Goal: Task Accomplishment & Management: Manage account settings

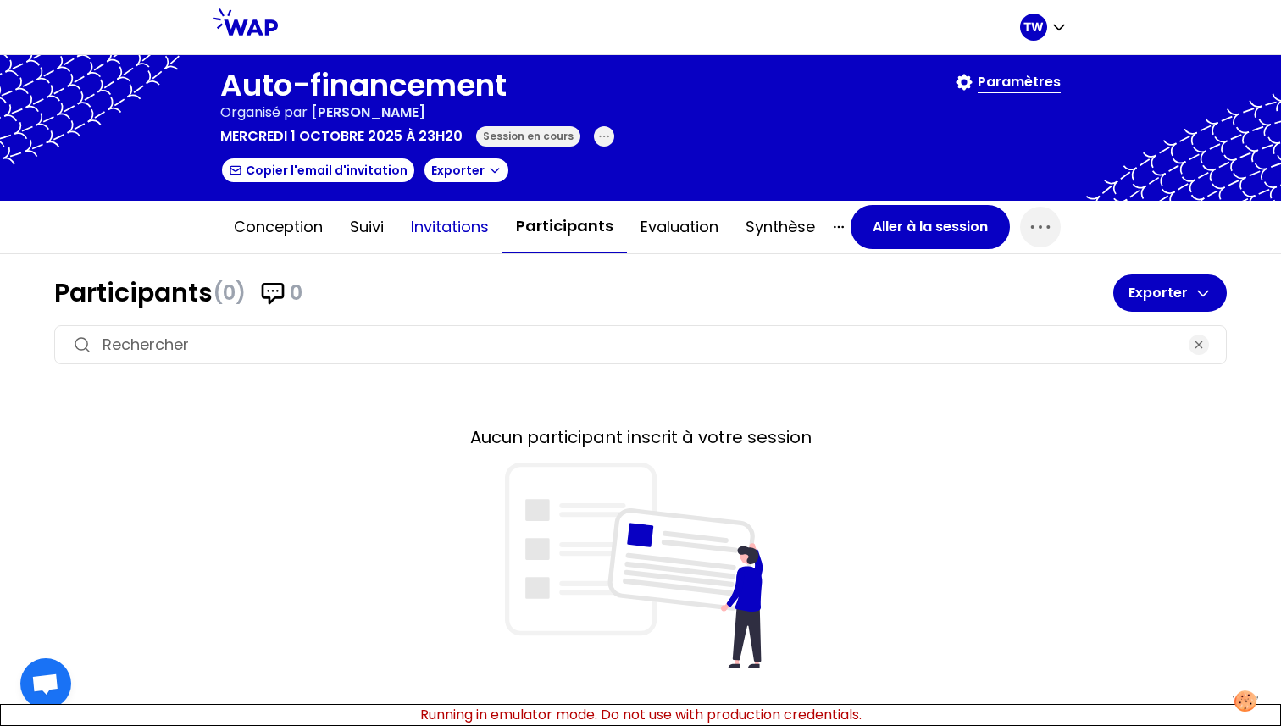
click at [453, 238] on button "Invitations" at bounding box center [449, 227] width 105 height 51
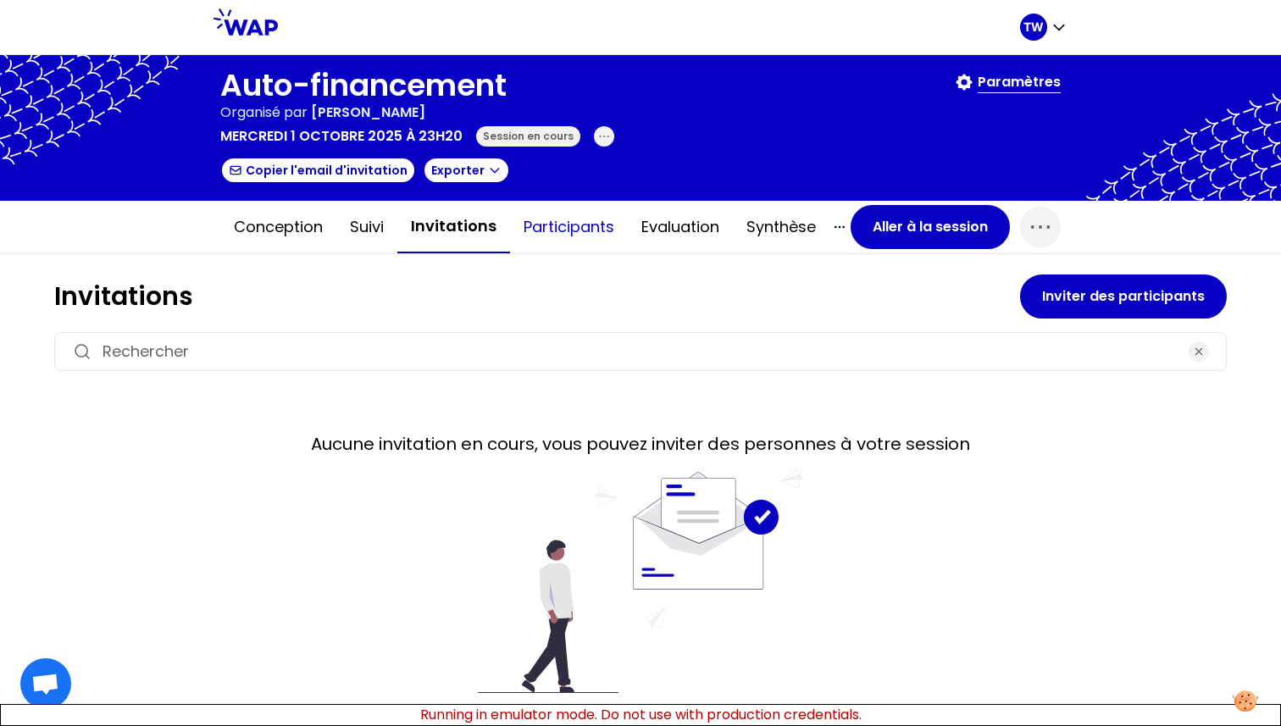
click at [552, 235] on button "Participants" at bounding box center [569, 227] width 118 height 51
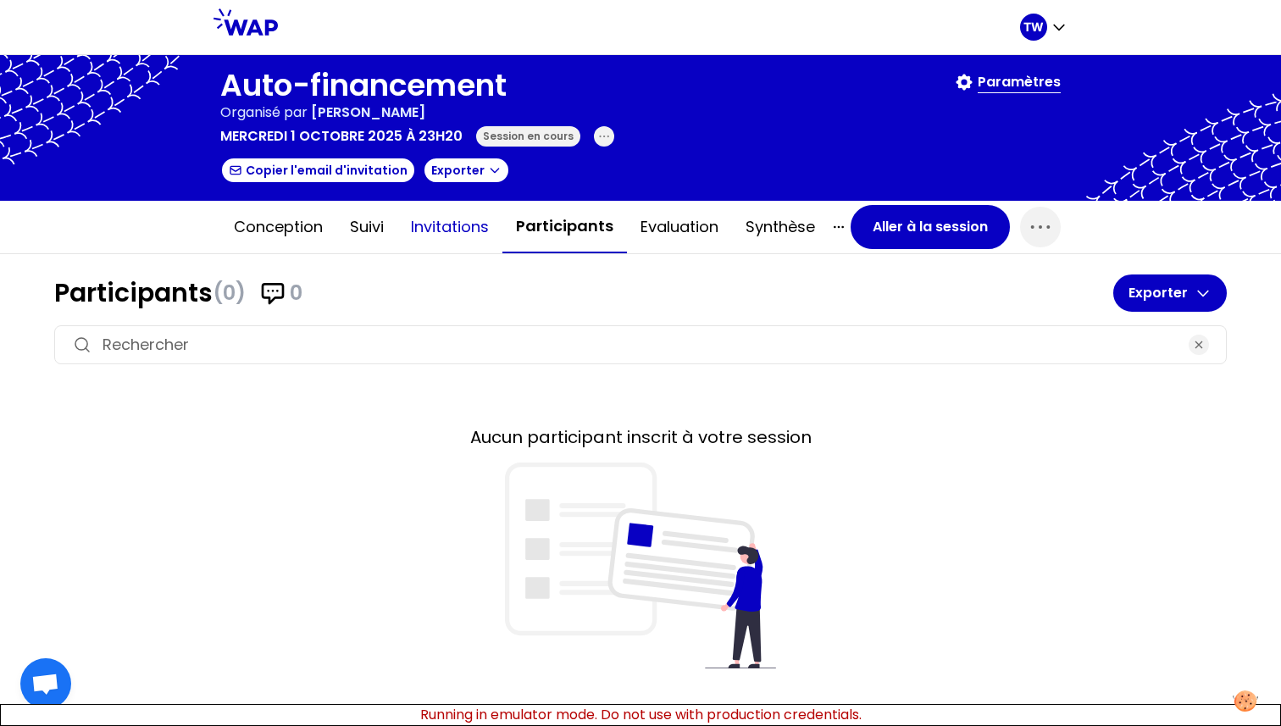
click at [441, 230] on button "Invitations" at bounding box center [449, 227] width 105 height 51
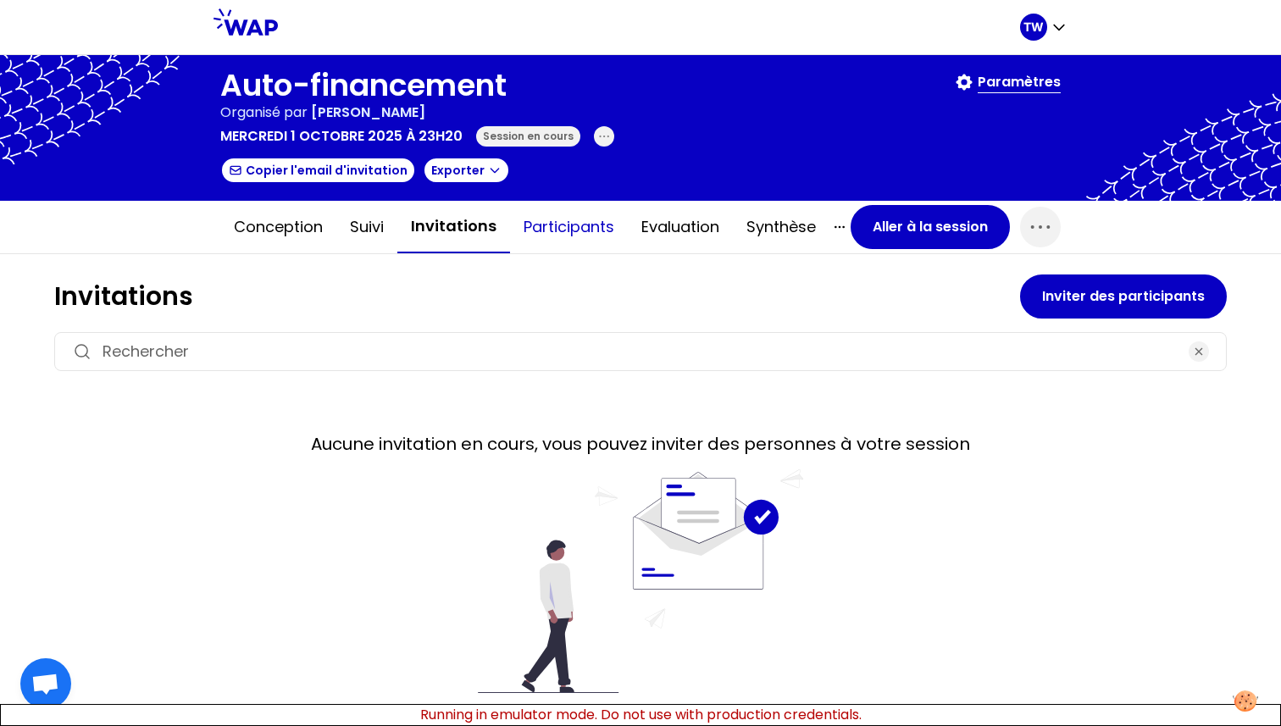
click at [555, 230] on button "Participants" at bounding box center [569, 227] width 118 height 51
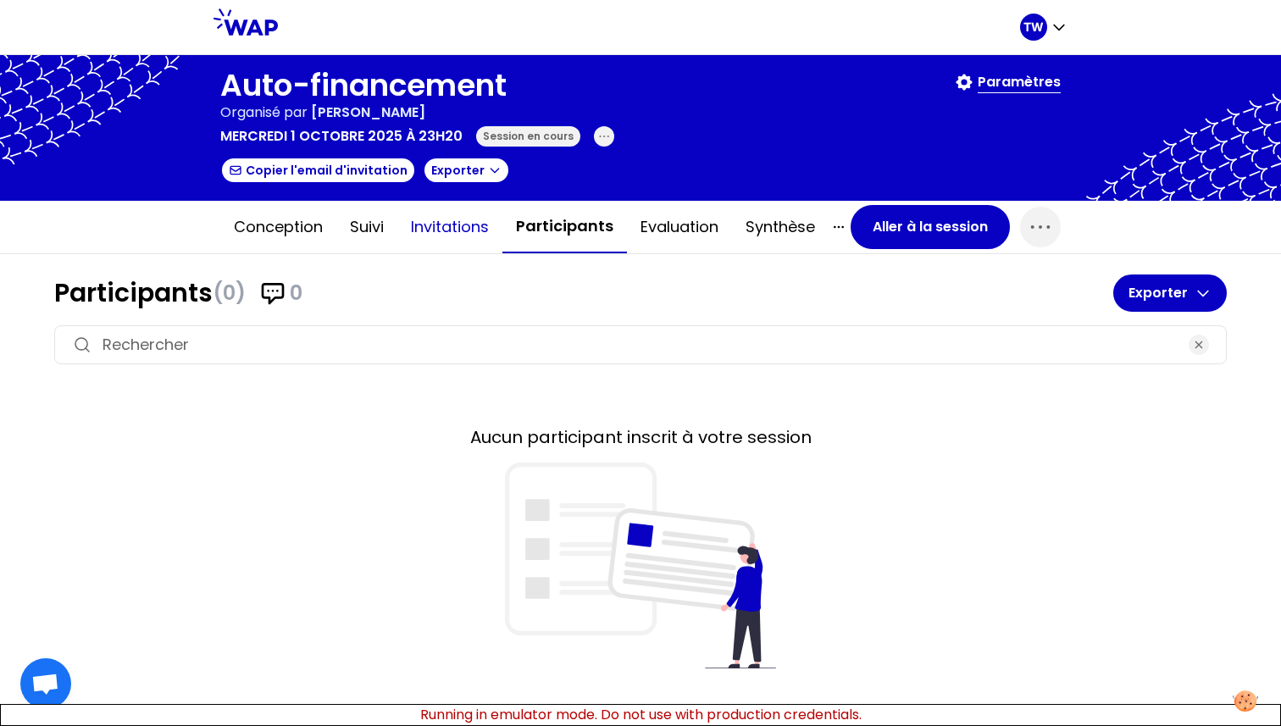
click at [458, 225] on button "Invitations" at bounding box center [449, 227] width 105 height 51
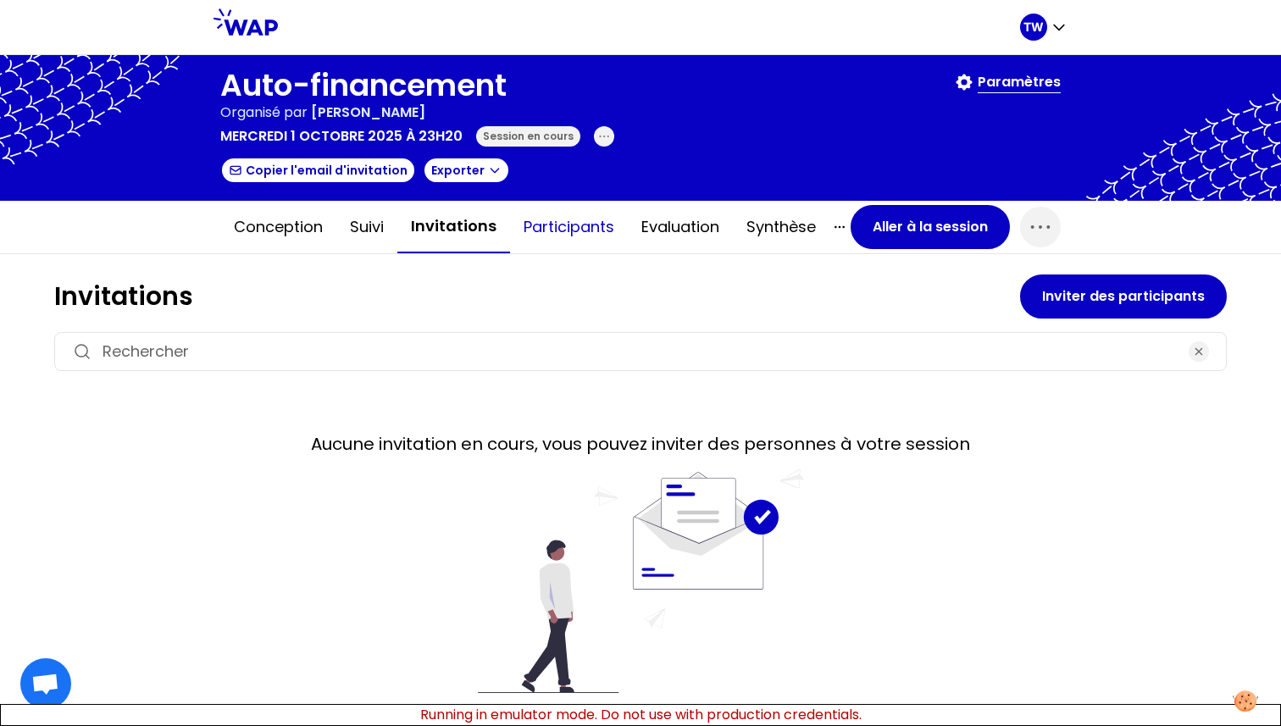
click at [554, 220] on button "Participants" at bounding box center [569, 227] width 118 height 51
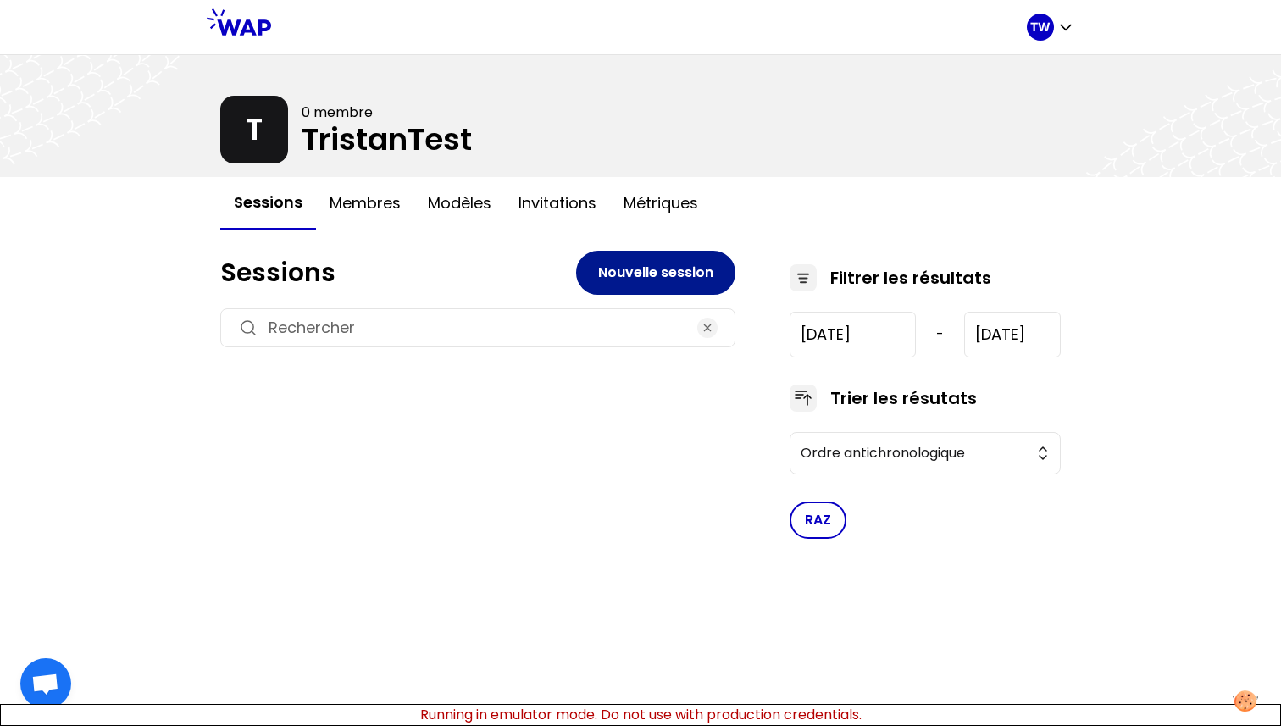
click at [626, 277] on button "Nouvelle session" at bounding box center [655, 273] width 159 height 44
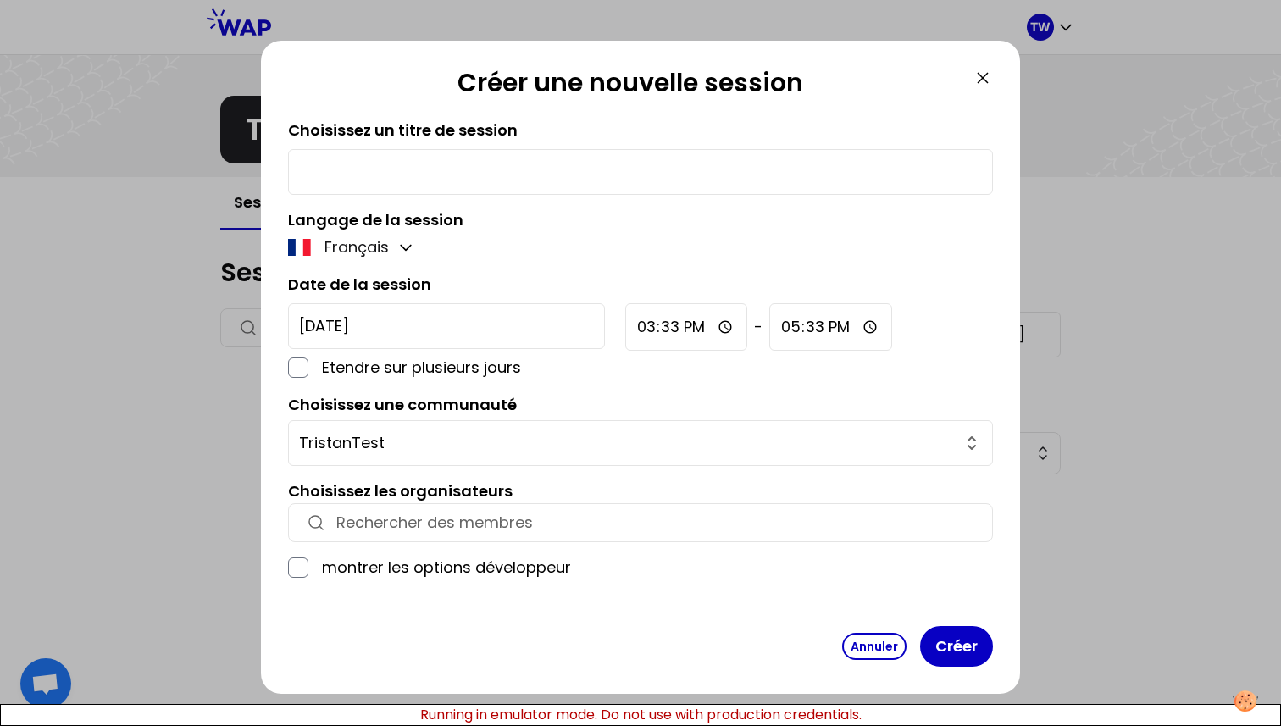
click at [521, 179] on input "text" at bounding box center [640, 172] width 683 height 24
type input "test"
click at [941, 635] on button "Créer" at bounding box center [956, 646] width 73 height 41
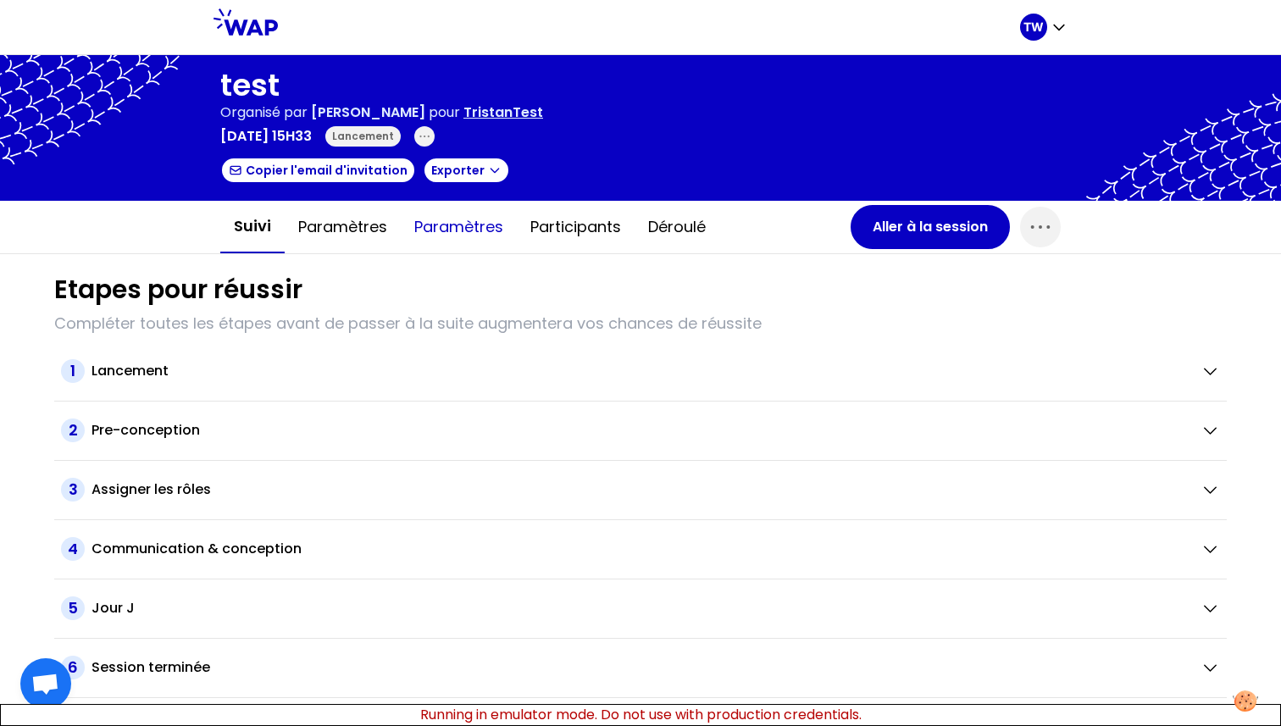
click at [434, 225] on button "Paramètres" at bounding box center [459, 227] width 116 height 51
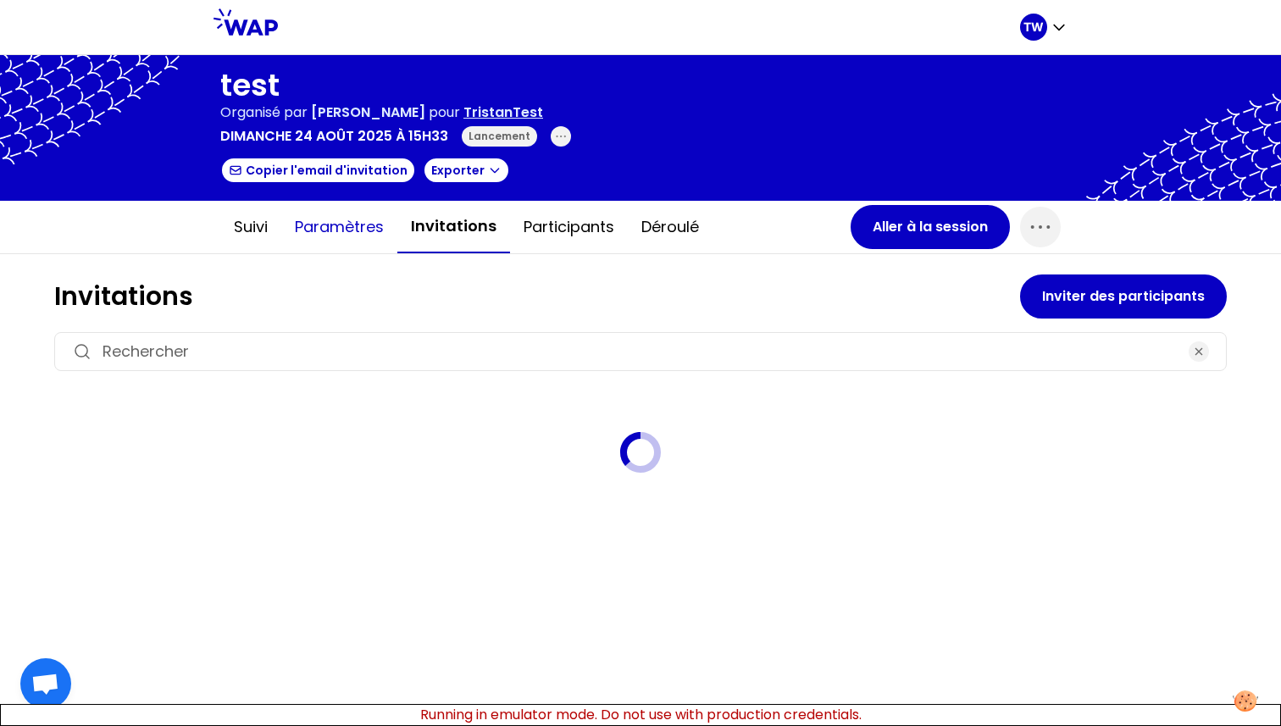
click at [346, 215] on button "Paramètres" at bounding box center [339, 227] width 116 height 51
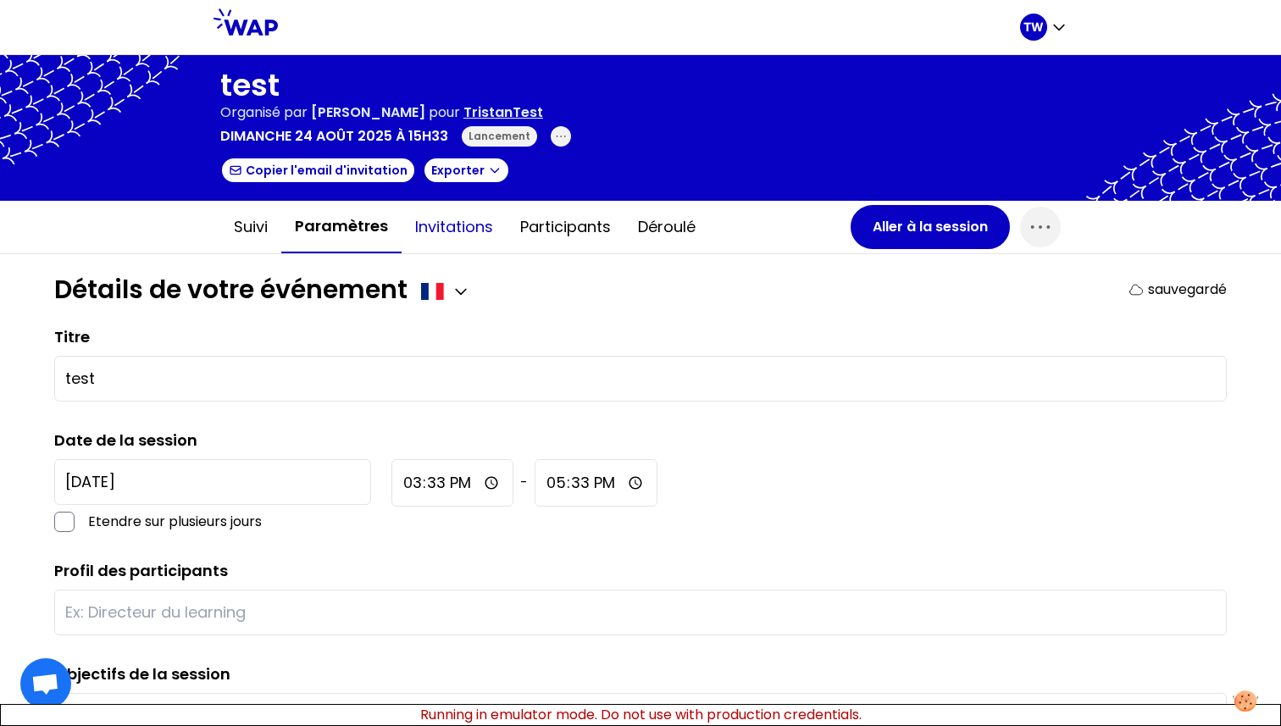
click at [455, 236] on button "Invitations" at bounding box center [454, 227] width 105 height 51
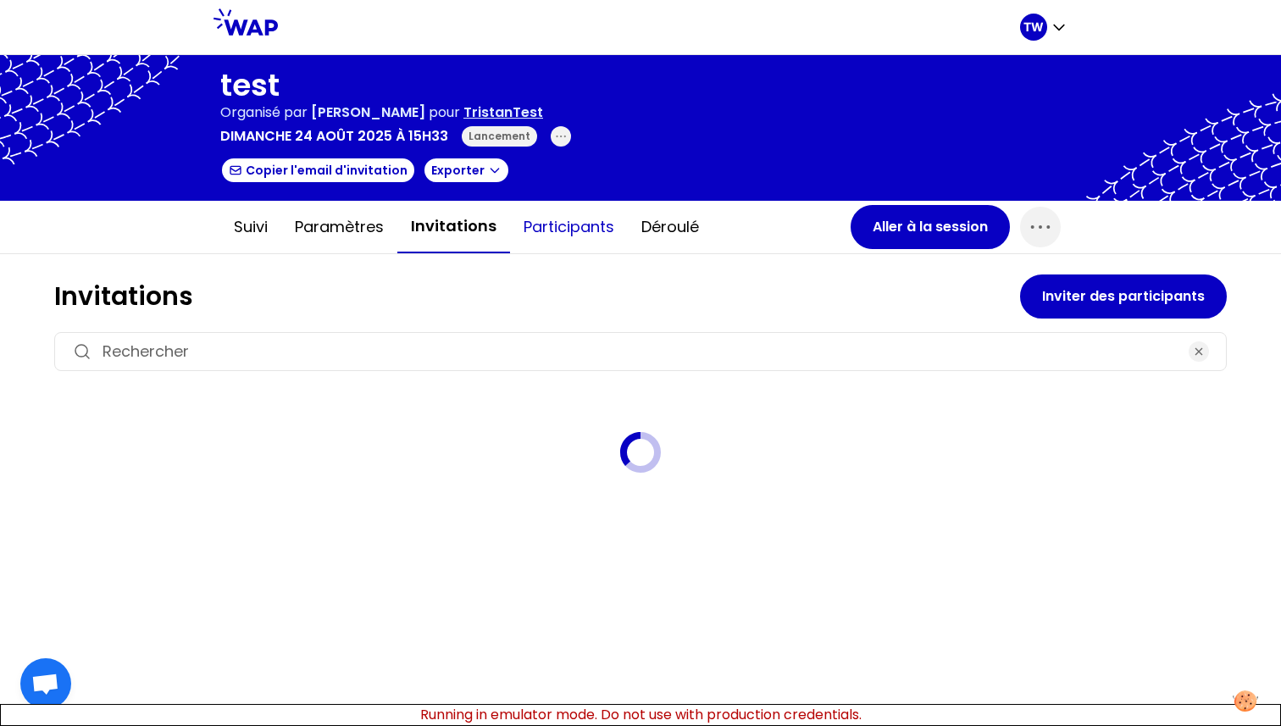
click at [553, 230] on button "Participants" at bounding box center [569, 227] width 118 height 51
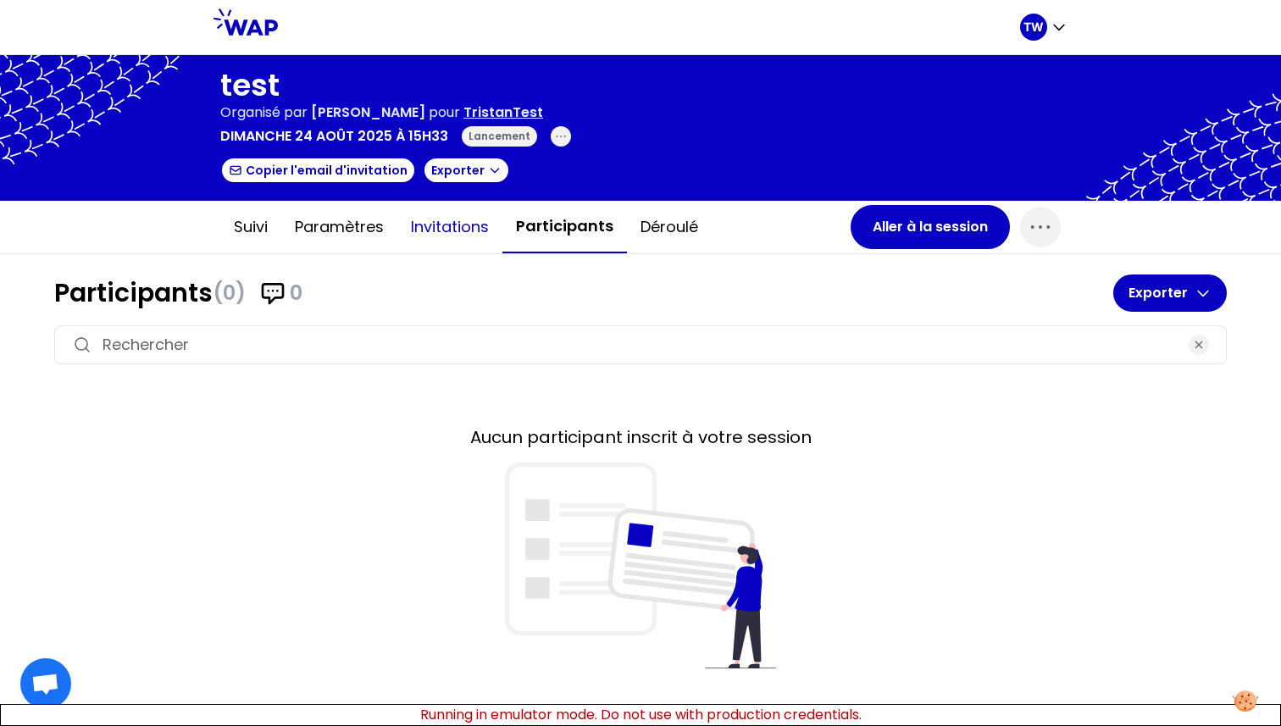
click at [453, 219] on button "Invitations" at bounding box center [449, 227] width 105 height 51
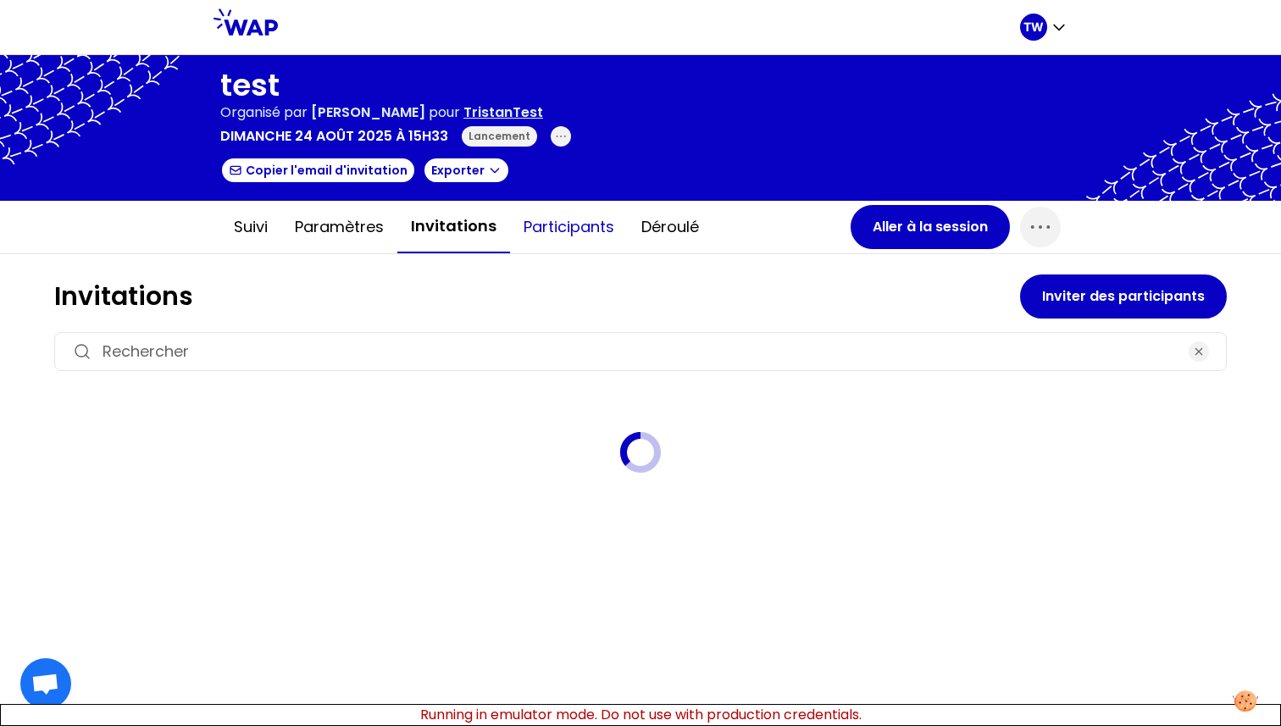
click at [535, 226] on button "Participants" at bounding box center [569, 227] width 118 height 51
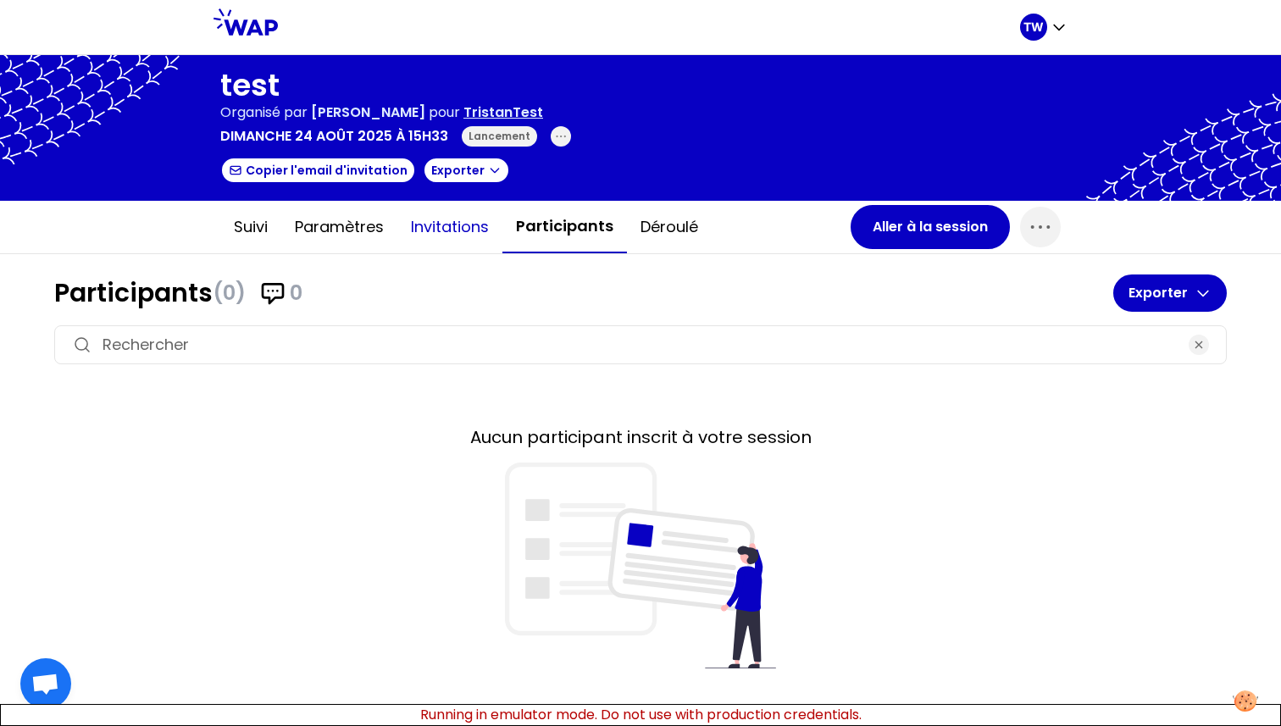
click at [474, 230] on button "Invitations" at bounding box center [449, 227] width 105 height 51
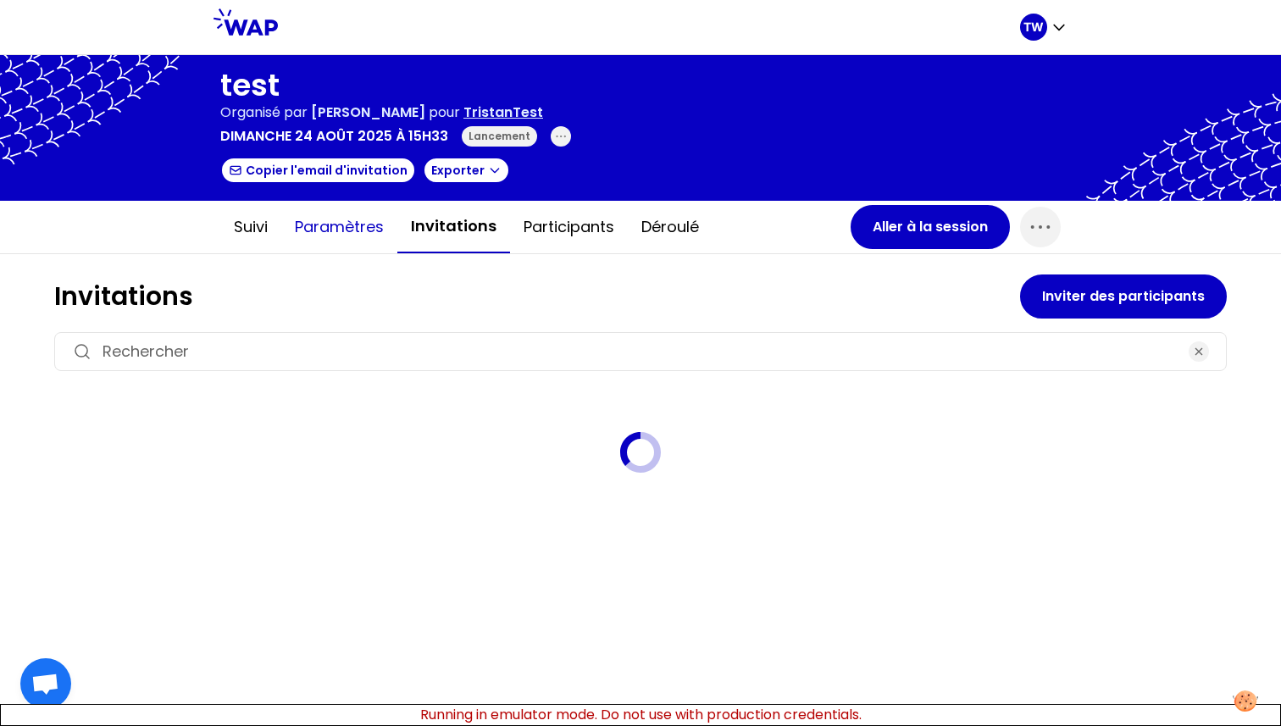
click at [343, 213] on button "Paramètres" at bounding box center [339, 227] width 116 height 51
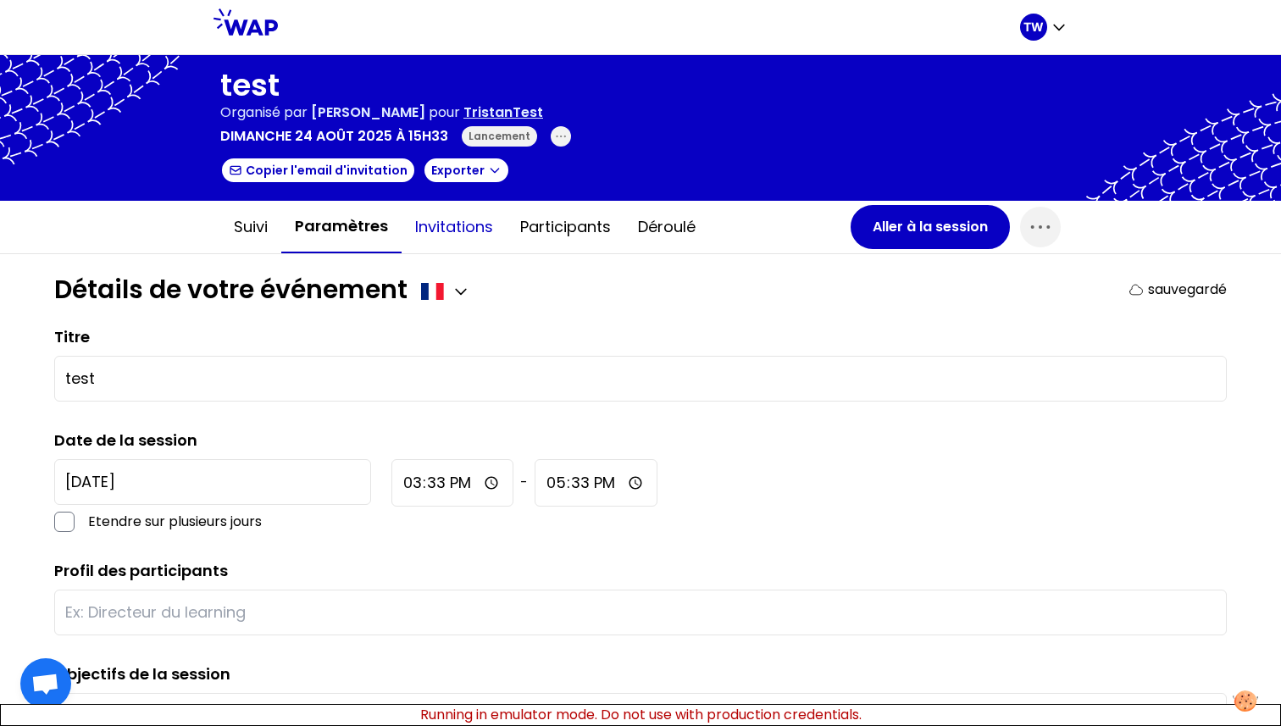
click at [432, 221] on button "Invitations" at bounding box center [454, 227] width 105 height 51
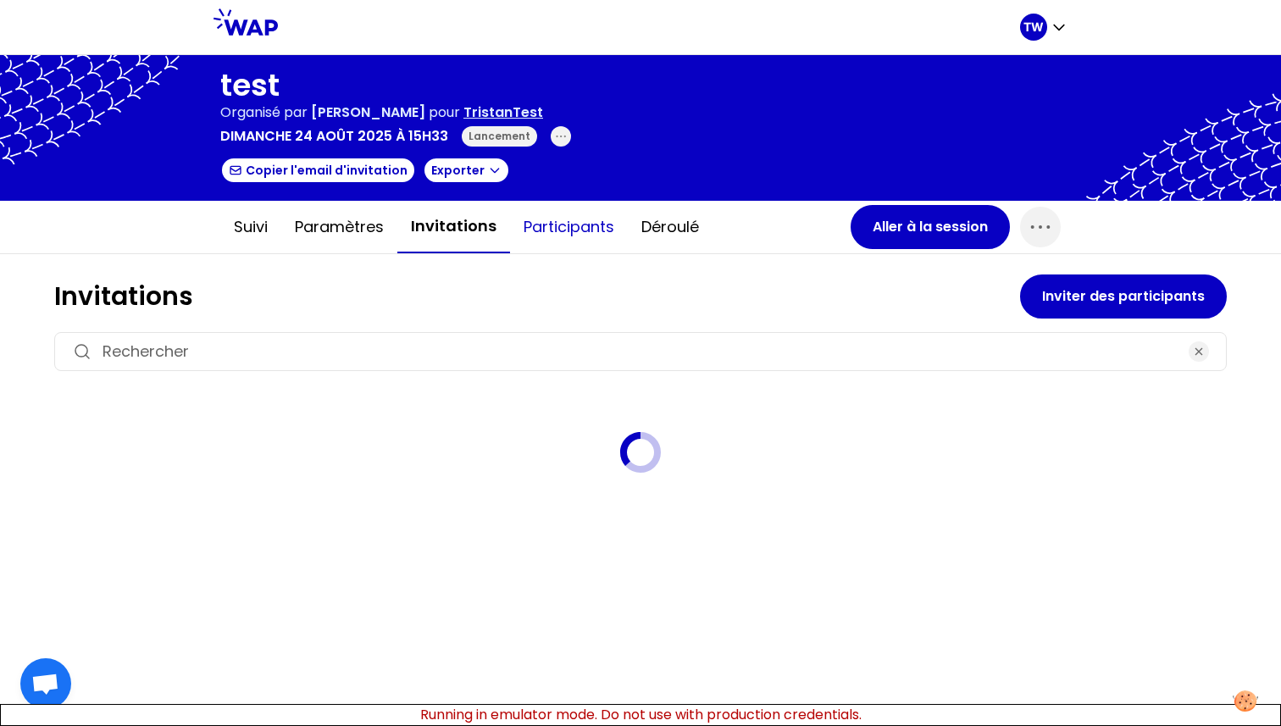
click at [551, 222] on button "Participants" at bounding box center [569, 227] width 118 height 51
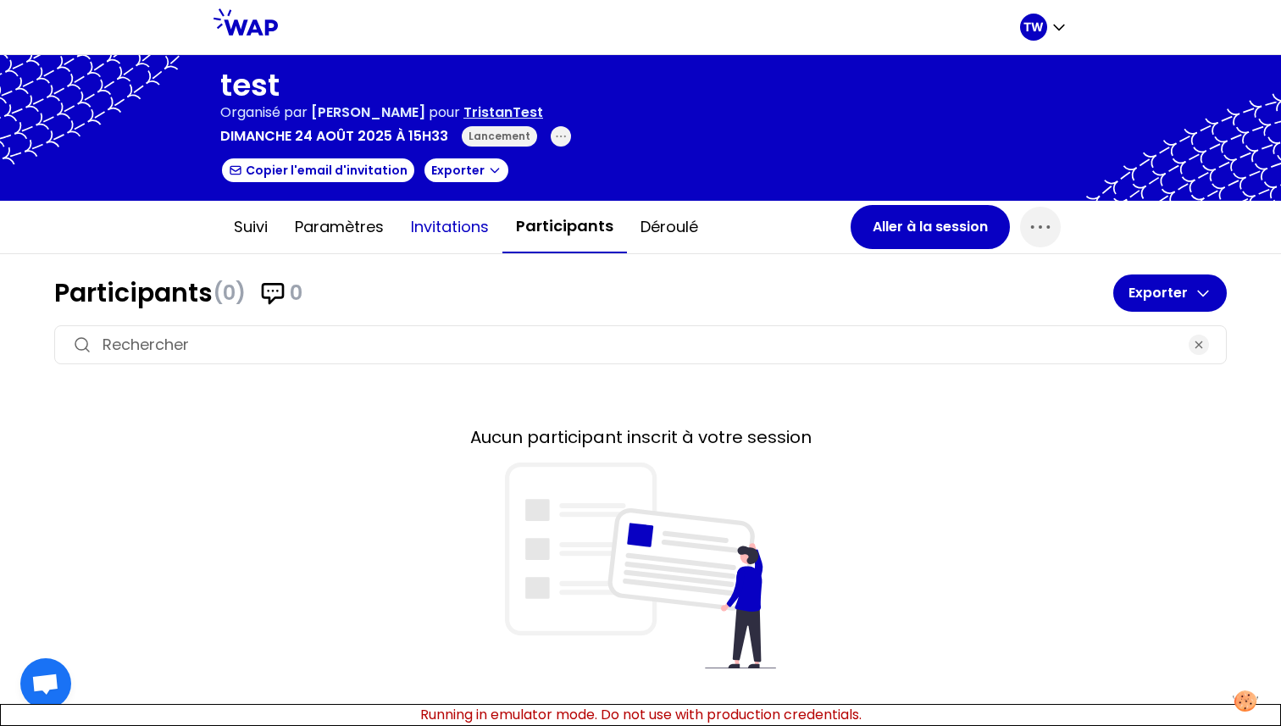
click at [485, 230] on button "Invitations" at bounding box center [449, 227] width 105 height 51
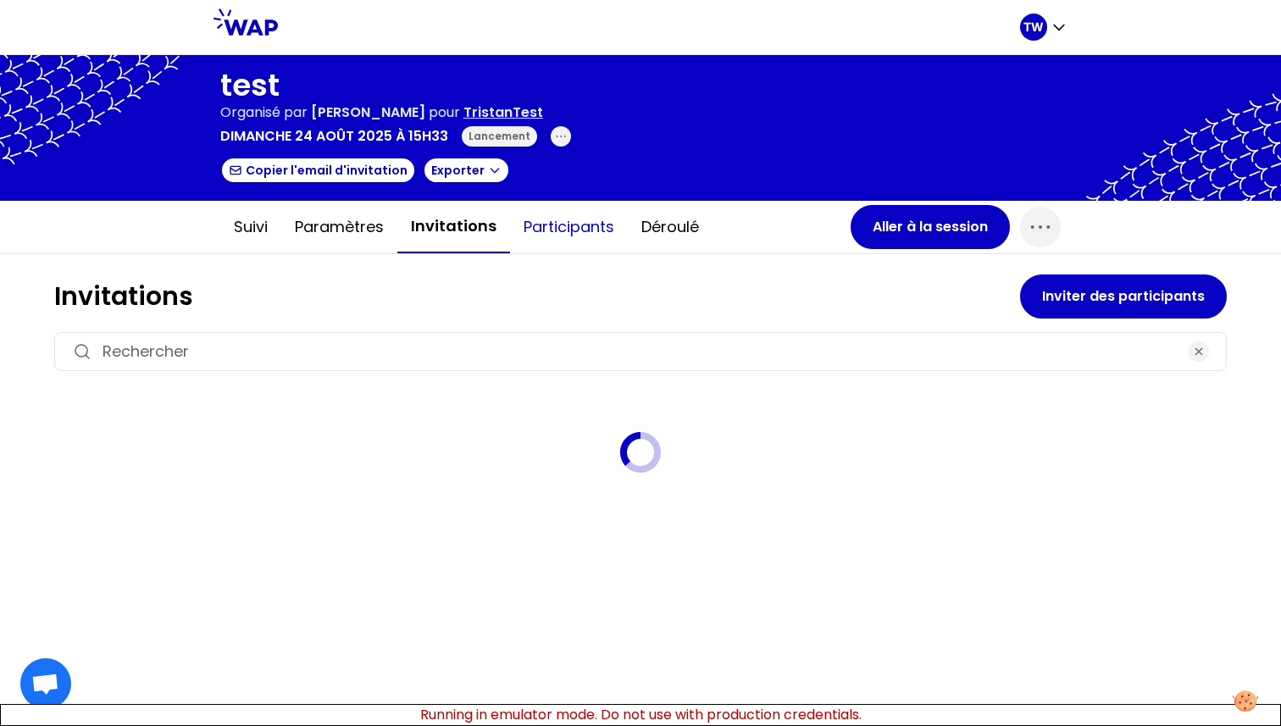
click at [584, 233] on button "Participants" at bounding box center [569, 227] width 118 height 51
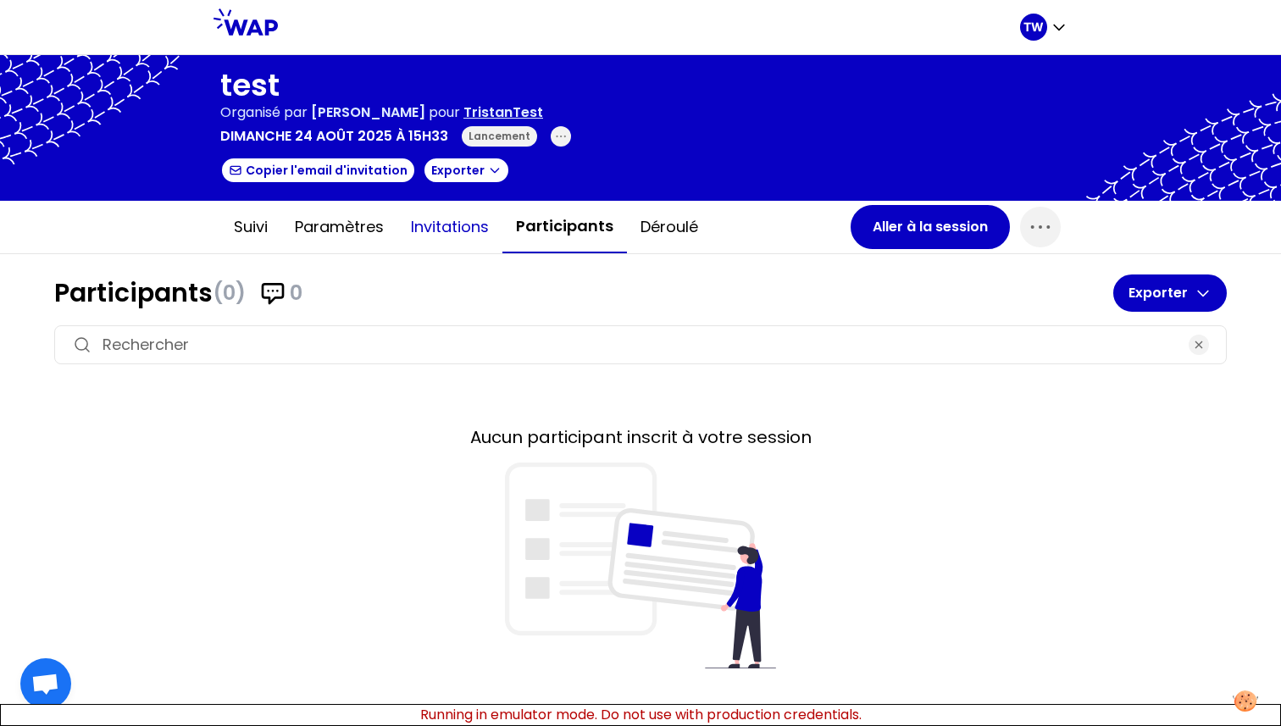
click at [474, 243] on button "Invitations" at bounding box center [449, 227] width 105 height 51
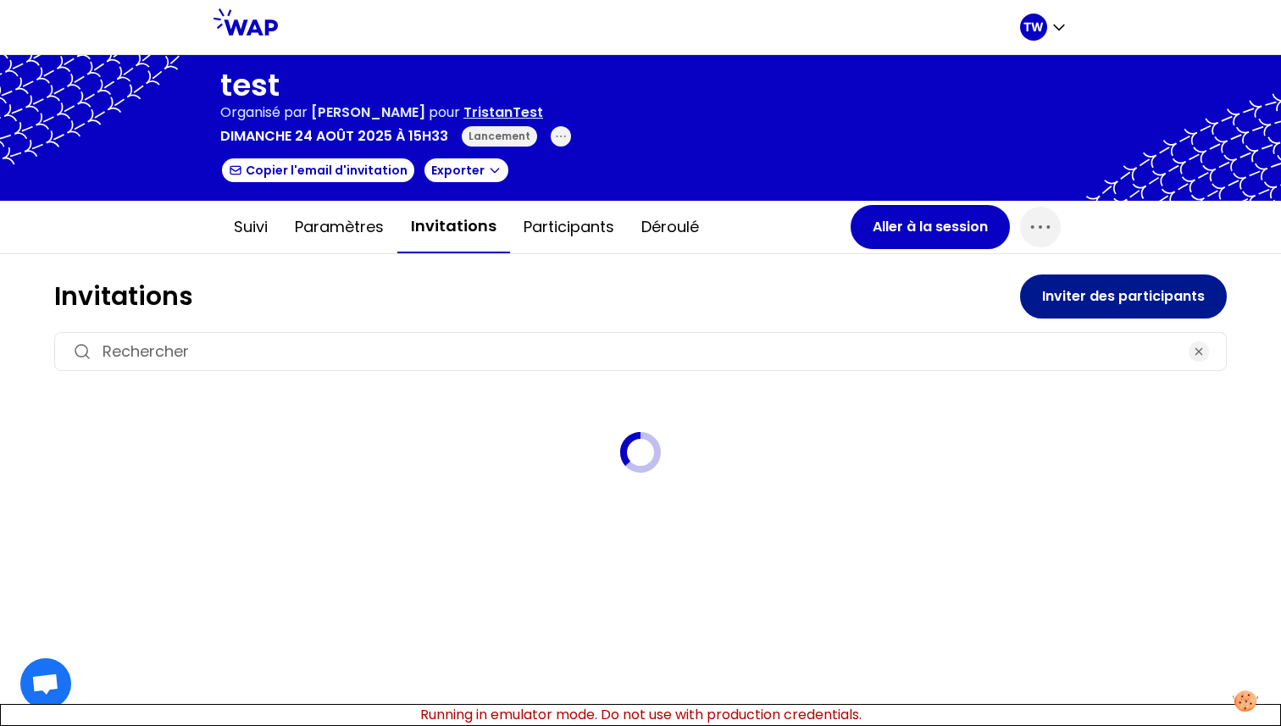
click at [1052, 285] on button "Inviter des participants" at bounding box center [1123, 296] width 207 height 44
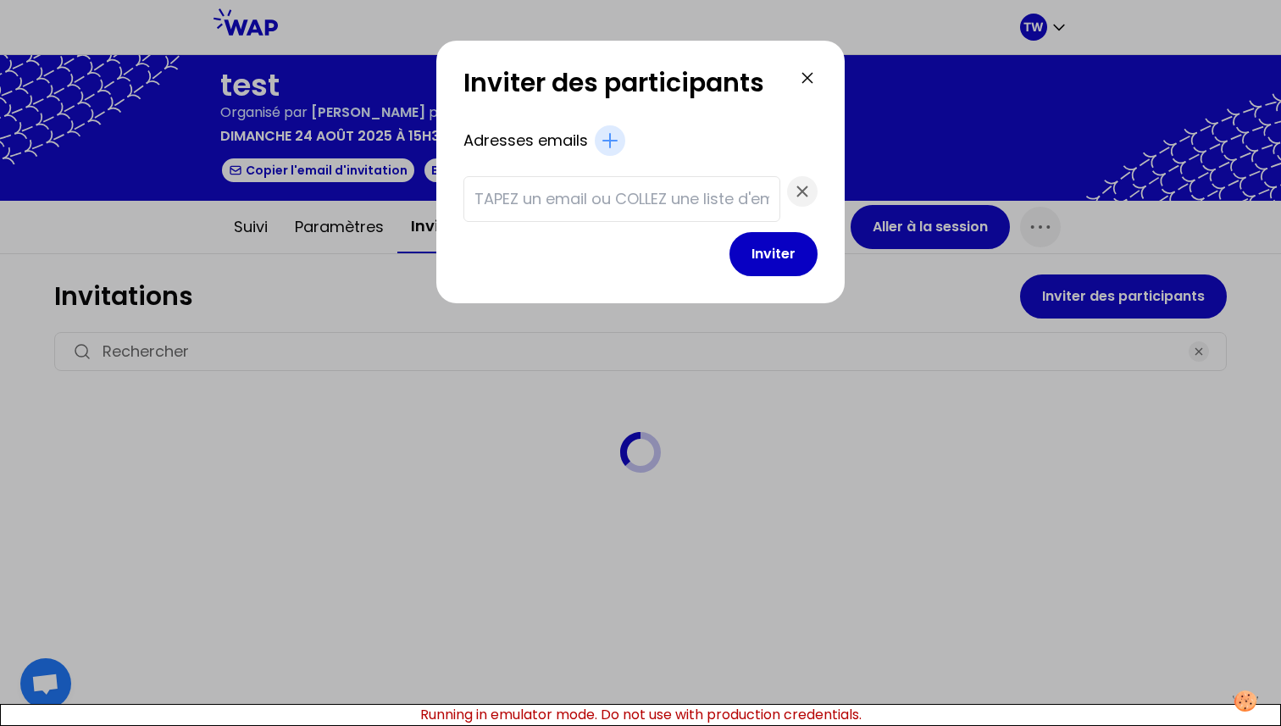
click at [797, 76] on icon at bounding box center [807, 78] width 20 height 20
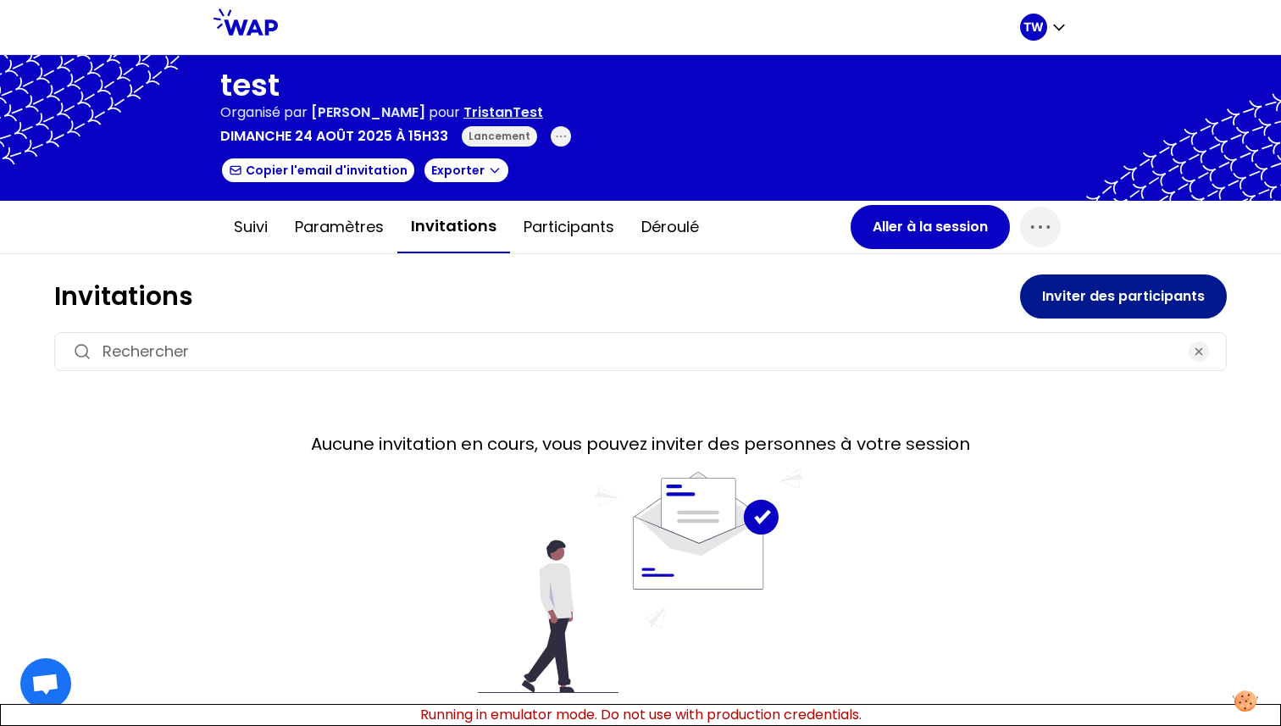
click at [1103, 297] on button "Inviter des participants" at bounding box center [1123, 296] width 207 height 44
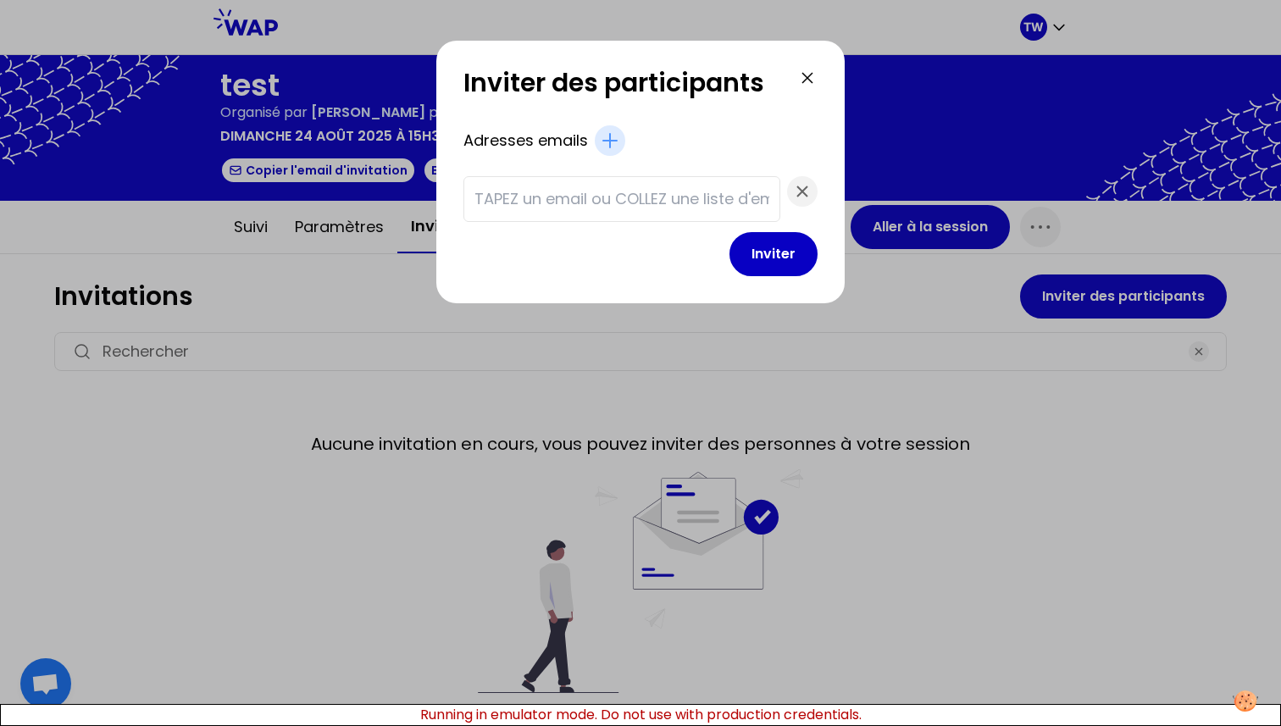
click at [590, 198] on input "text" at bounding box center [621, 199] width 295 height 24
type input "test@test.fr"
click at [789, 252] on button "Inviter" at bounding box center [773, 254] width 88 height 44
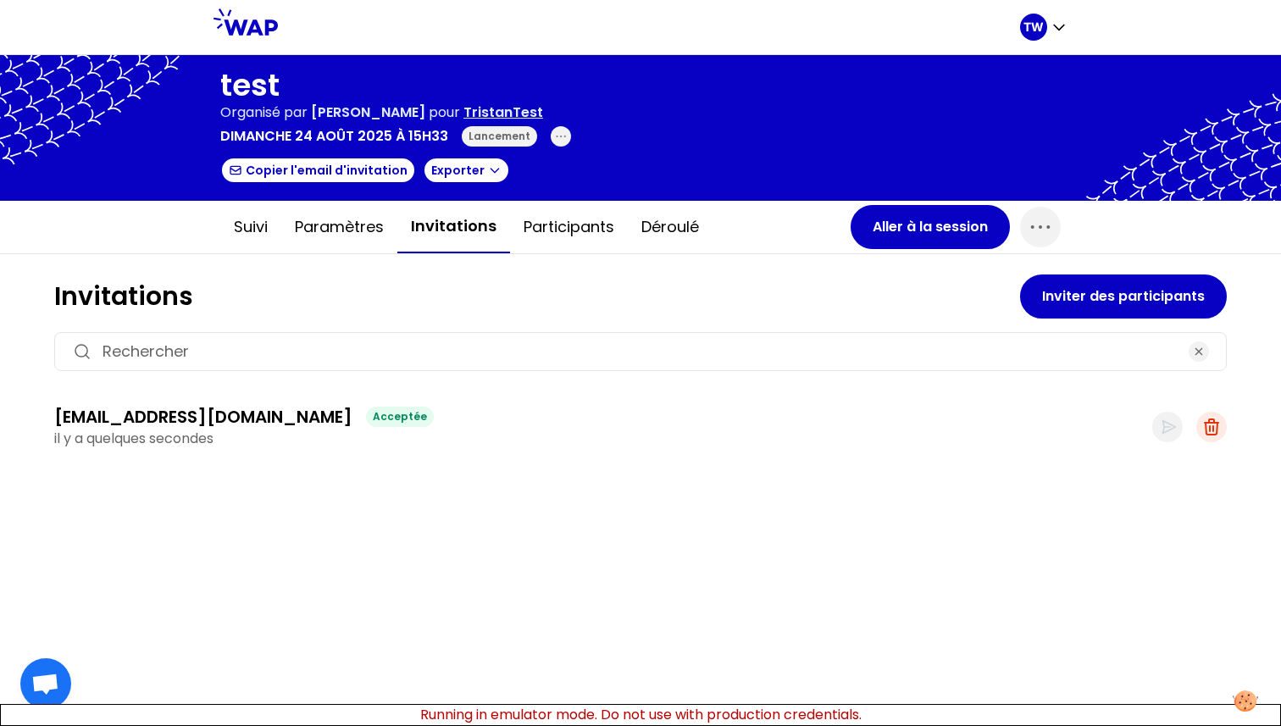
click at [1213, 429] on icon "button" at bounding box center [1212, 426] width 14 height 15
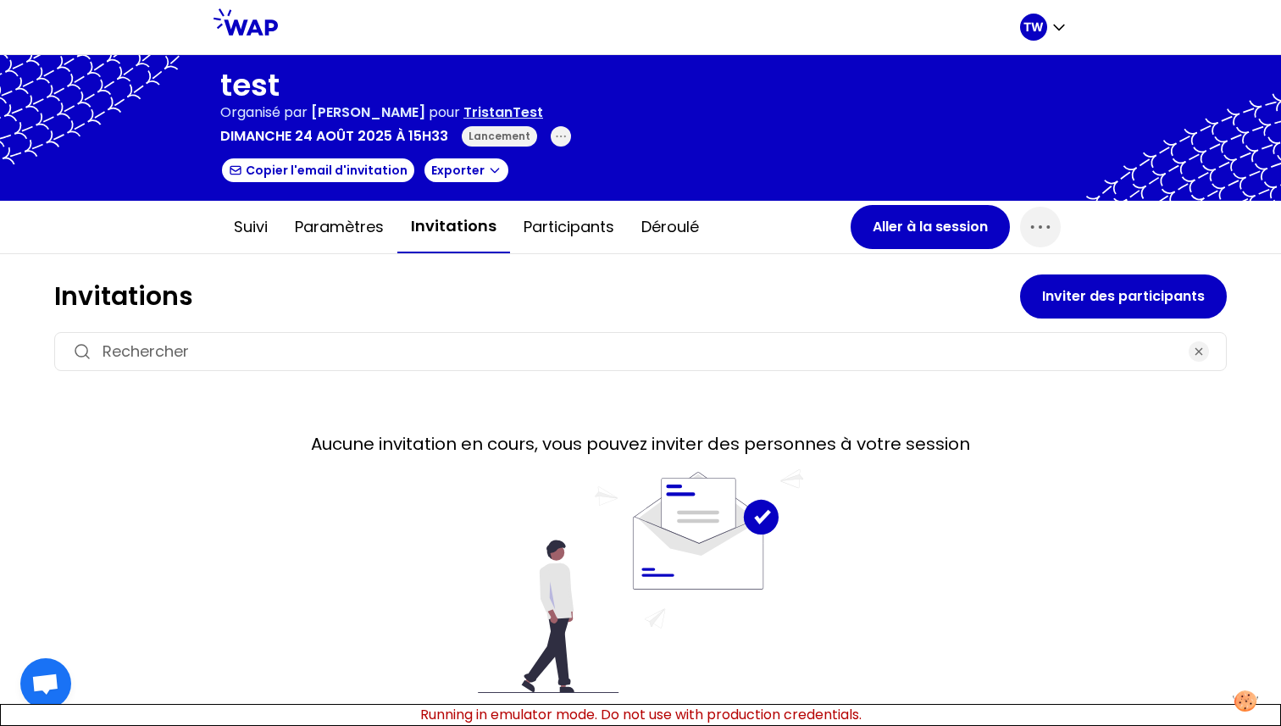
click at [497, 110] on p "TristanTest" at bounding box center [503, 113] width 80 height 20
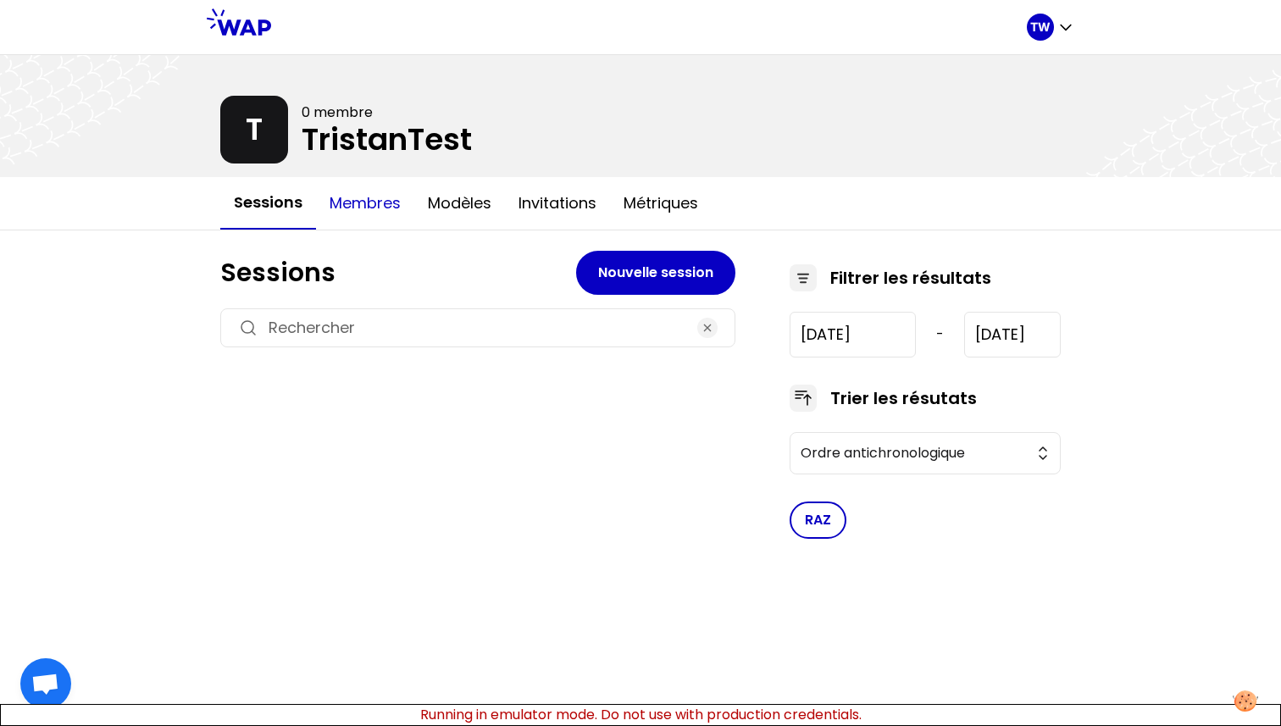
click at [398, 206] on button "Membres" at bounding box center [365, 203] width 98 height 51
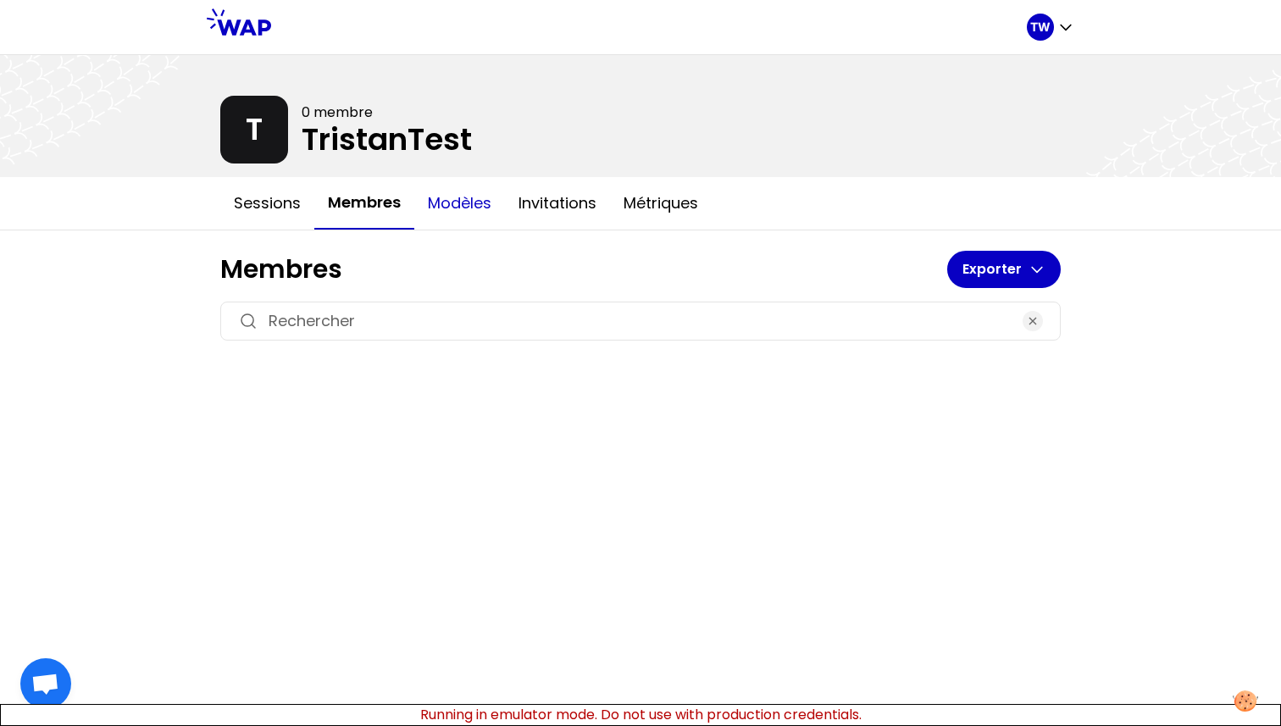
click at [449, 199] on button "Modèles" at bounding box center [459, 203] width 91 height 51
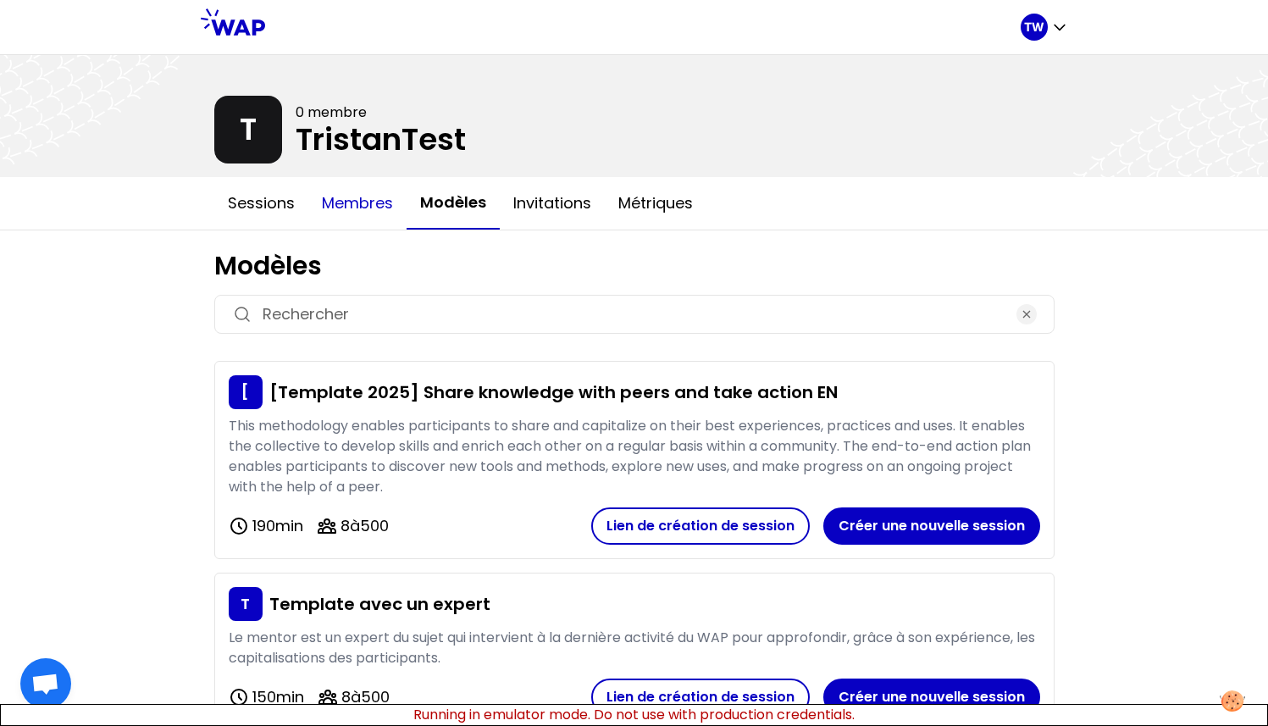
click at [380, 207] on button "Membres" at bounding box center [357, 203] width 98 height 51
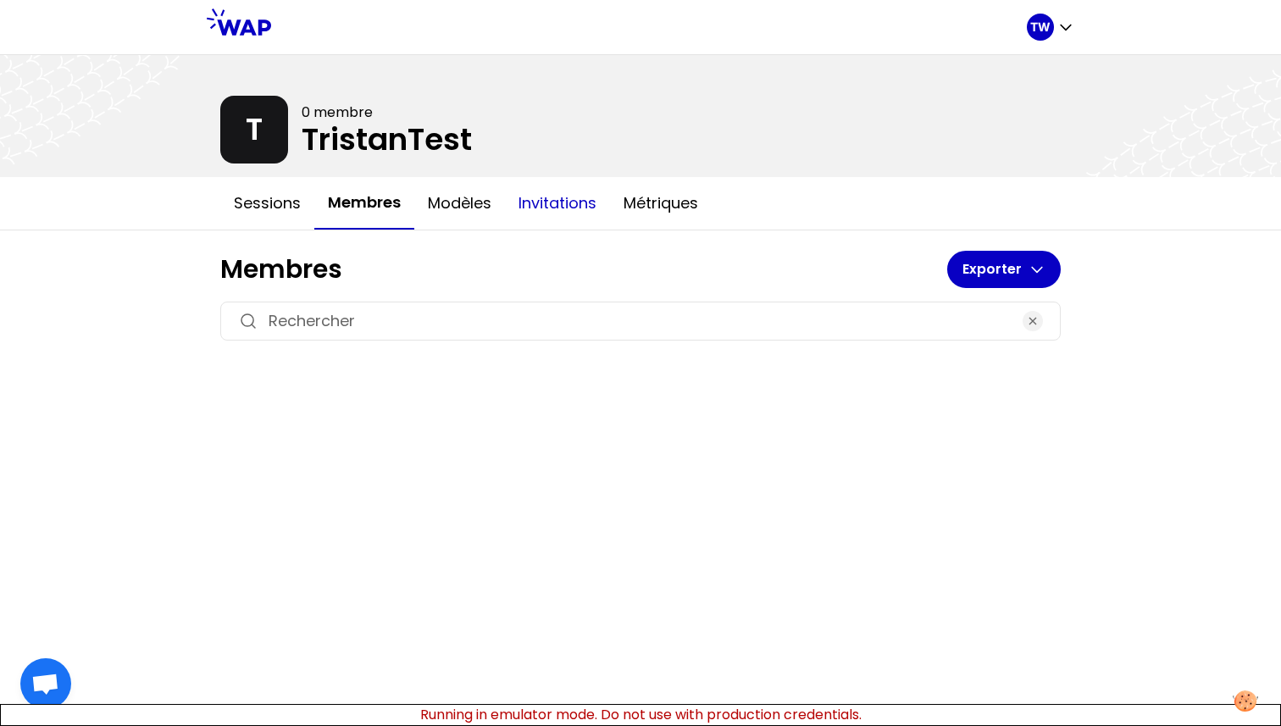
click at [605, 205] on button "Invitations" at bounding box center [557, 203] width 105 height 51
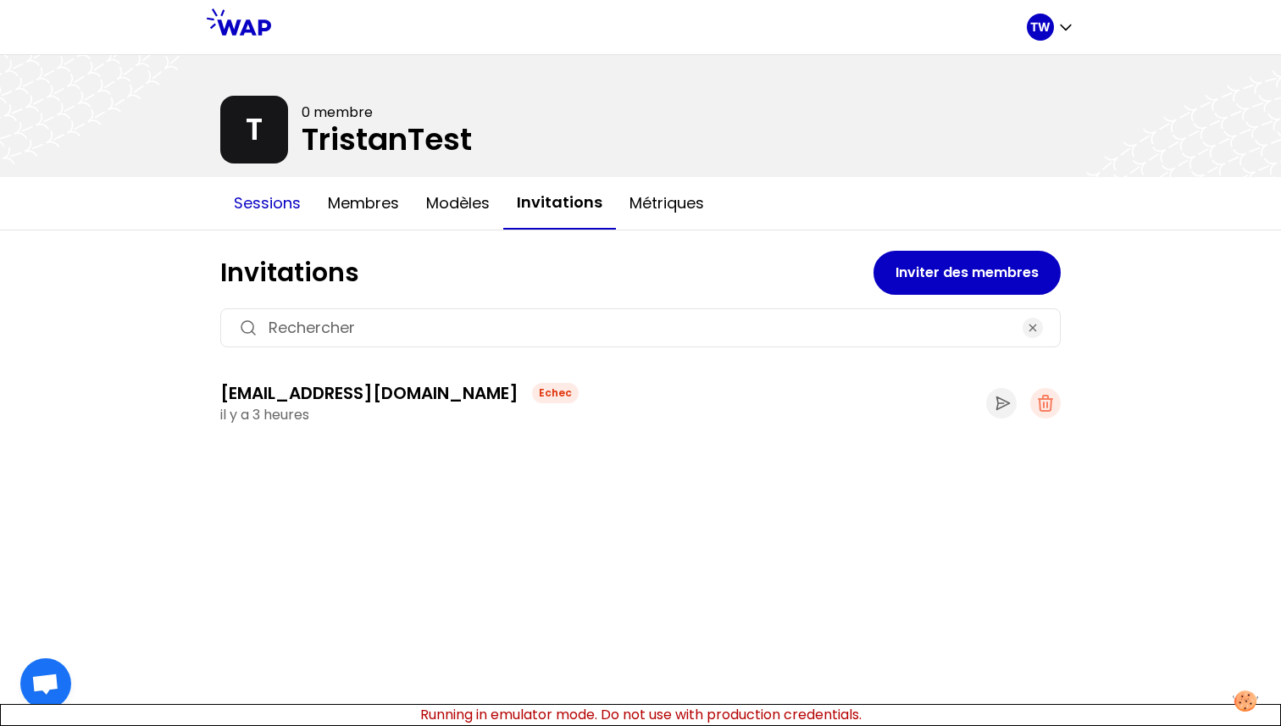
click at [275, 218] on button "Sessions" at bounding box center [267, 203] width 94 height 51
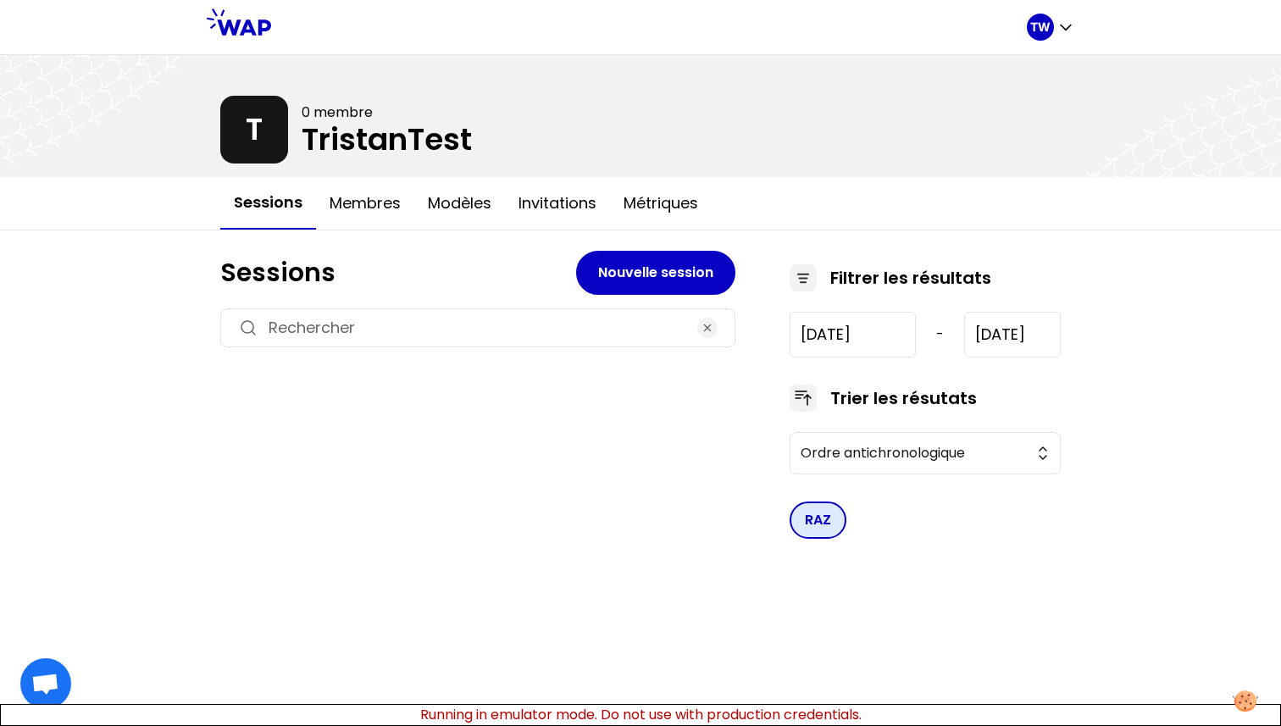
click at [823, 521] on button "RAZ" at bounding box center [818, 520] width 57 height 37
click at [703, 324] on icon "button" at bounding box center [708, 328] width 14 height 14
click at [700, 319] on span "button" at bounding box center [707, 328] width 20 height 20
click at [385, 221] on button "Membres" at bounding box center [365, 203] width 98 height 51
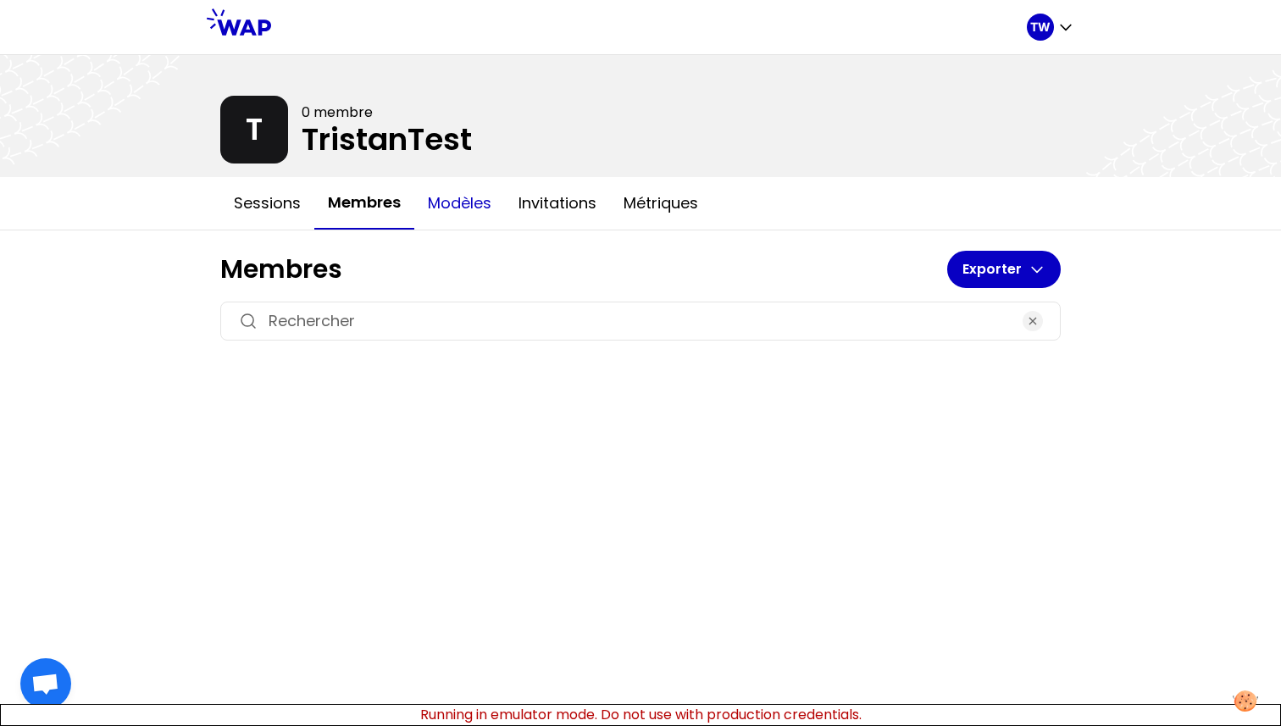
click at [465, 213] on button "Modèles" at bounding box center [459, 203] width 91 height 51
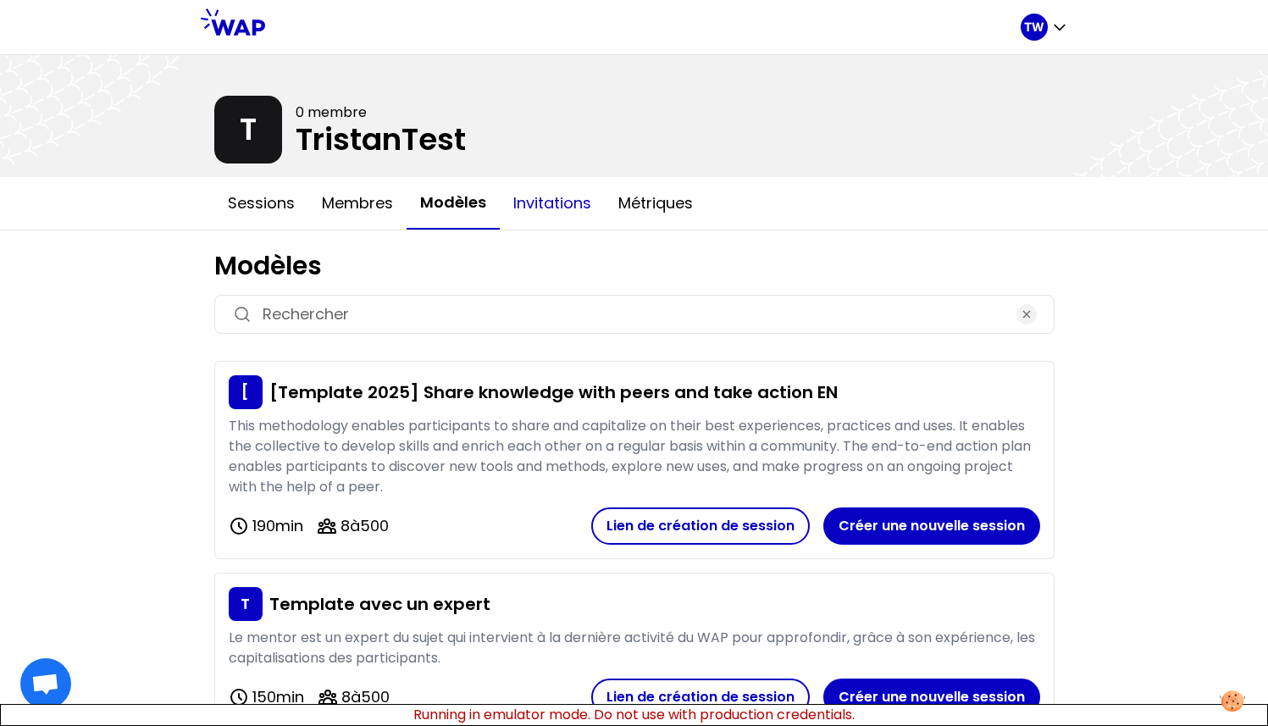
click at [529, 210] on button "Invitations" at bounding box center [552, 203] width 105 height 51
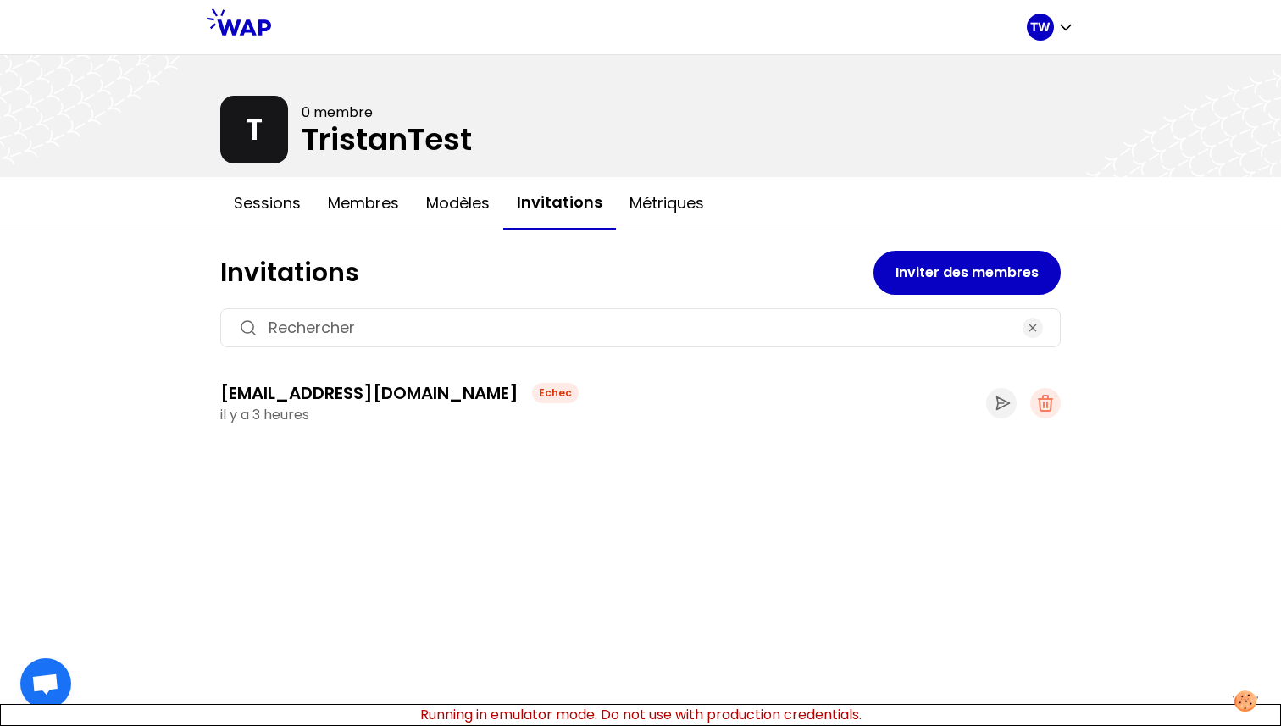
click at [498, 404] on div "[EMAIL_ADDRESS][DOMAIN_NAME] Echec" at bounding box center [603, 393] width 766 height 24
click at [532, 395] on div "Echec" at bounding box center [555, 393] width 47 height 20
click at [280, 203] on button "Sessions" at bounding box center [267, 203] width 94 height 51
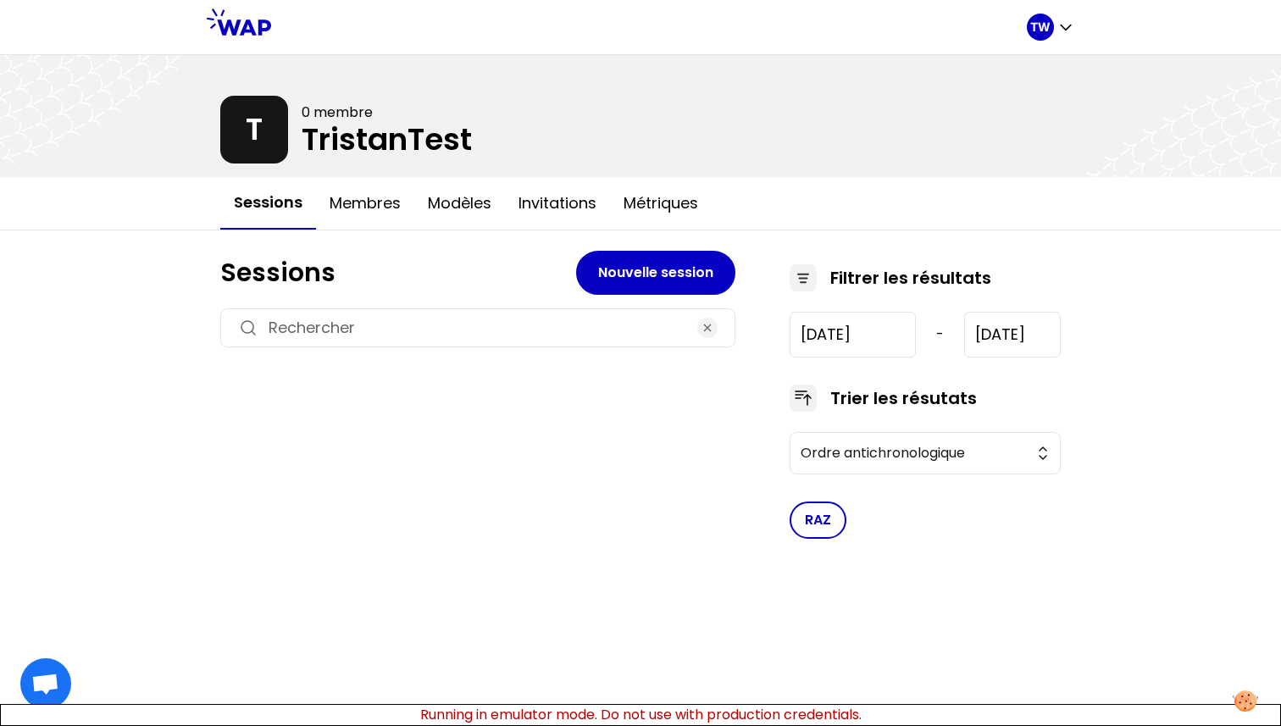
click at [801, 277] on icon at bounding box center [803, 278] width 20 height 20
click at [229, 21] on icon at bounding box center [239, 21] width 64 height 27
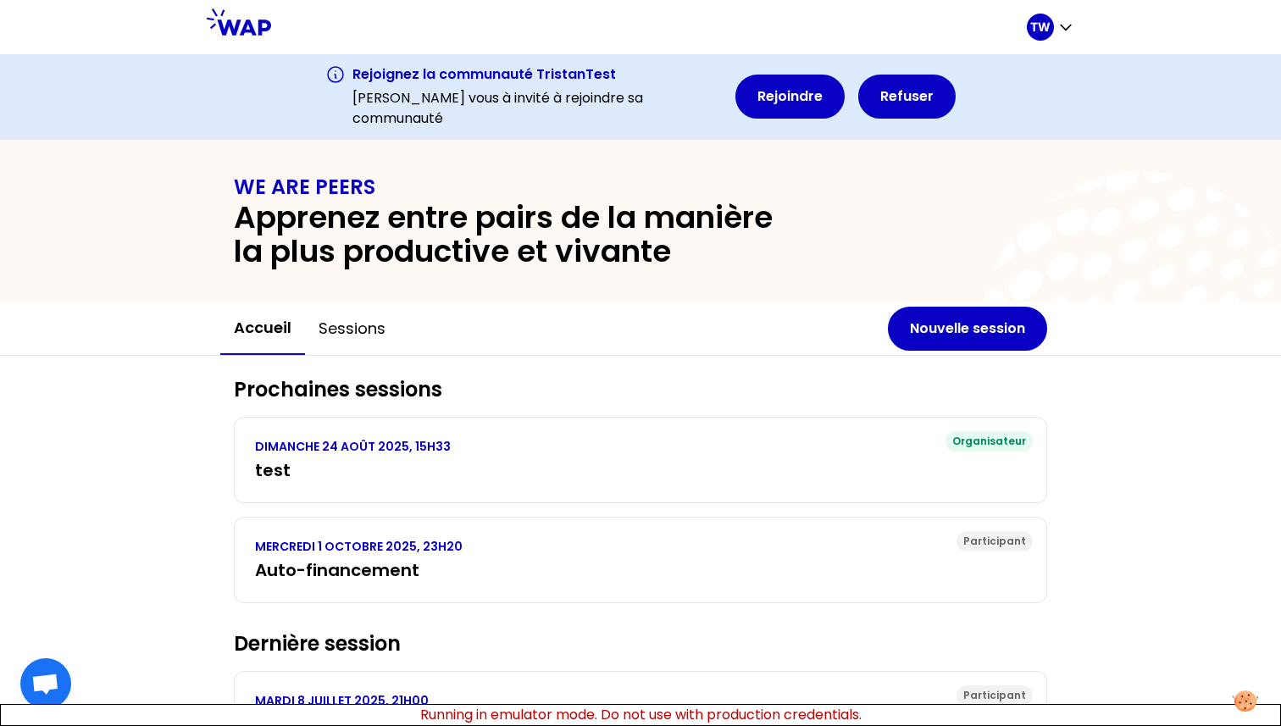
scroll to position [86, 0]
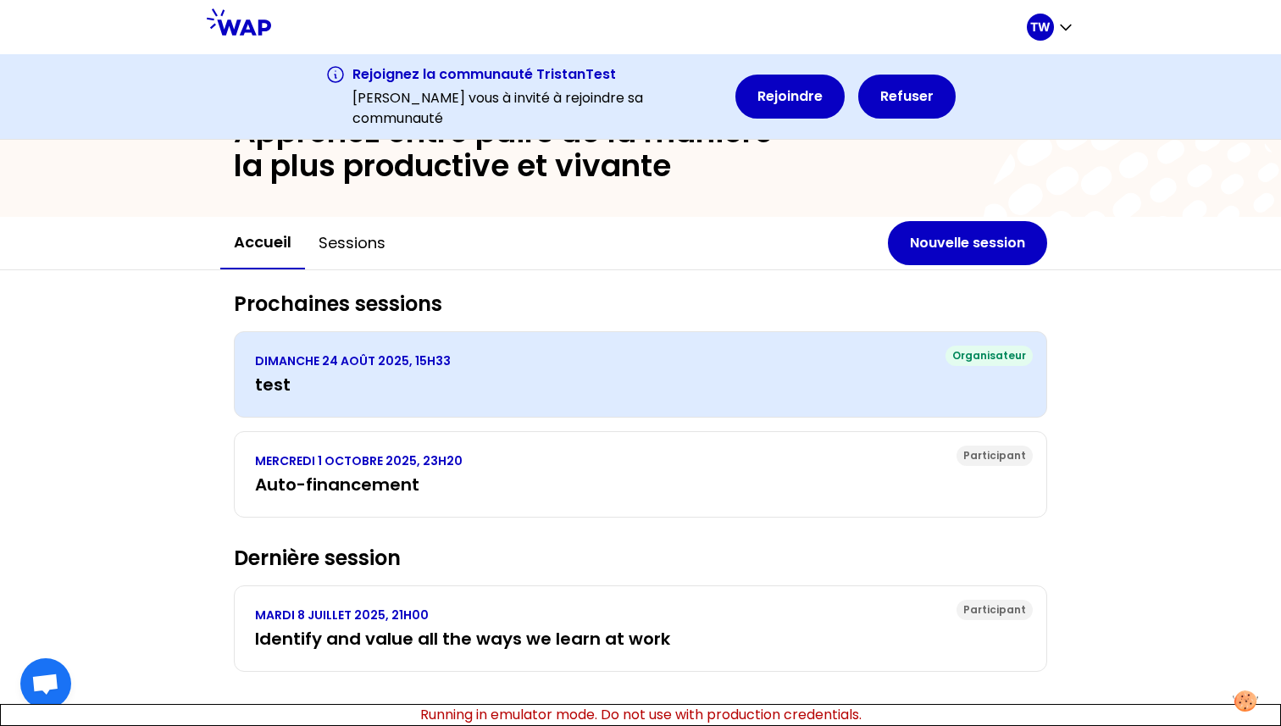
click at [357, 387] on h3 "test" at bounding box center [640, 385] width 771 height 24
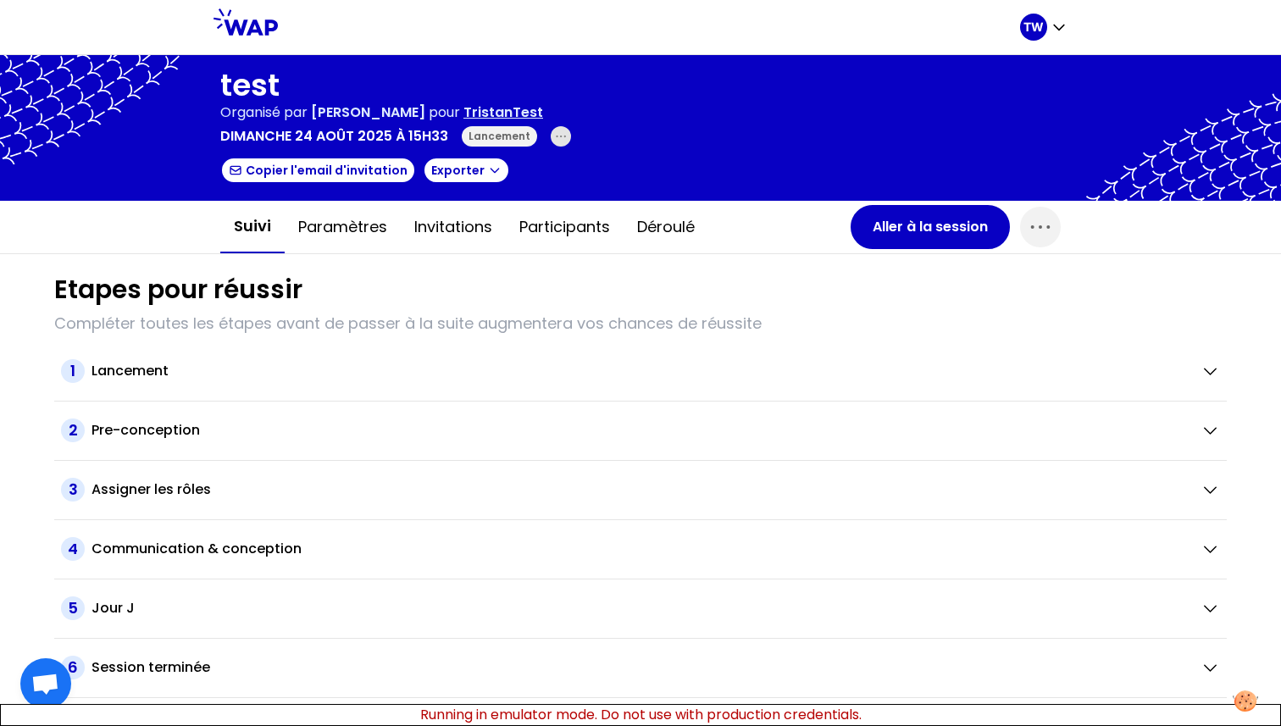
click at [557, 135] on icon "button" at bounding box center [561, 137] width 14 height 14
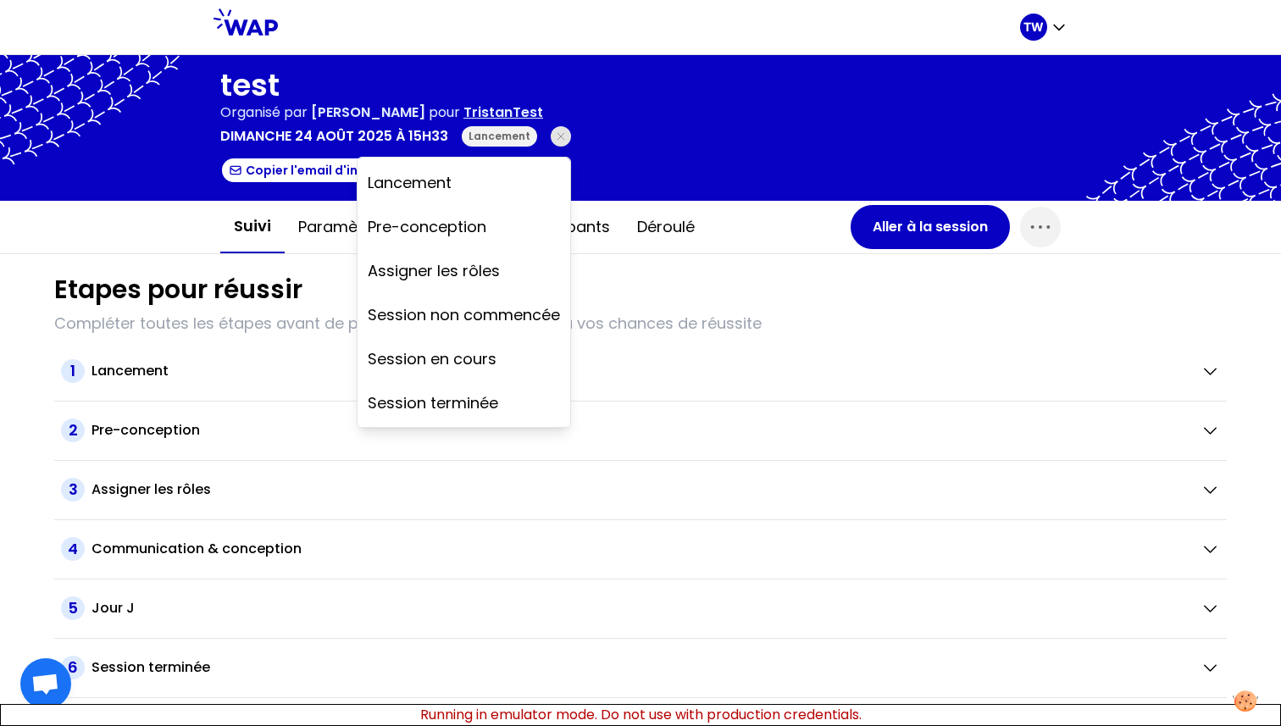
click at [557, 135] on icon "button" at bounding box center [561, 137] width 14 height 14
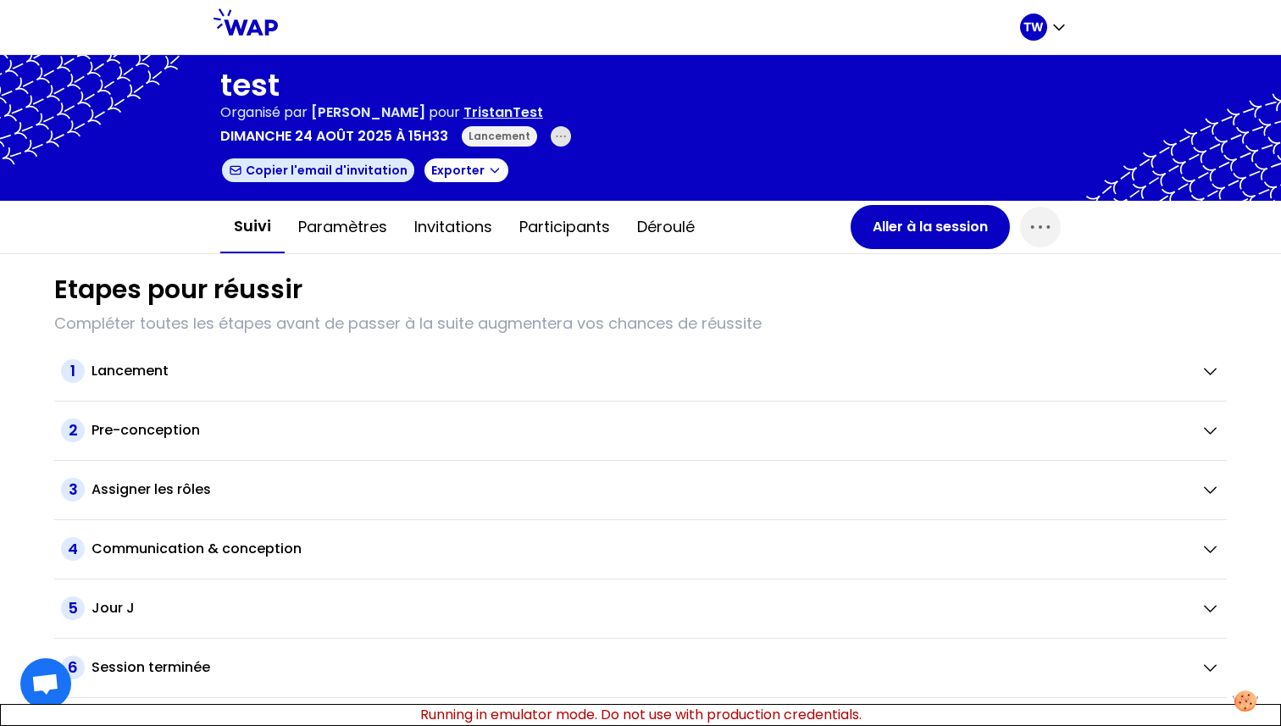
click at [343, 175] on button "Copier l'email d'invitation" at bounding box center [318, 170] width 196 height 27
click at [463, 223] on button "Invitations" at bounding box center [453, 227] width 105 height 51
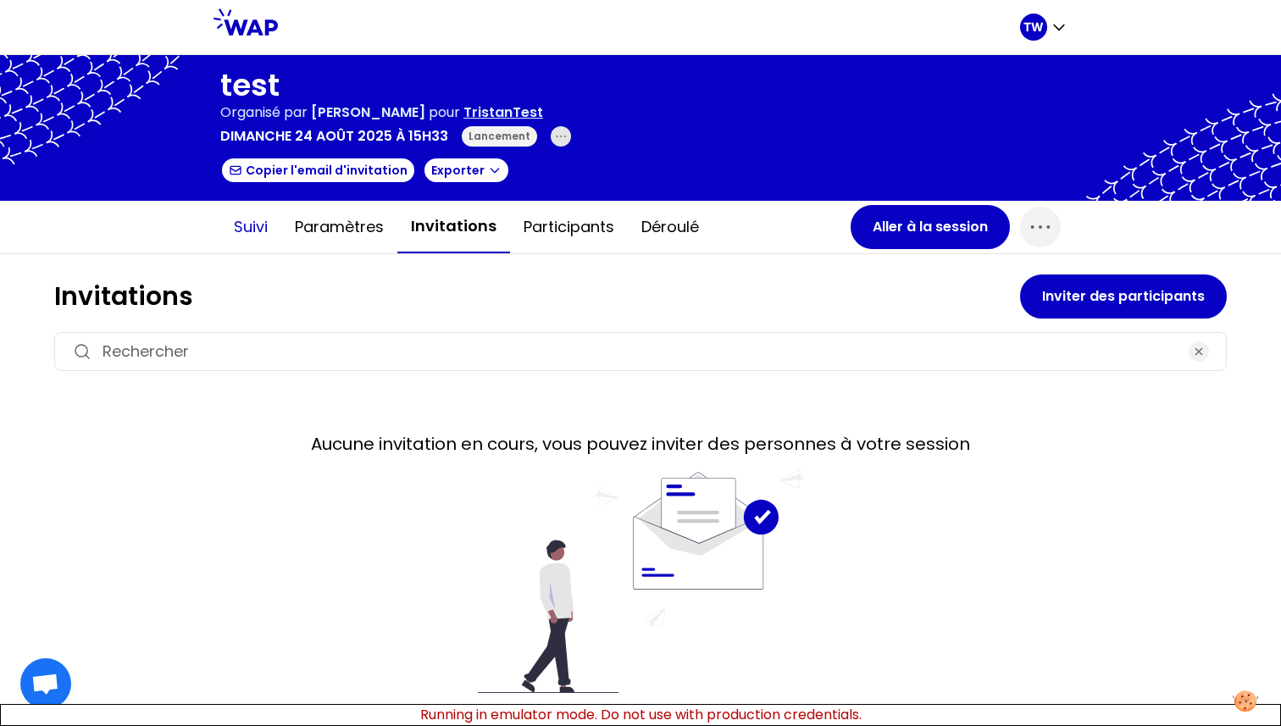
click at [254, 216] on button "Suivi" at bounding box center [250, 227] width 61 height 51
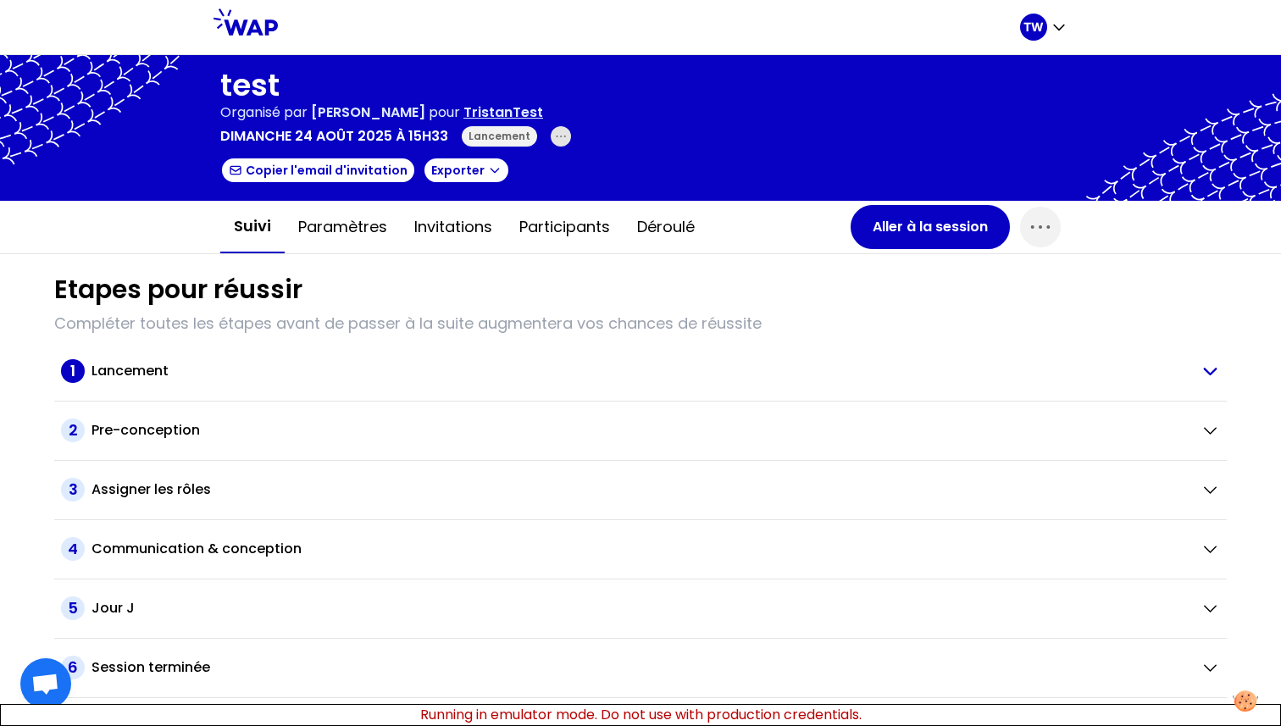
click at [225, 365] on div "Lancement" at bounding box center [638, 371] width 1095 height 20
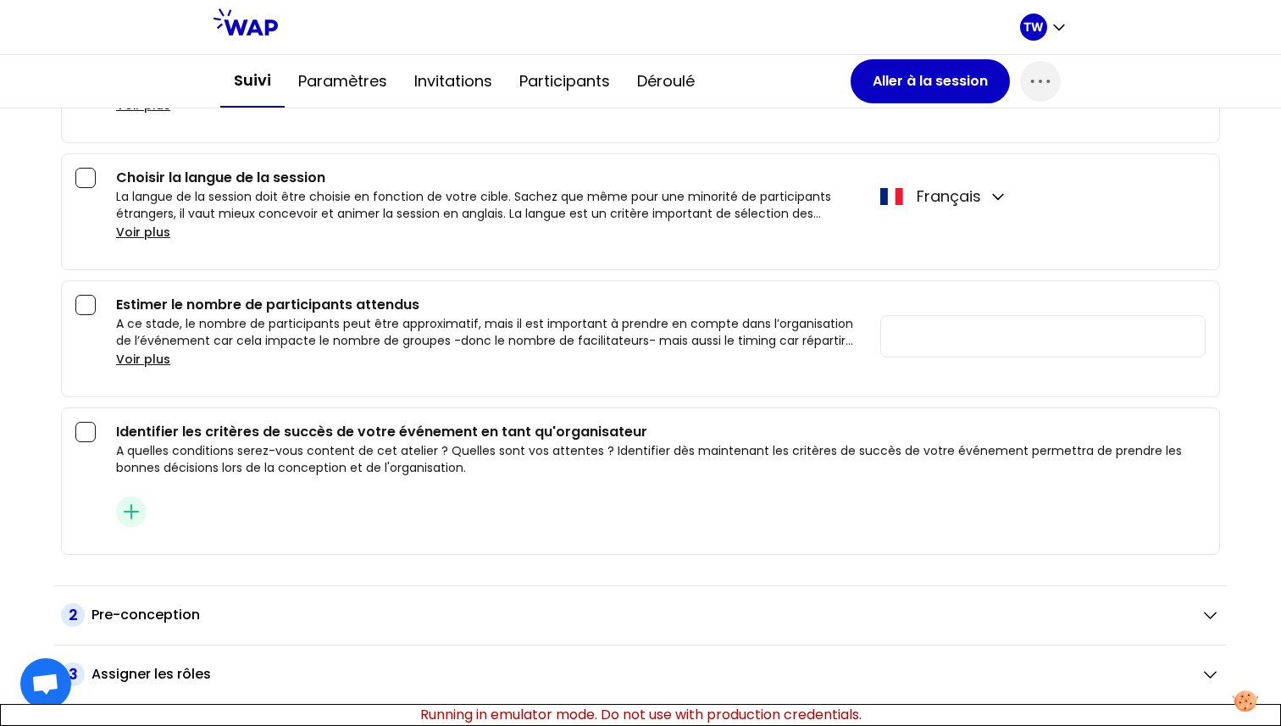
scroll to position [440, 0]
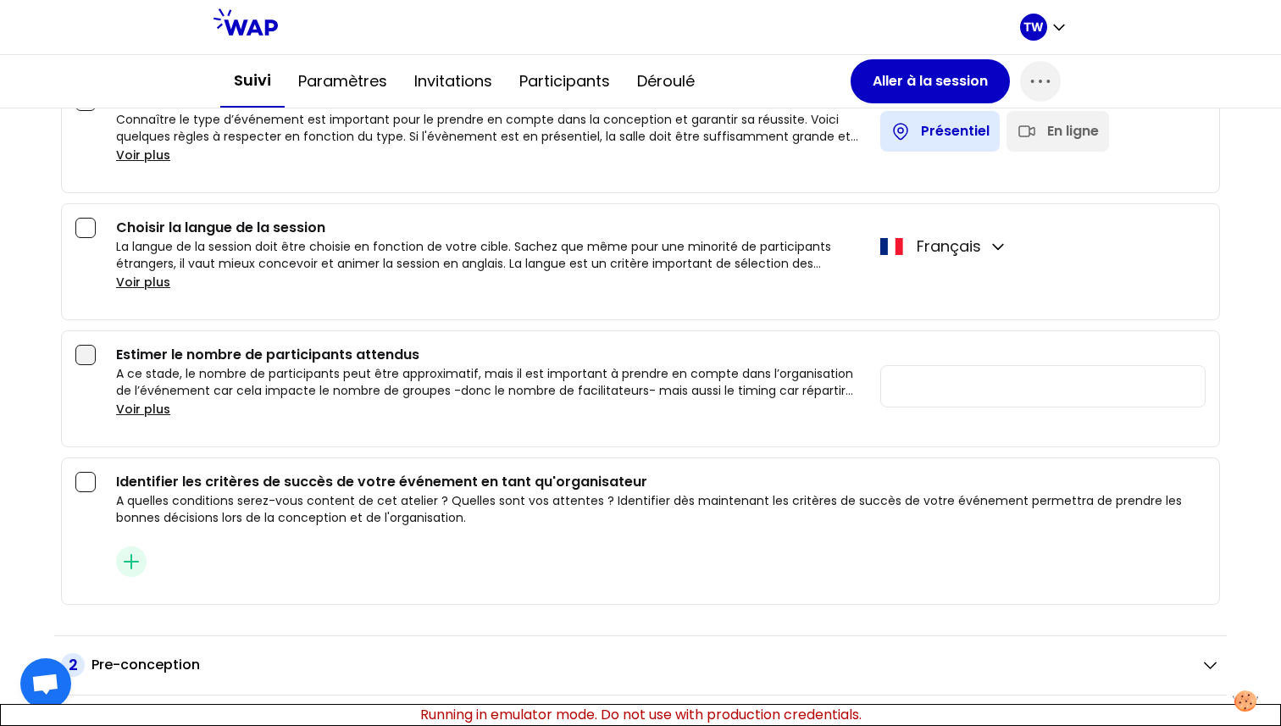
click at [85, 356] on div at bounding box center [85, 355] width 20 height 20
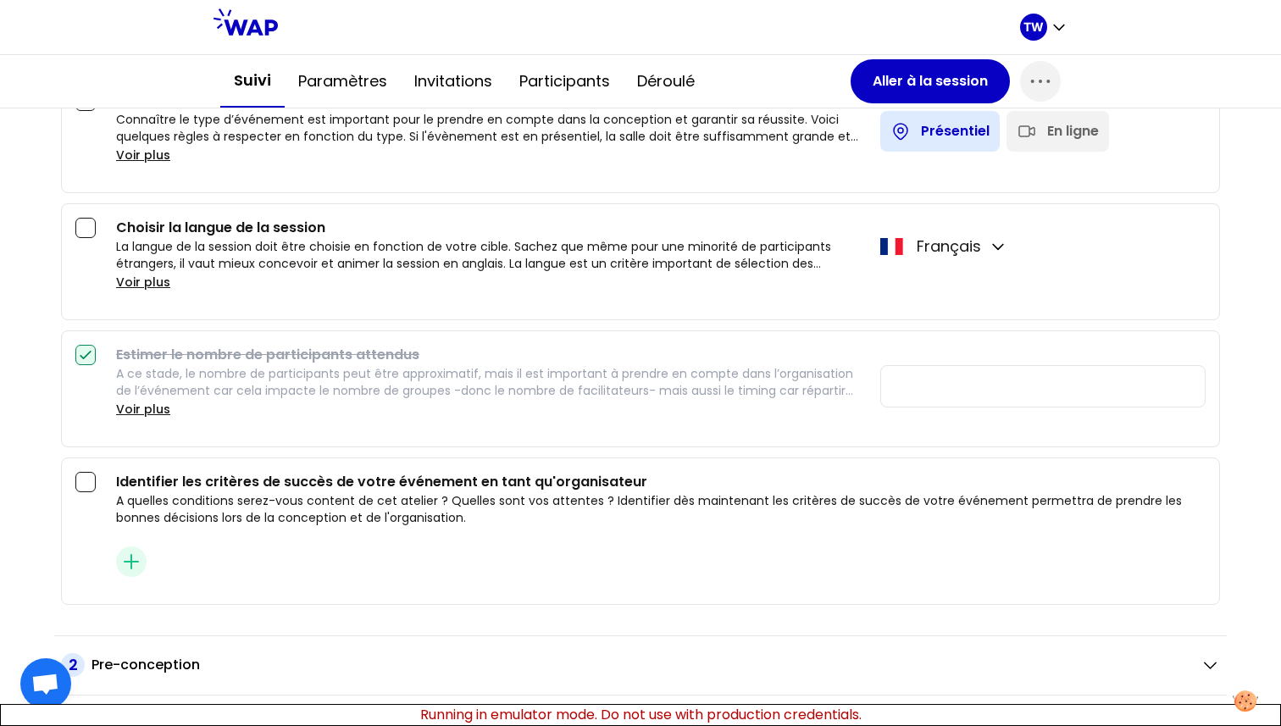
click at [84, 356] on icon at bounding box center [85, 355] width 17 height 17
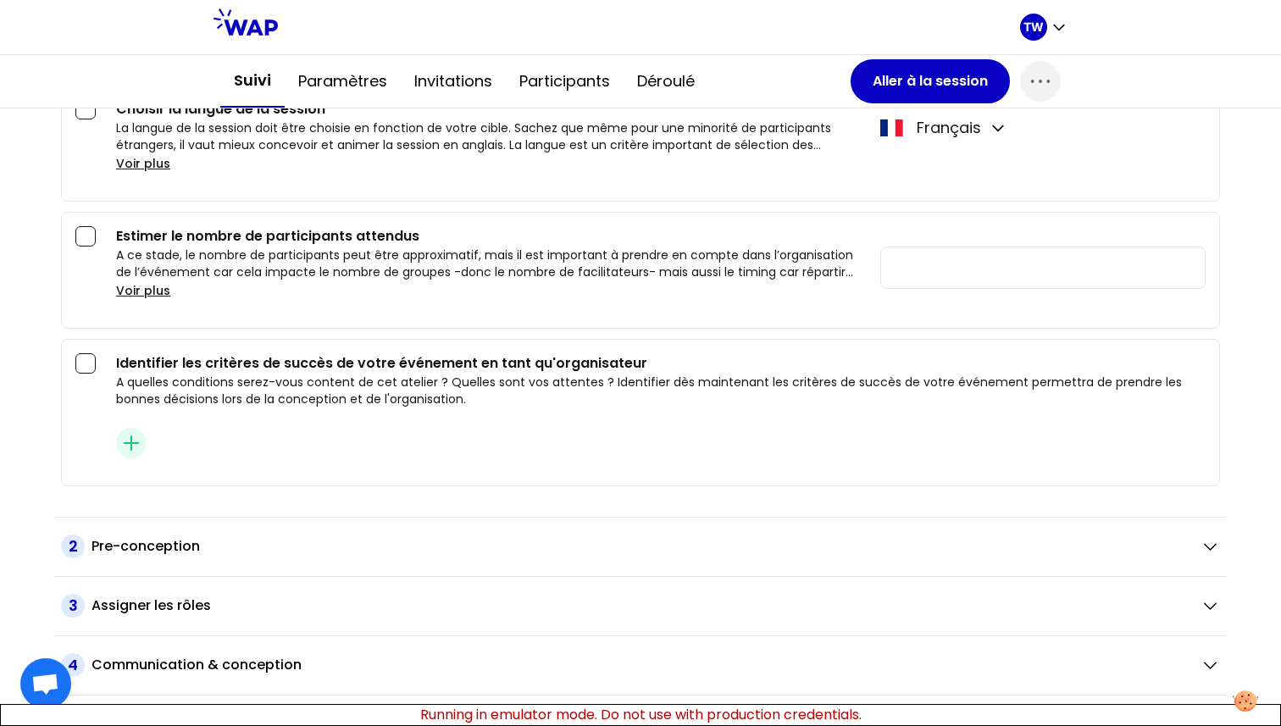
scroll to position [646, 0]
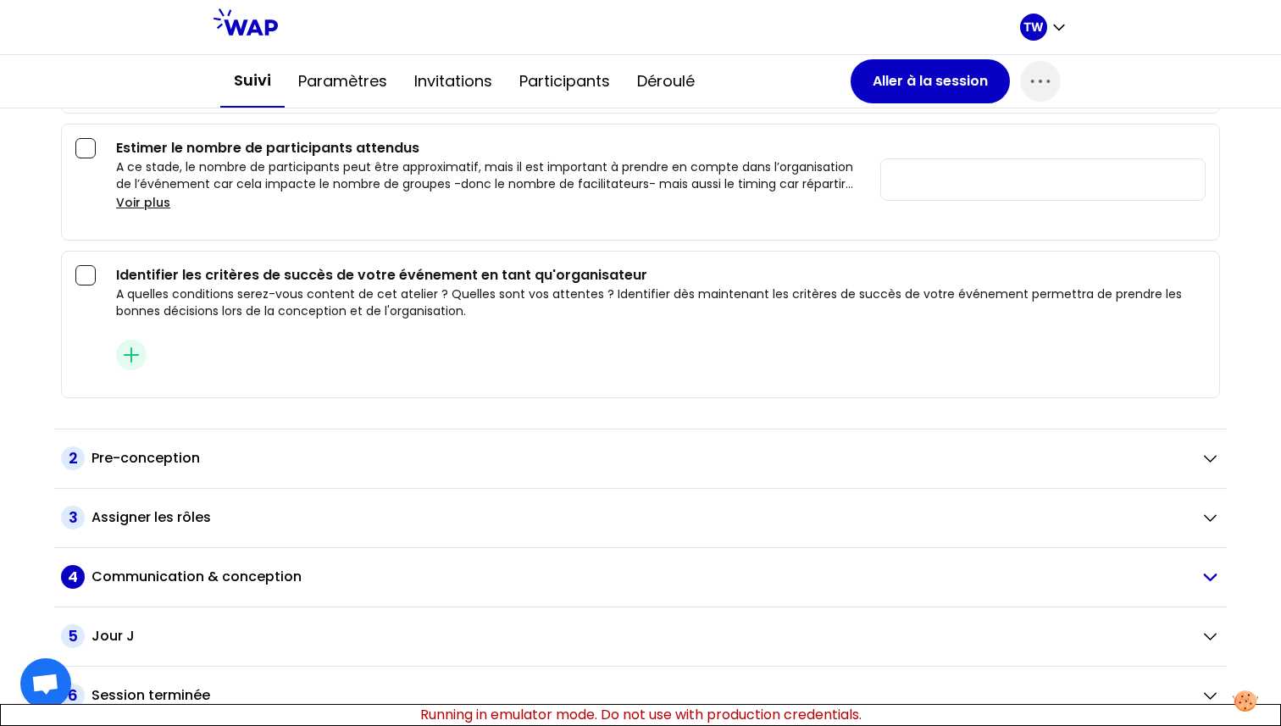
click at [180, 576] on h2 "Communication & conception" at bounding box center [196, 577] width 210 height 20
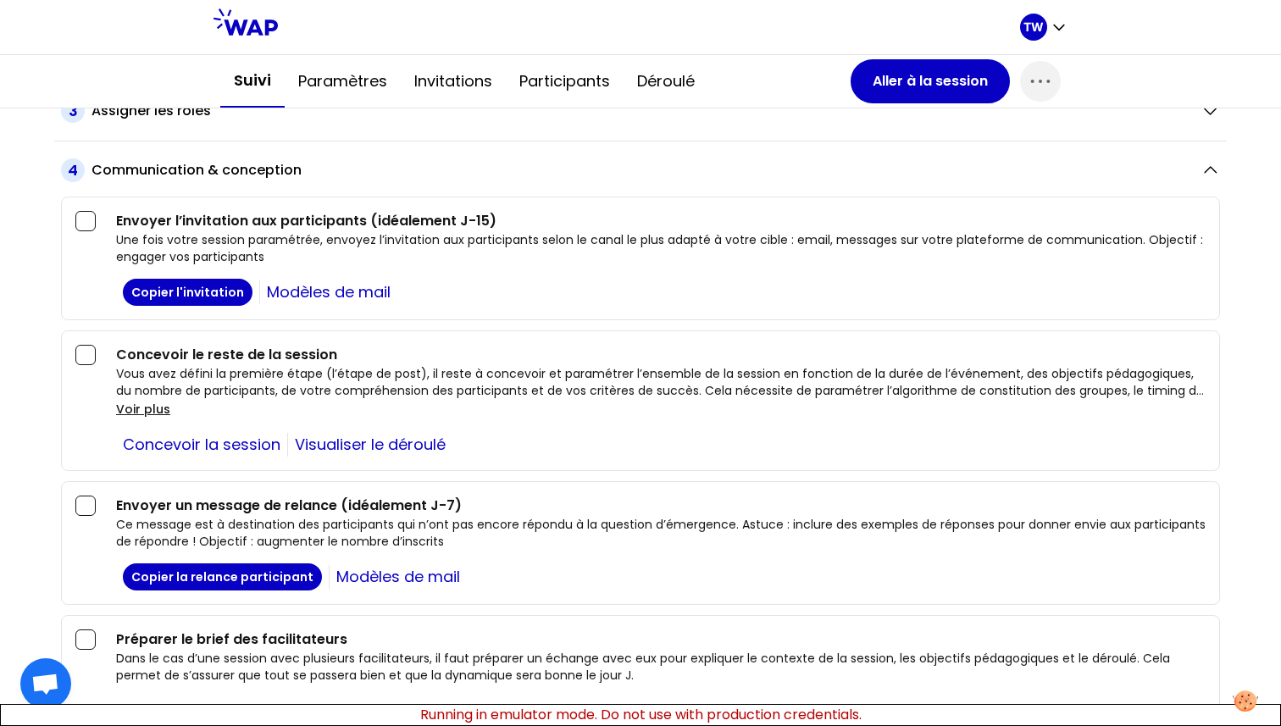
scroll to position [1052, 0]
click at [292, 298] on link "Modèles de mail" at bounding box center [328, 293] width 138 height 24
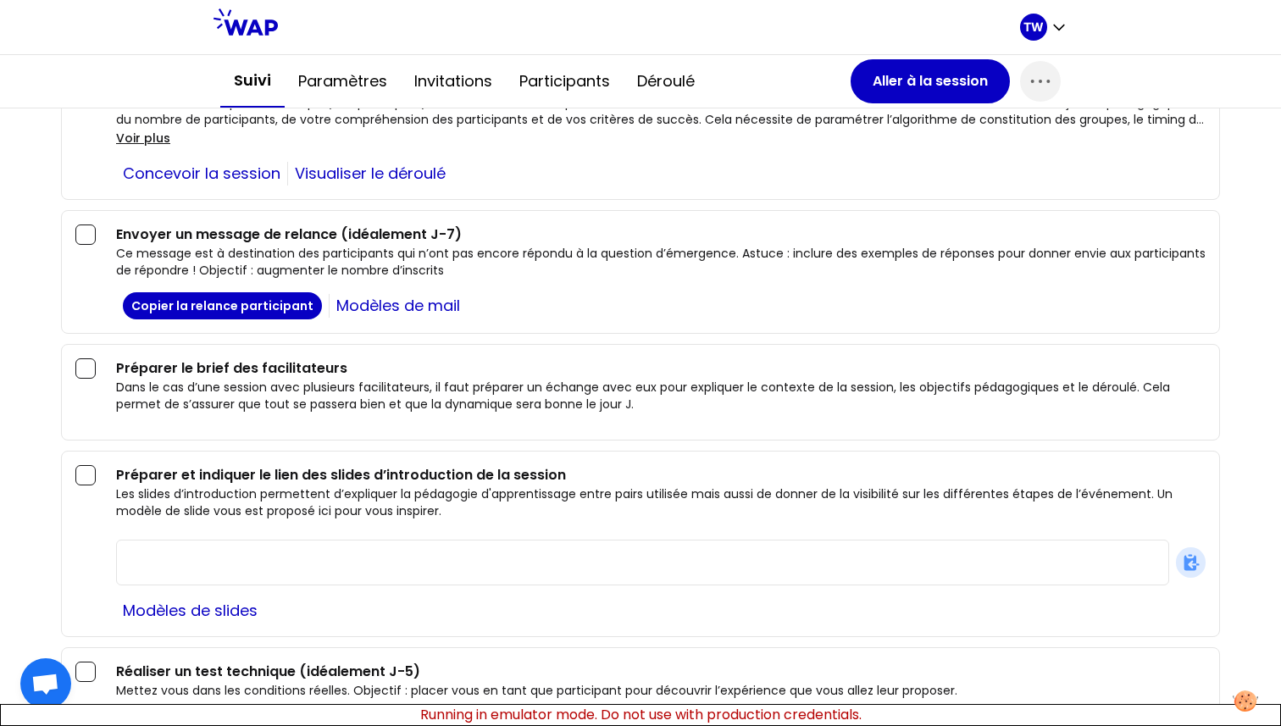
scroll to position [1239, 0]
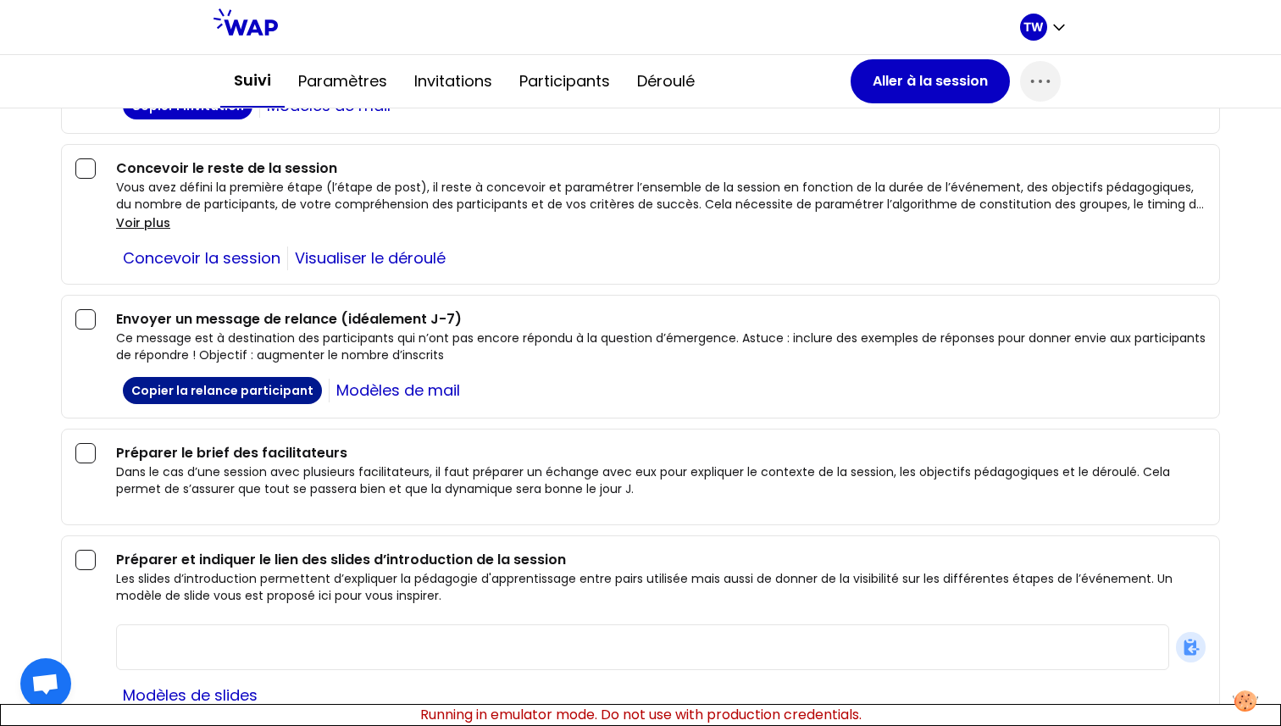
click at [260, 395] on button "Copier la relance participant" at bounding box center [222, 390] width 199 height 27
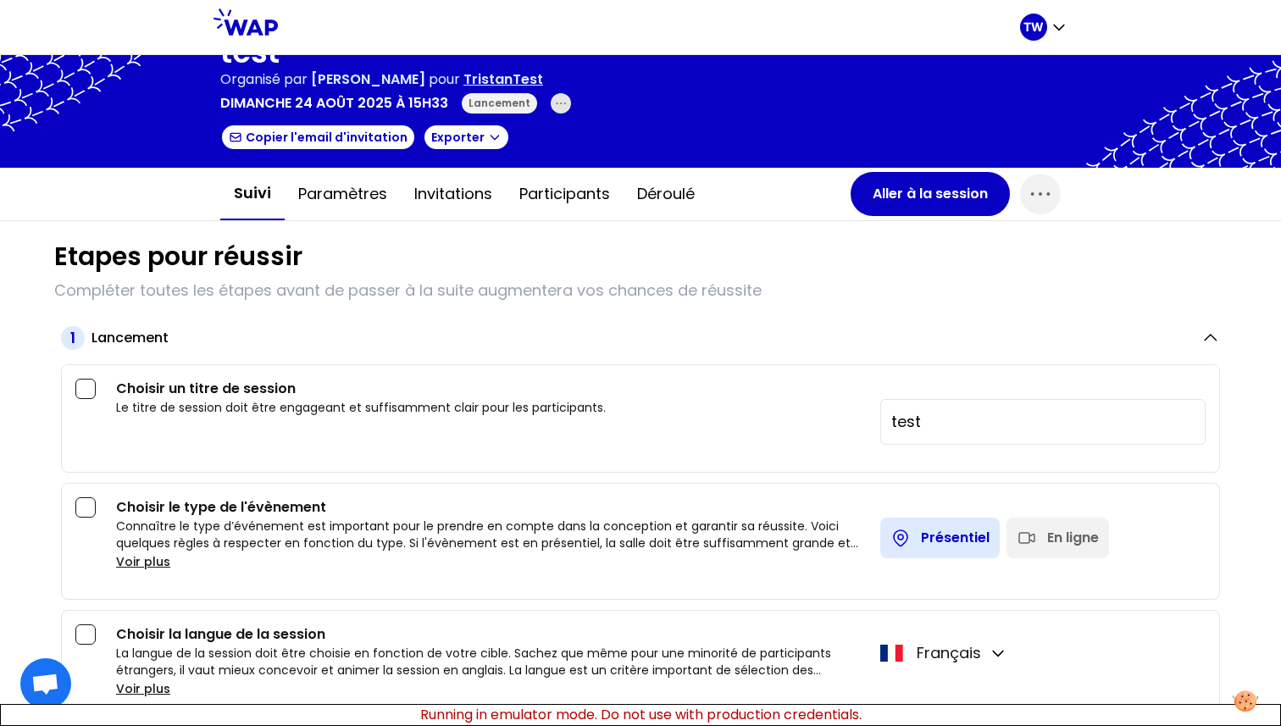
scroll to position [0, 0]
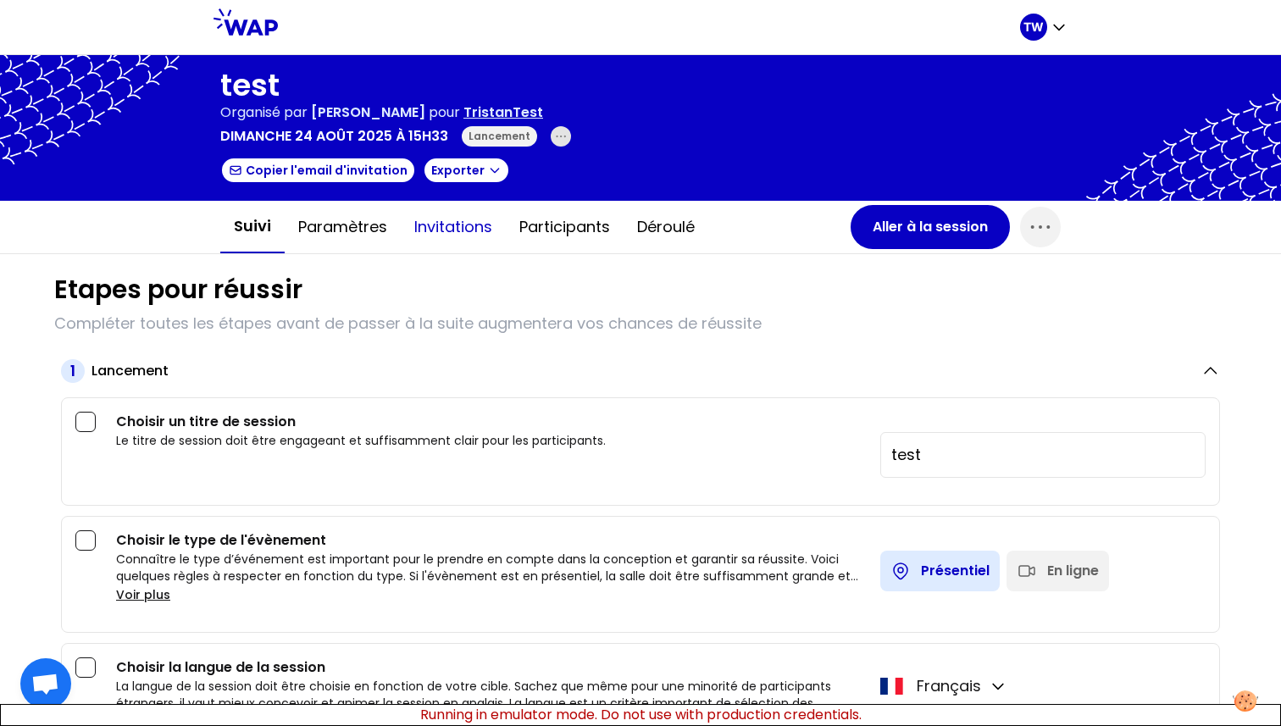
click at [489, 236] on button "Invitations" at bounding box center [453, 227] width 105 height 51
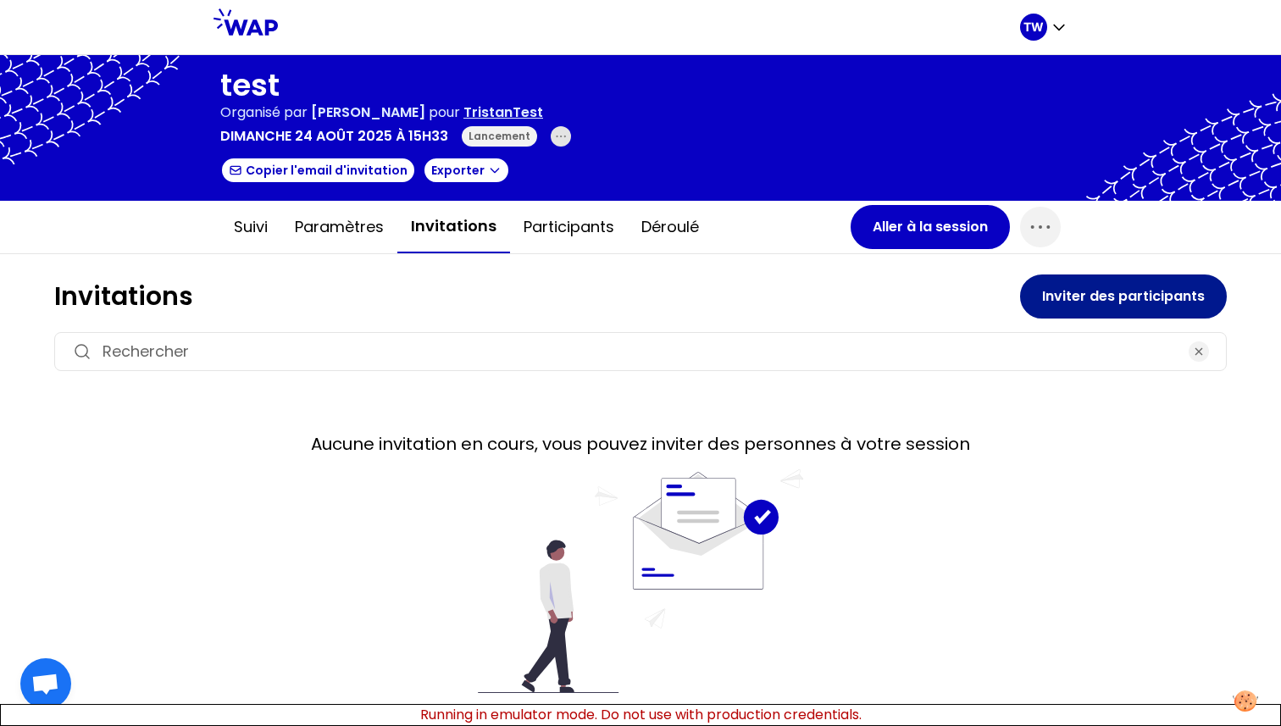
click at [1112, 295] on button "Inviter des participants" at bounding box center [1123, 296] width 207 height 44
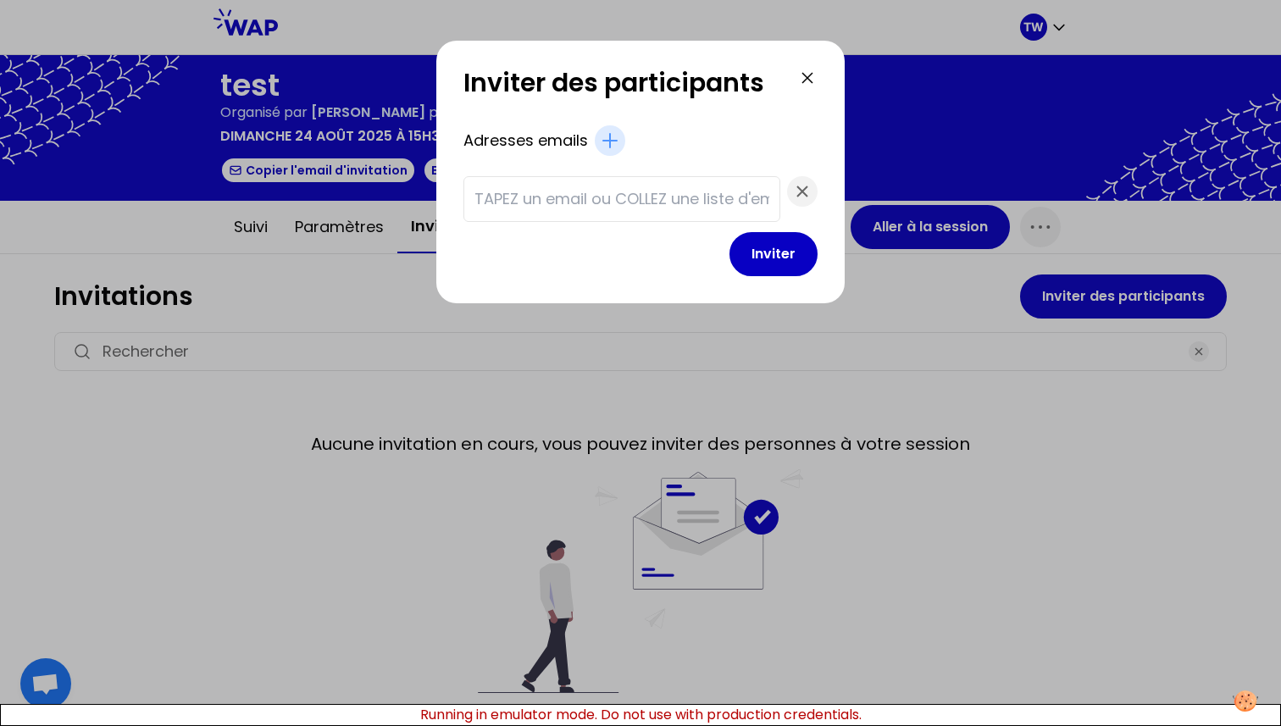
click at [797, 80] on icon at bounding box center [807, 78] width 20 height 20
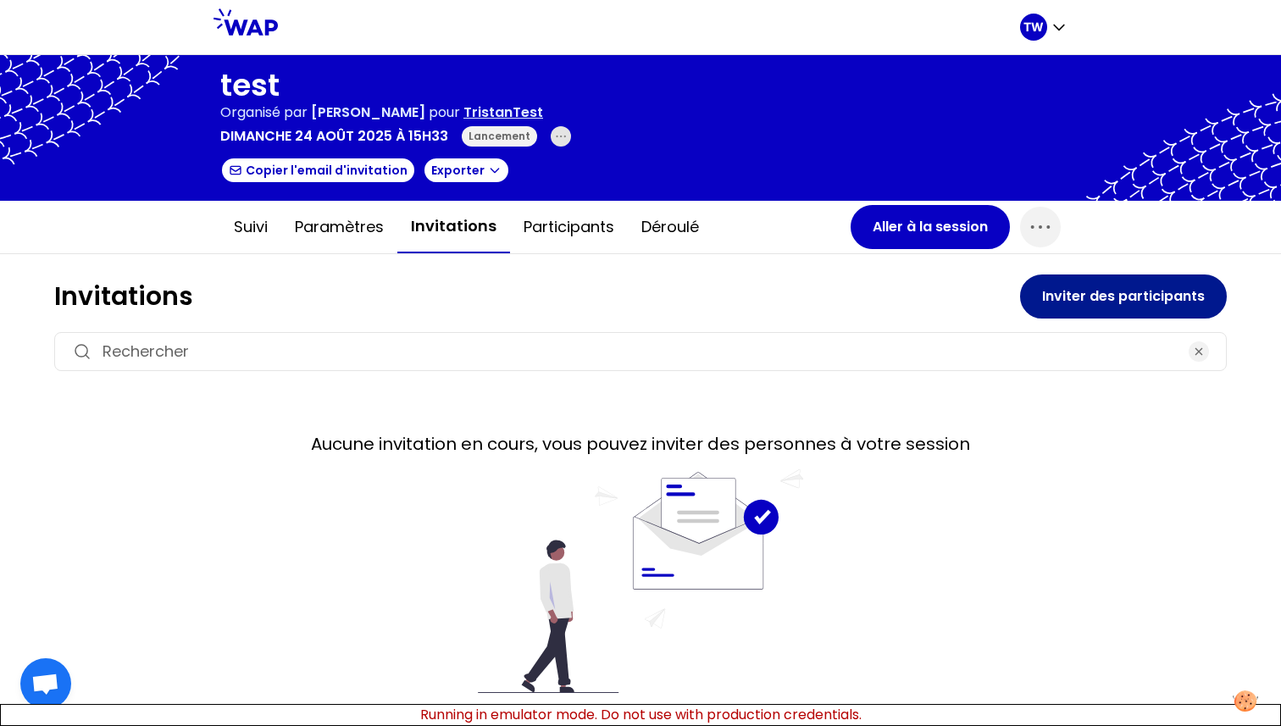
click at [1096, 291] on button "Inviter des participants" at bounding box center [1123, 296] width 207 height 44
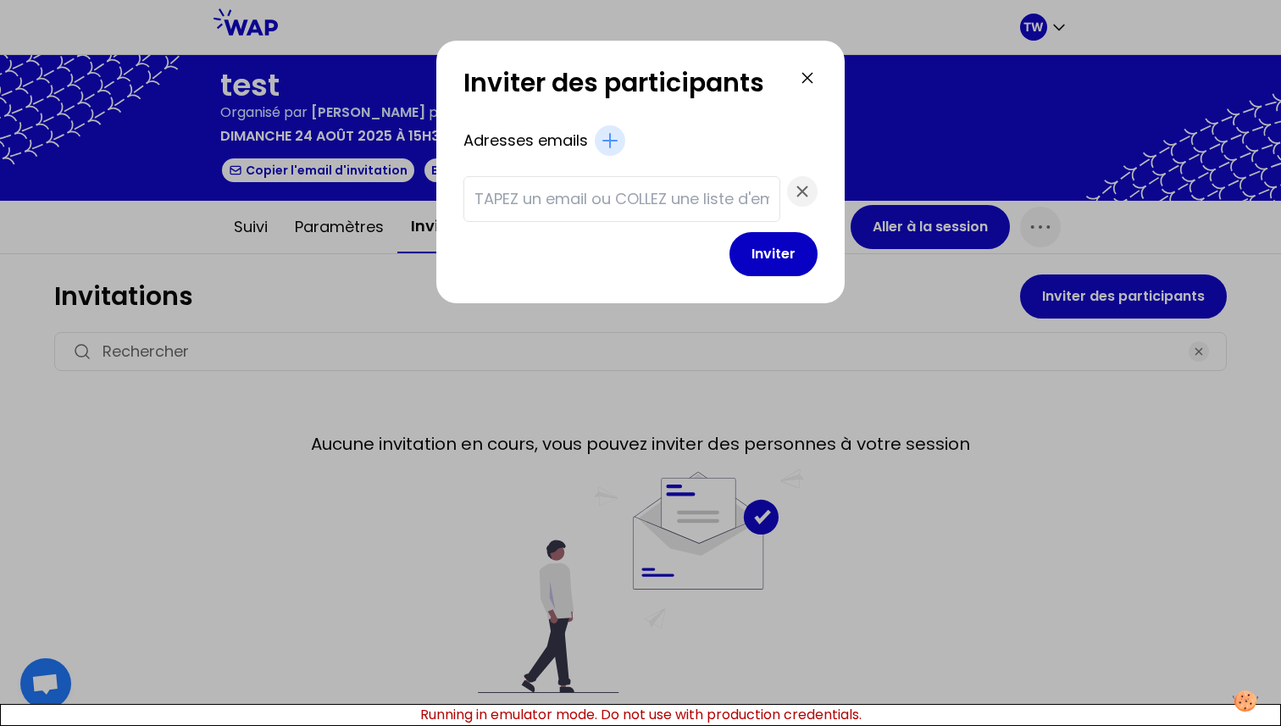
click at [657, 199] on input "text" at bounding box center [621, 199] width 295 height 24
paste input "test1@gmail.com test2@gmail.com test3@gmail.com test4@gmail.com test5@gmail.com"
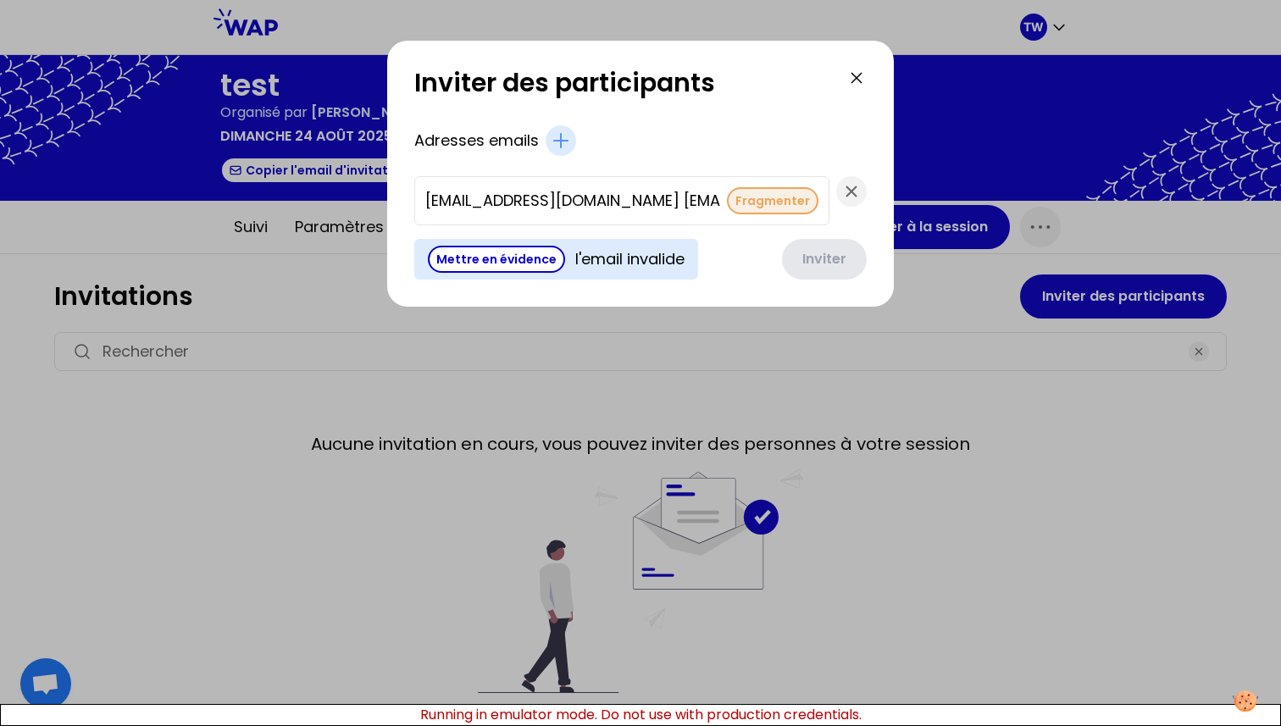
click at [727, 206] on button "Fragmenter" at bounding box center [772, 200] width 91 height 27
type input "test5@gmail.com"
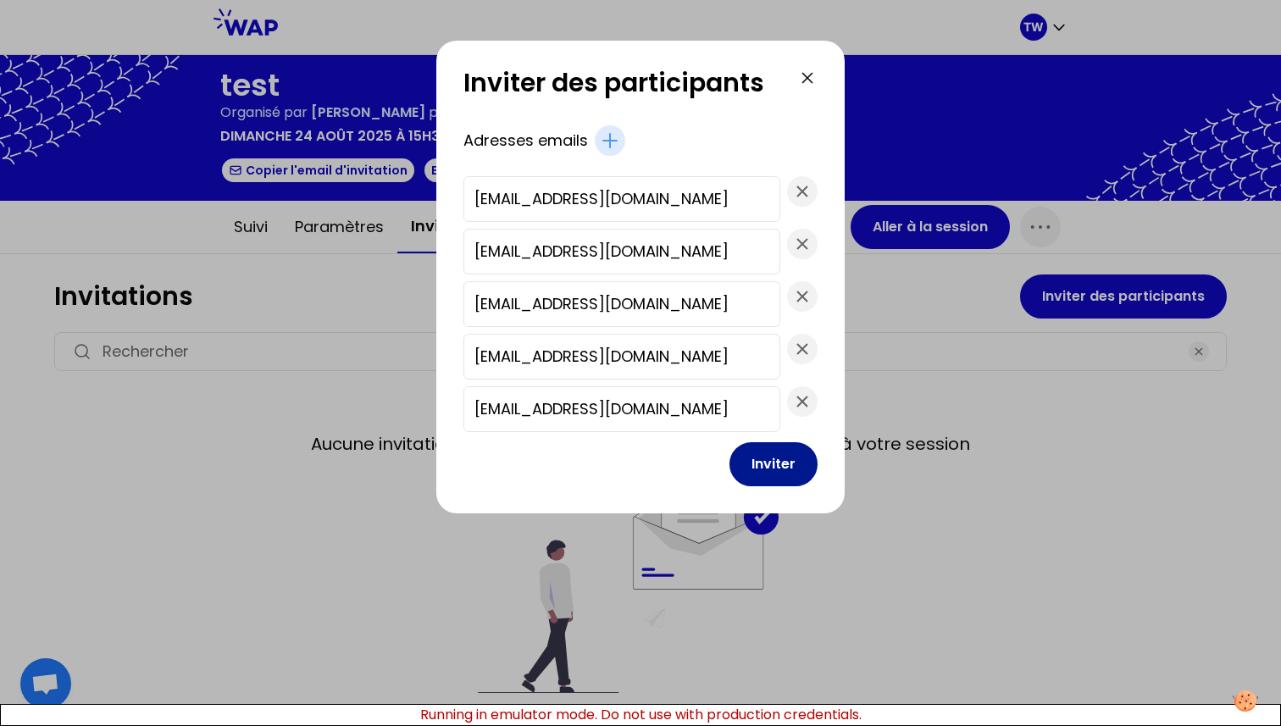
click at [762, 457] on button "Inviter" at bounding box center [773, 464] width 88 height 44
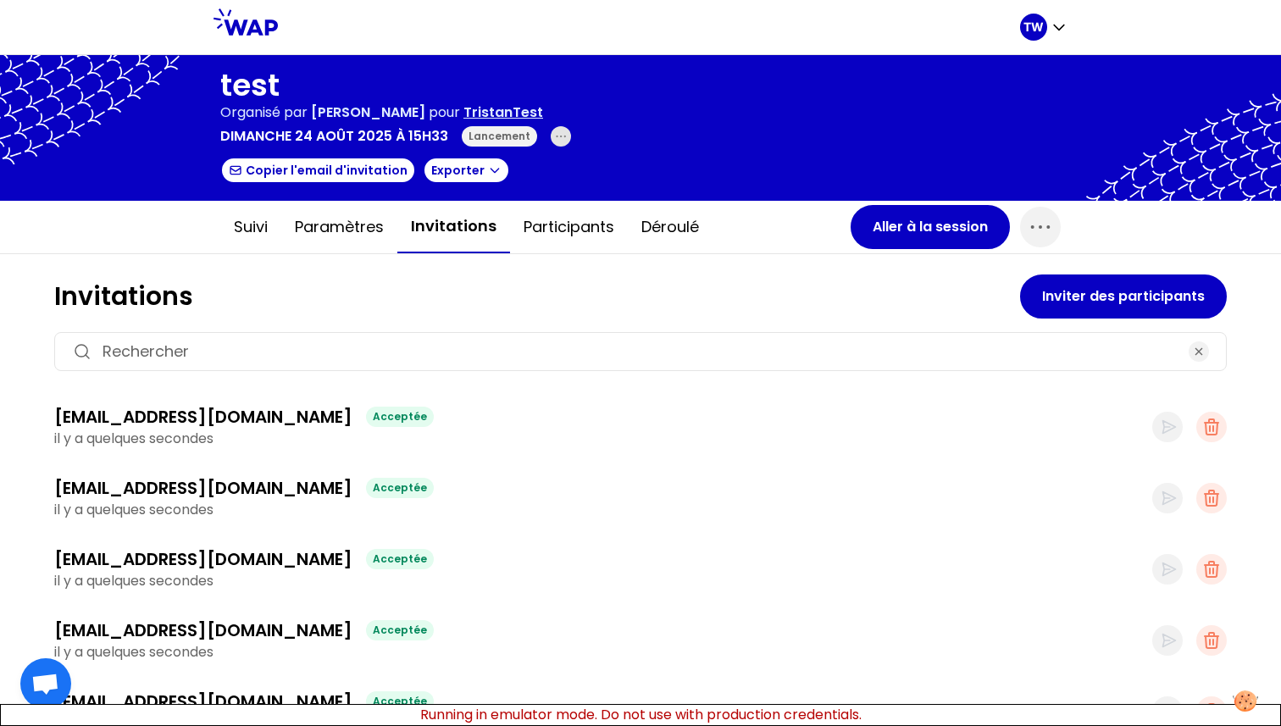
scroll to position [14, 0]
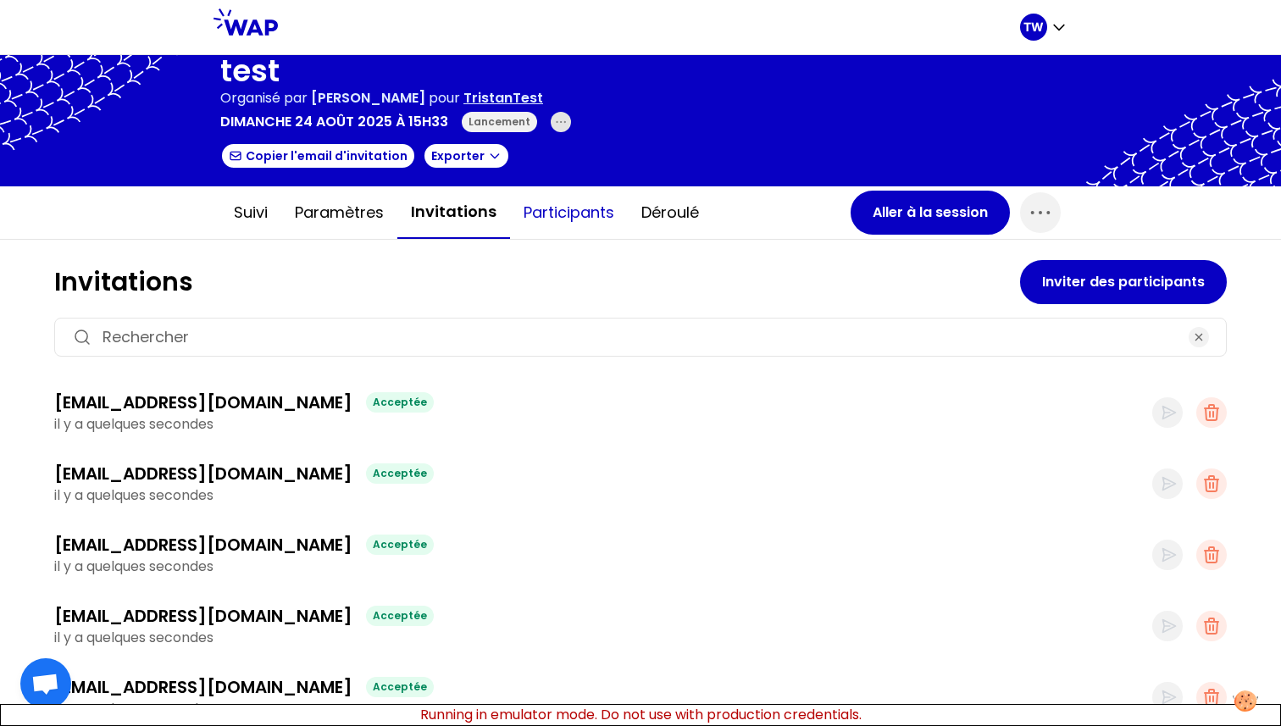
click at [572, 207] on button "Participants" at bounding box center [569, 212] width 118 height 51
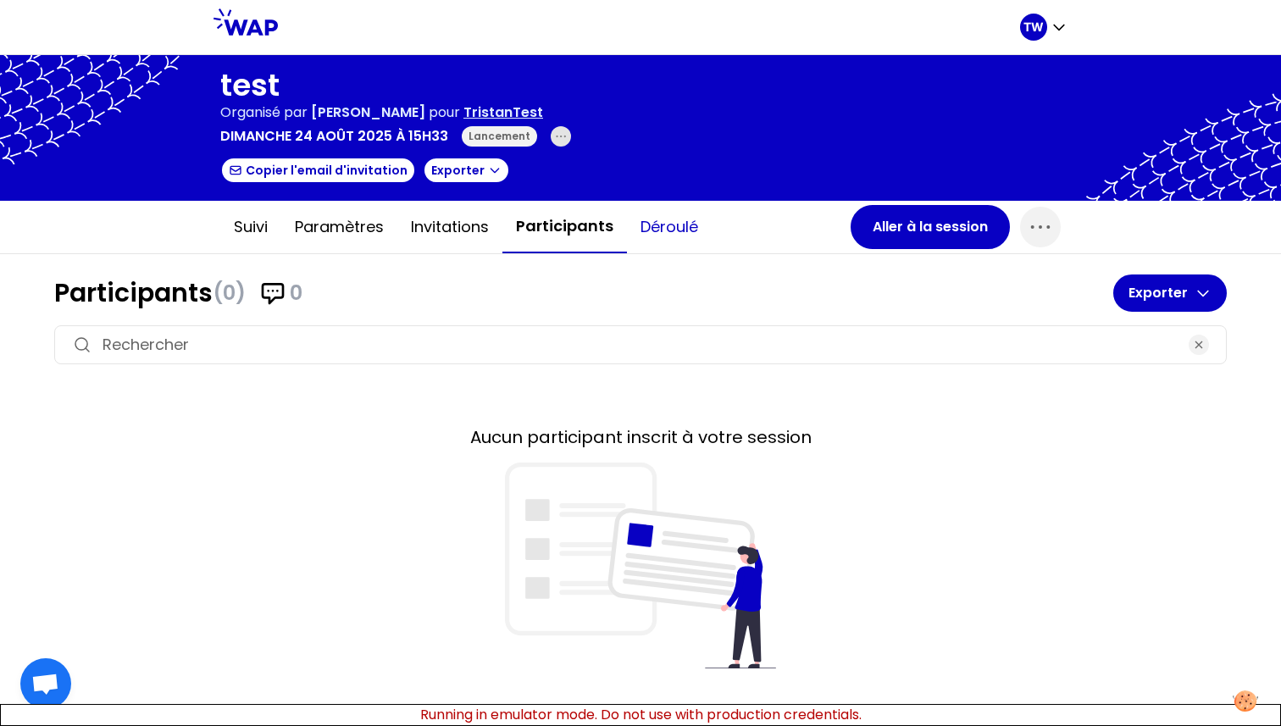
click at [677, 230] on button "Déroulé" at bounding box center [669, 227] width 85 height 51
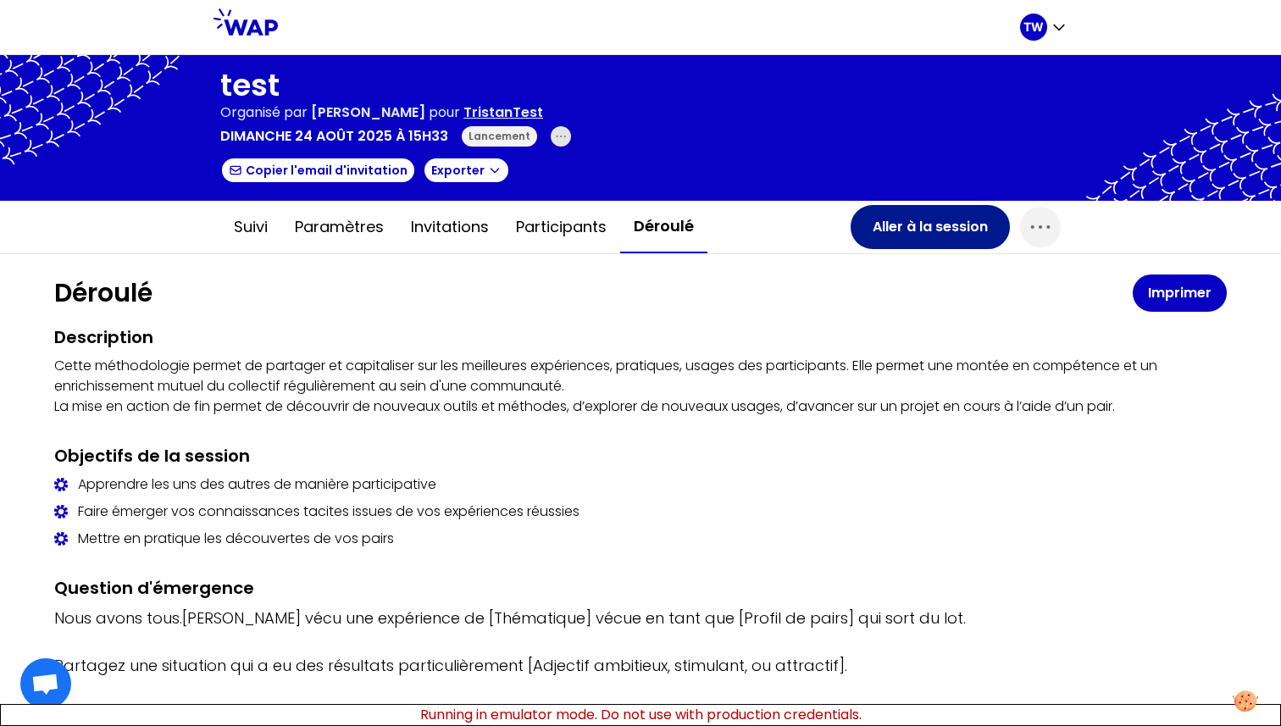
click at [932, 218] on button "Aller à la session" at bounding box center [930, 227] width 159 height 44
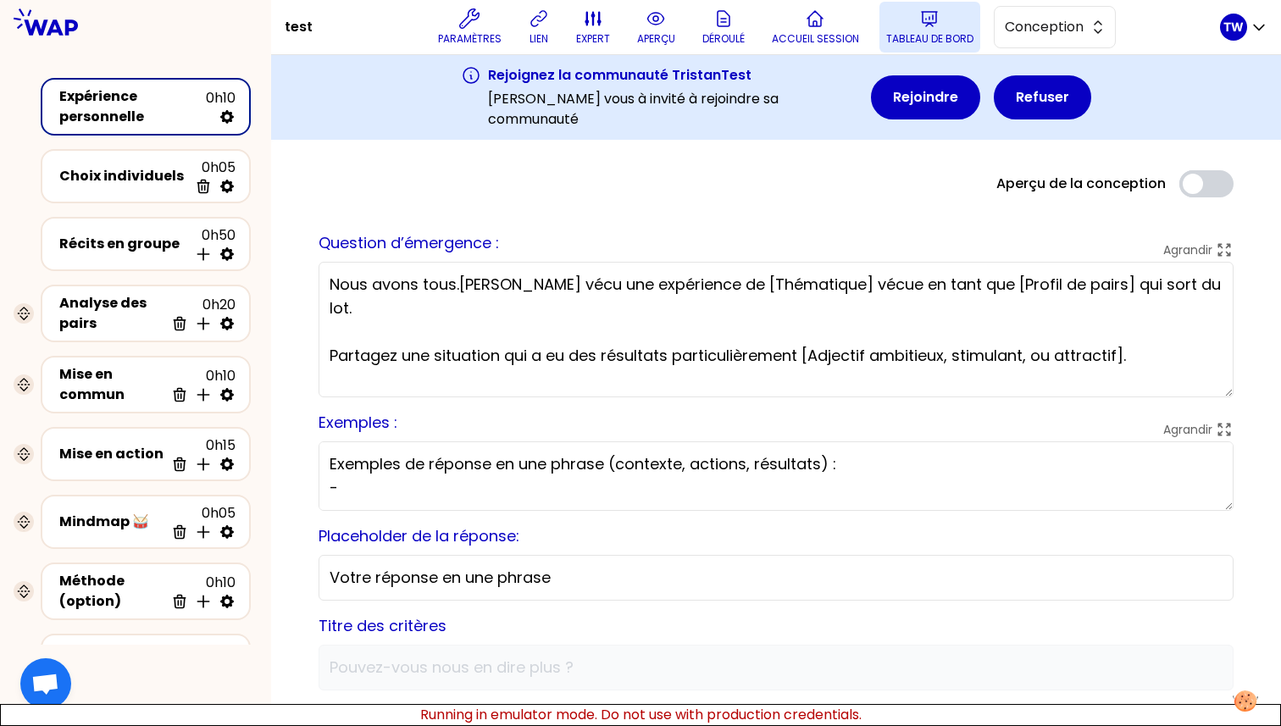
click at [892, 26] on button "Tableau de bord" at bounding box center [929, 27] width 101 height 51
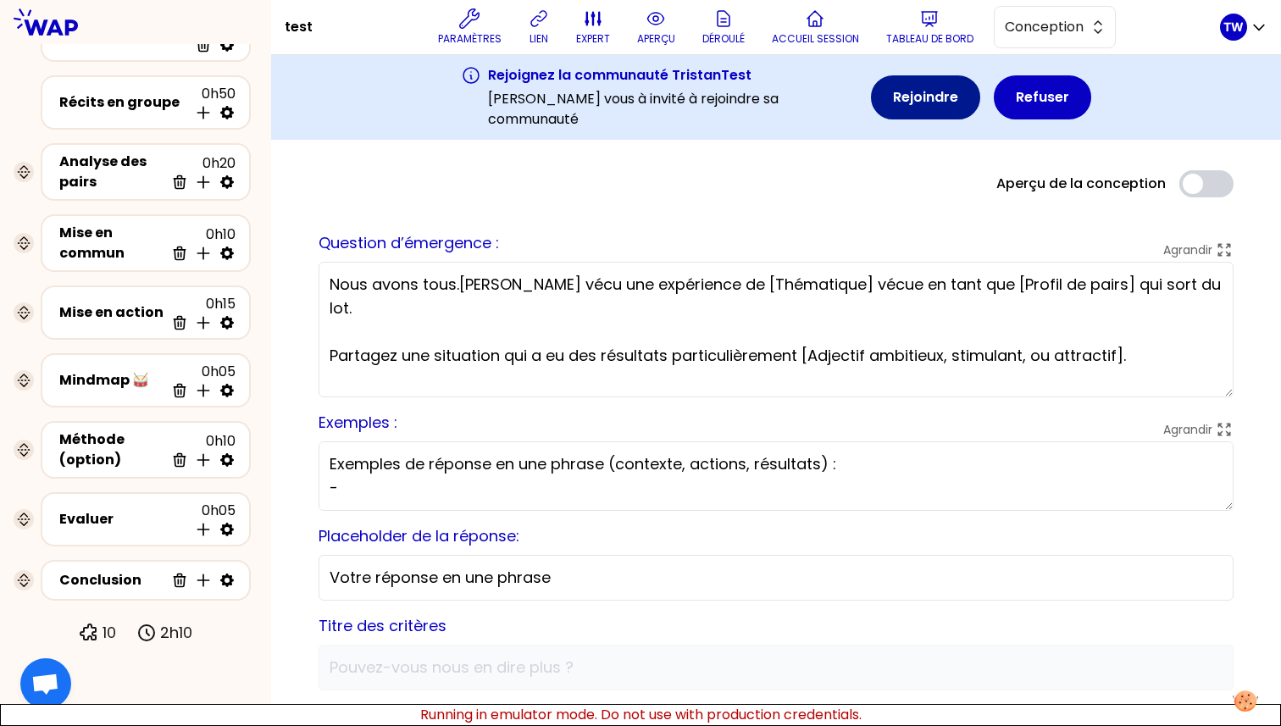
click at [921, 97] on button "Rejoindre" at bounding box center [925, 97] width 109 height 44
click at [971, 96] on button "Rejoindre" at bounding box center [925, 97] width 109 height 44
click at [1055, 94] on button "Refuser" at bounding box center [1042, 97] width 97 height 44
click at [901, 91] on button "Rejoindre" at bounding box center [925, 97] width 109 height 44
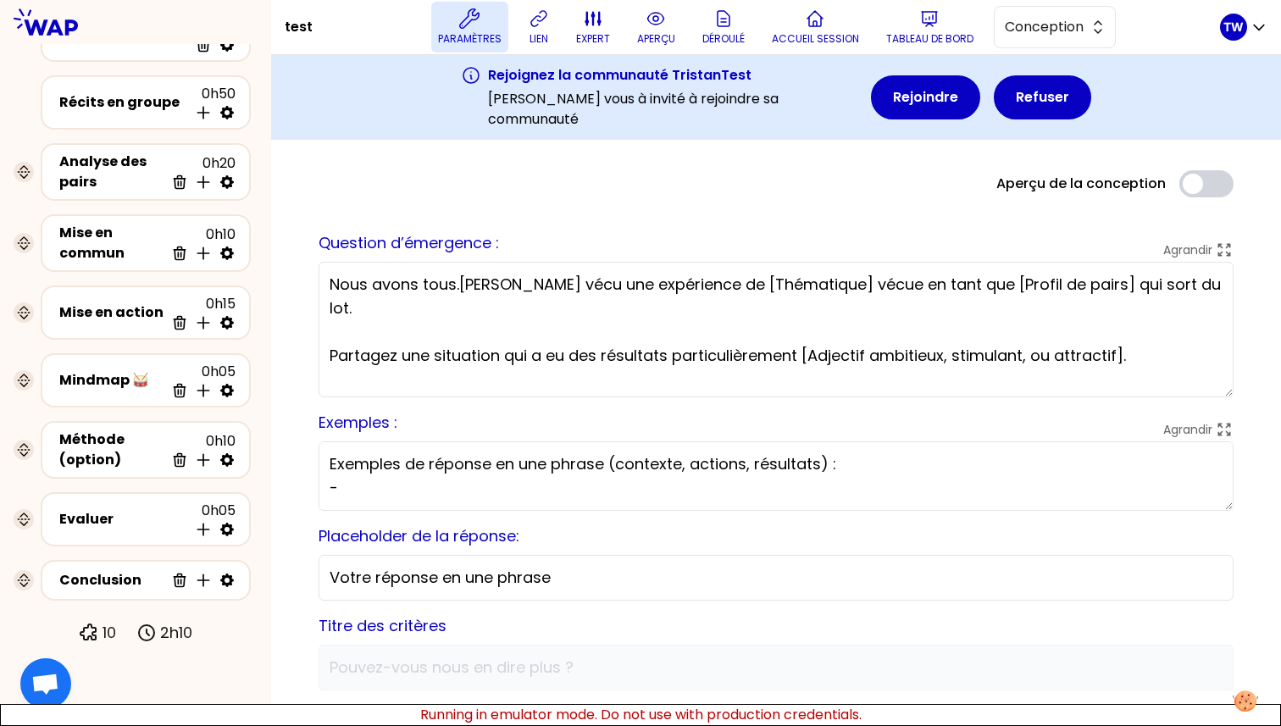
click at [473, 38] on p "Paramètres" at bounding box center [470, 39] width 64 height 14
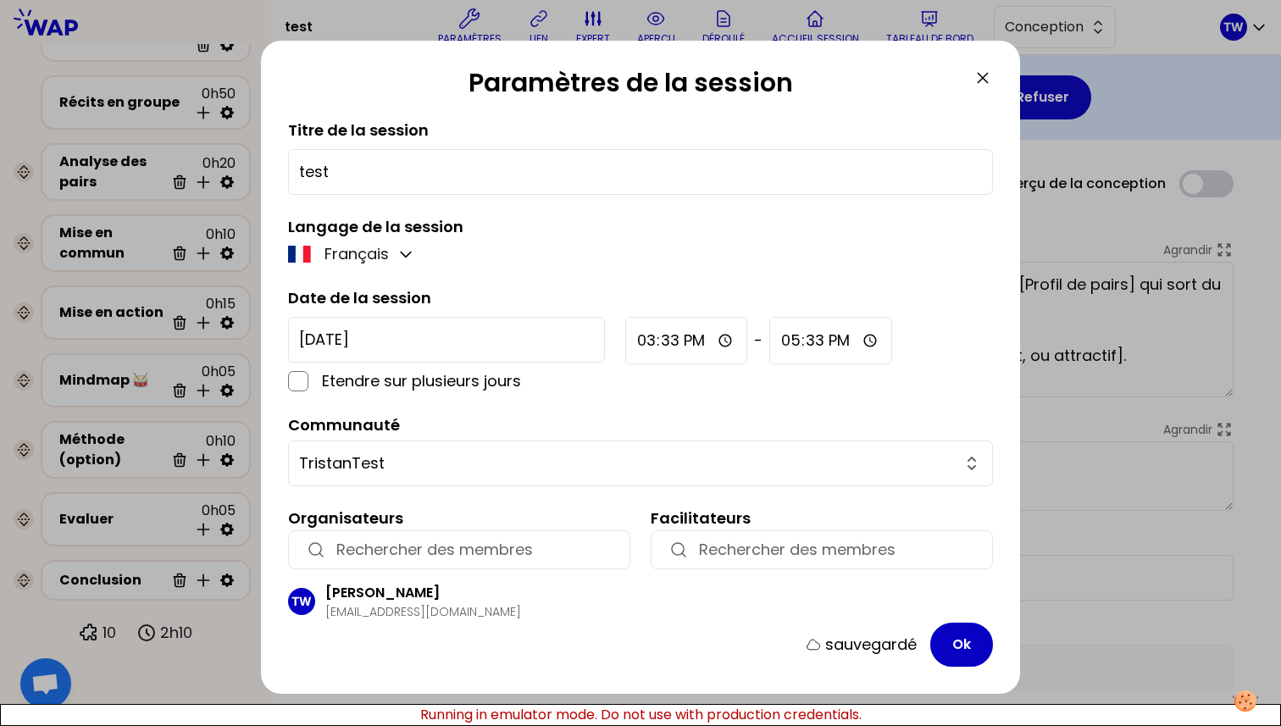
click at [984, 83] on icon at bounding box center [983, 78] width 20 height 20
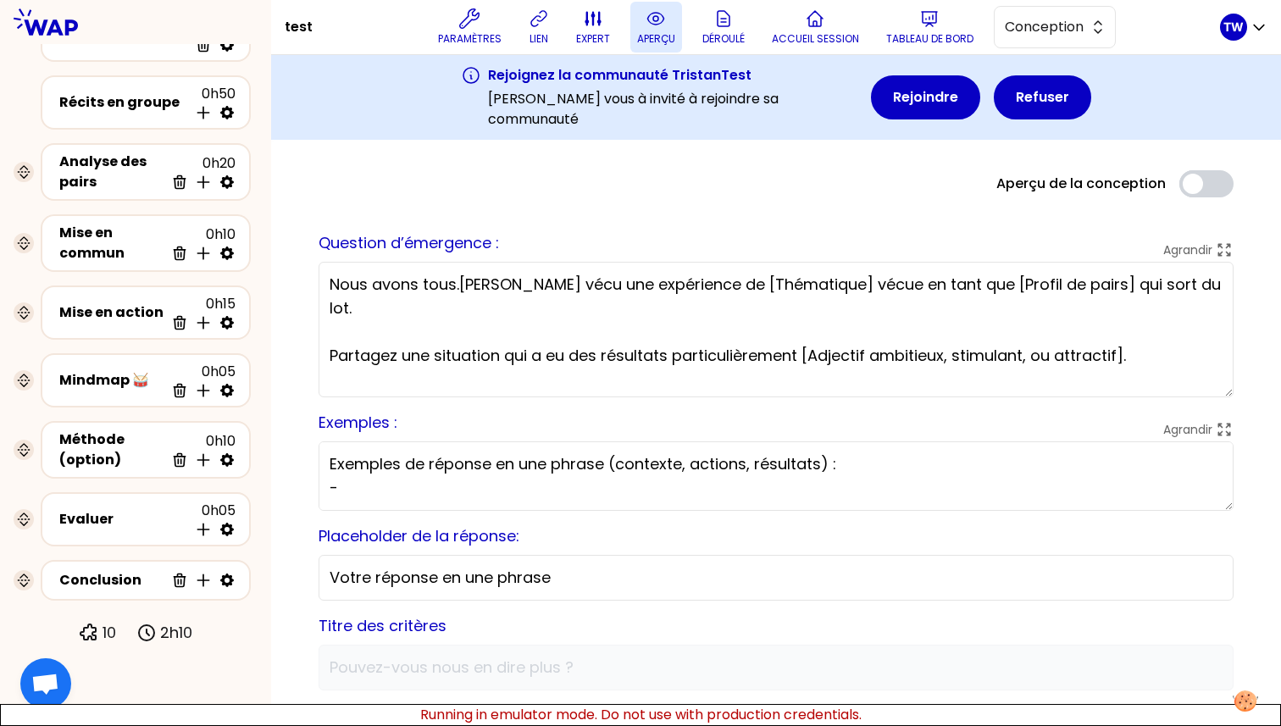
click at [661, 39] on p "aperçu" at bounding box center [656, 39] width 38 height 14
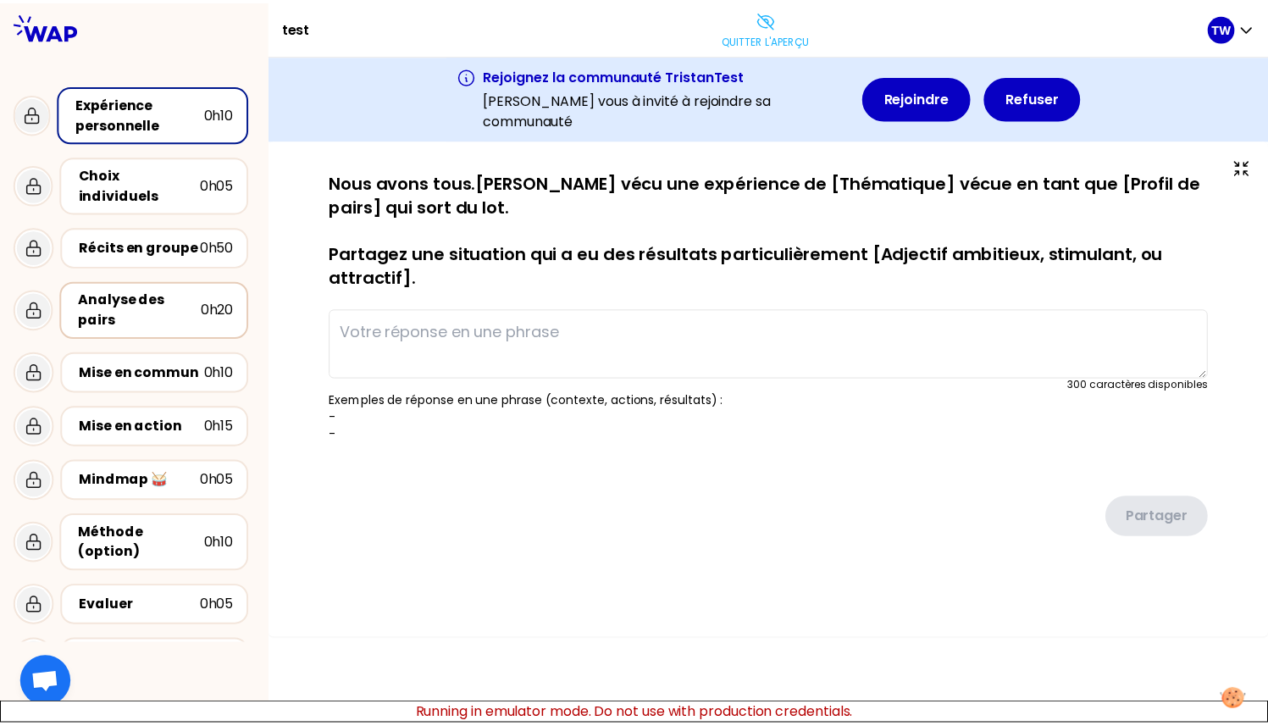
scroll to position [12, 0]
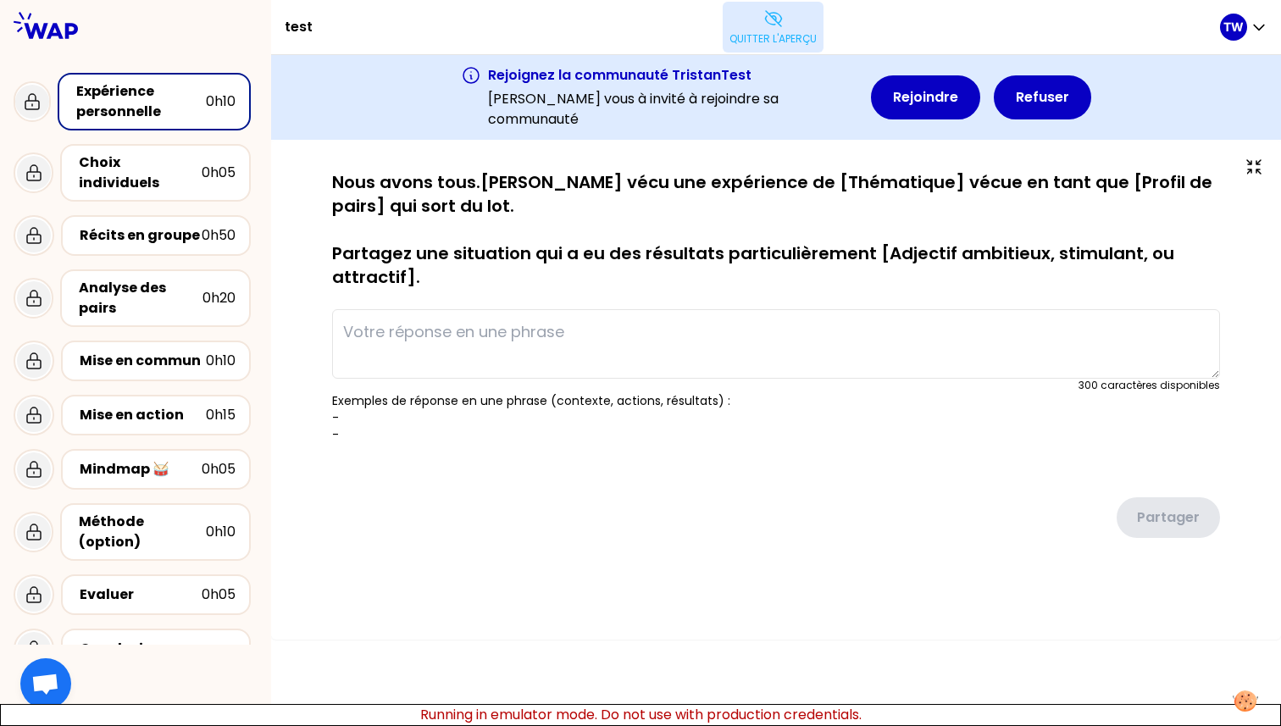
click at [794, 30] on button "Quitter l'aperçu" at bounding box center [773, 27] width 101 height 51
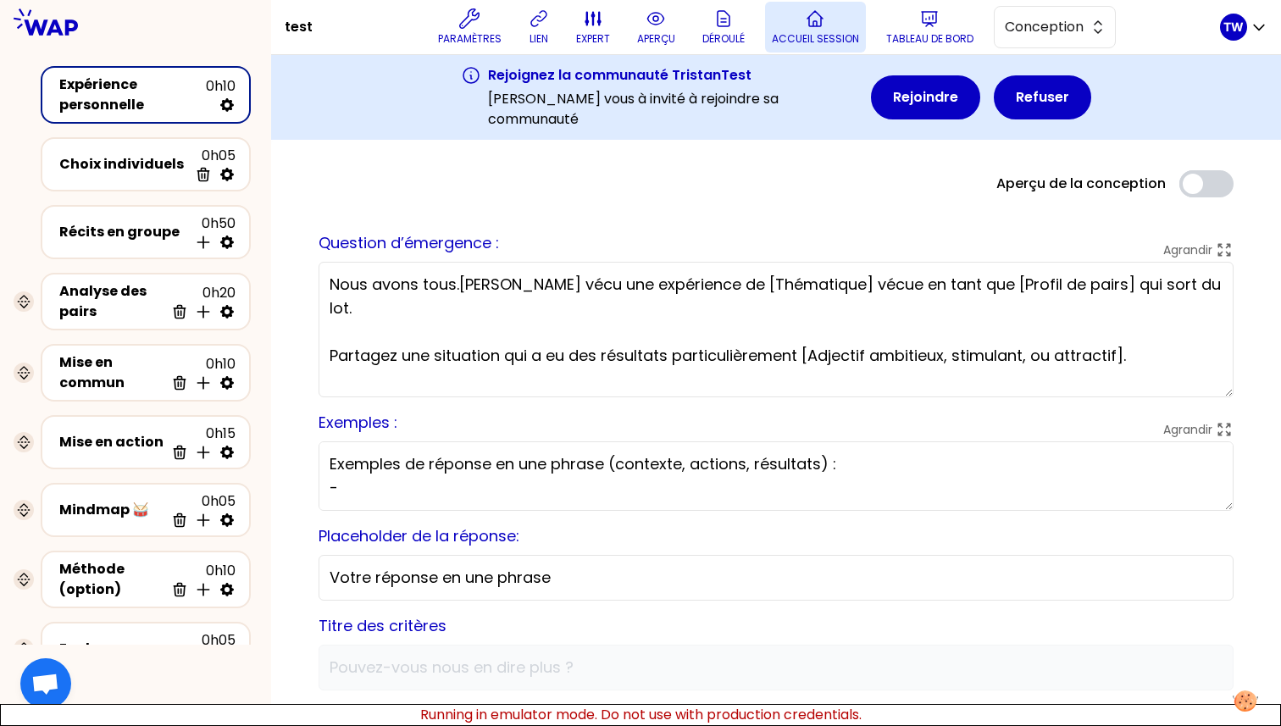
click at [788, 42] on p "Accueil session" at bounding box center [815, 39] width 87 height 14
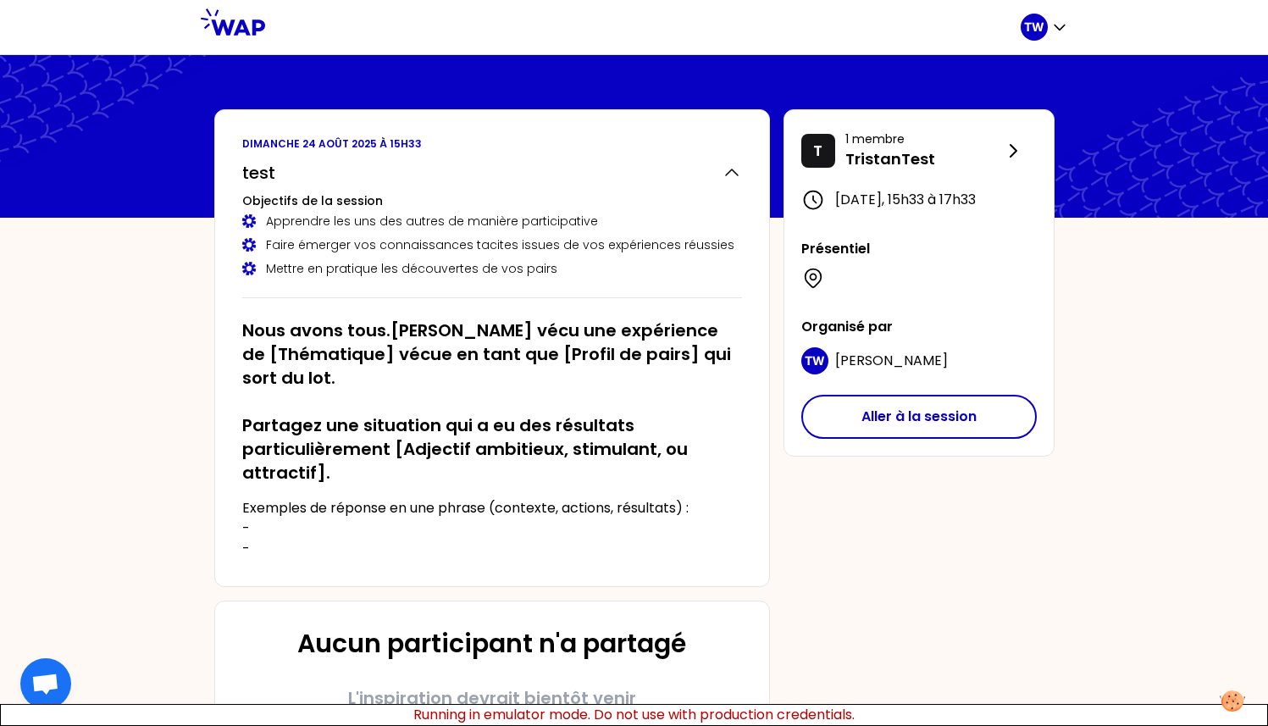
click at [911, 411] on div "T 1 membre TristanTest dimanche 24 août 2025 , 15h33 à 17h33 Présentiel Organis…" at bounding box center [919, 282] width 271 height 347
click at [878, 432] on button "Aller à la session" at bounding box center [919, 417] width 236 height 44
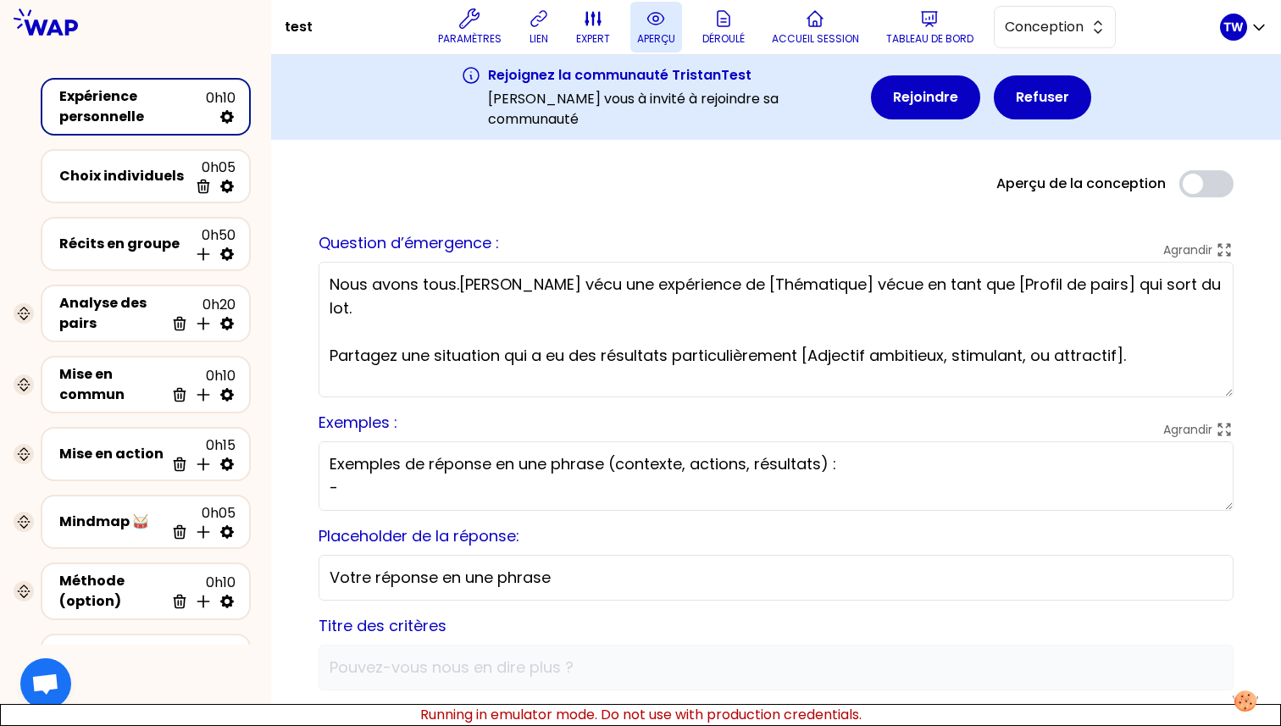
click at [644, 36] on p "aperçu" at bounding box center [656, 39] width 38 height 14
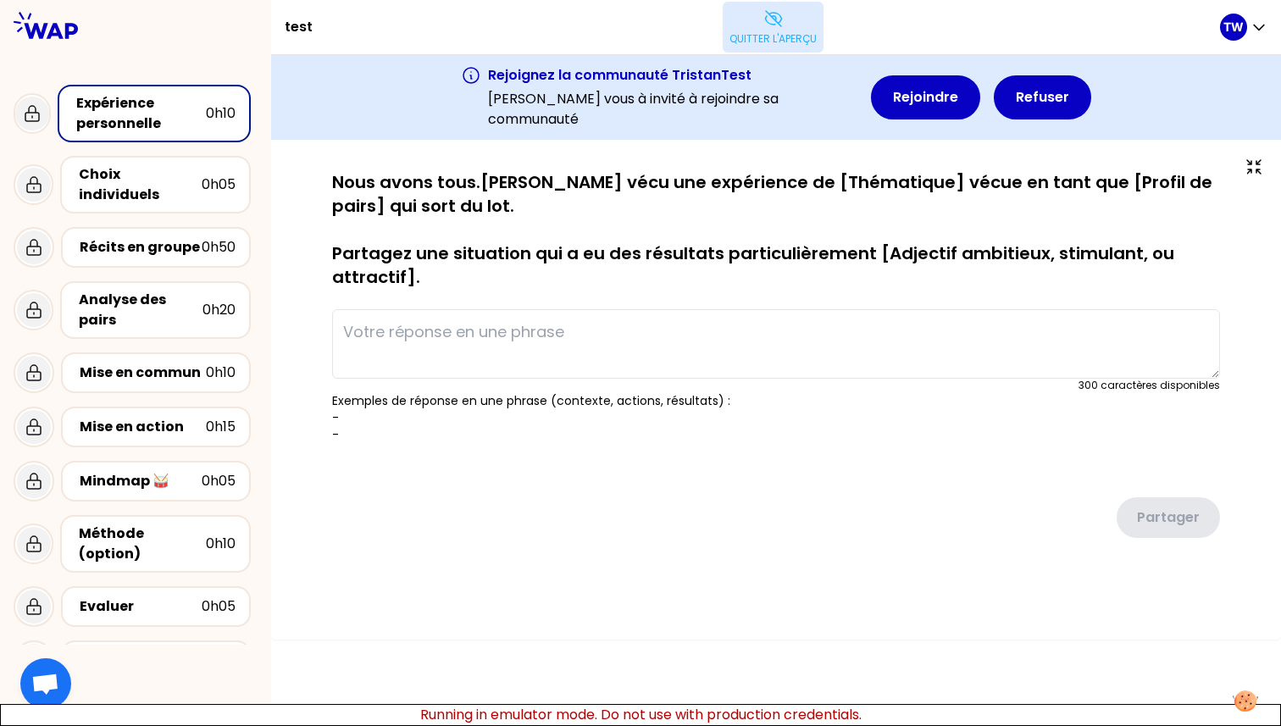
click at [766, 21] on button "Quitter l'aperçu" at bounding box center [773, 27] width 101 height 51
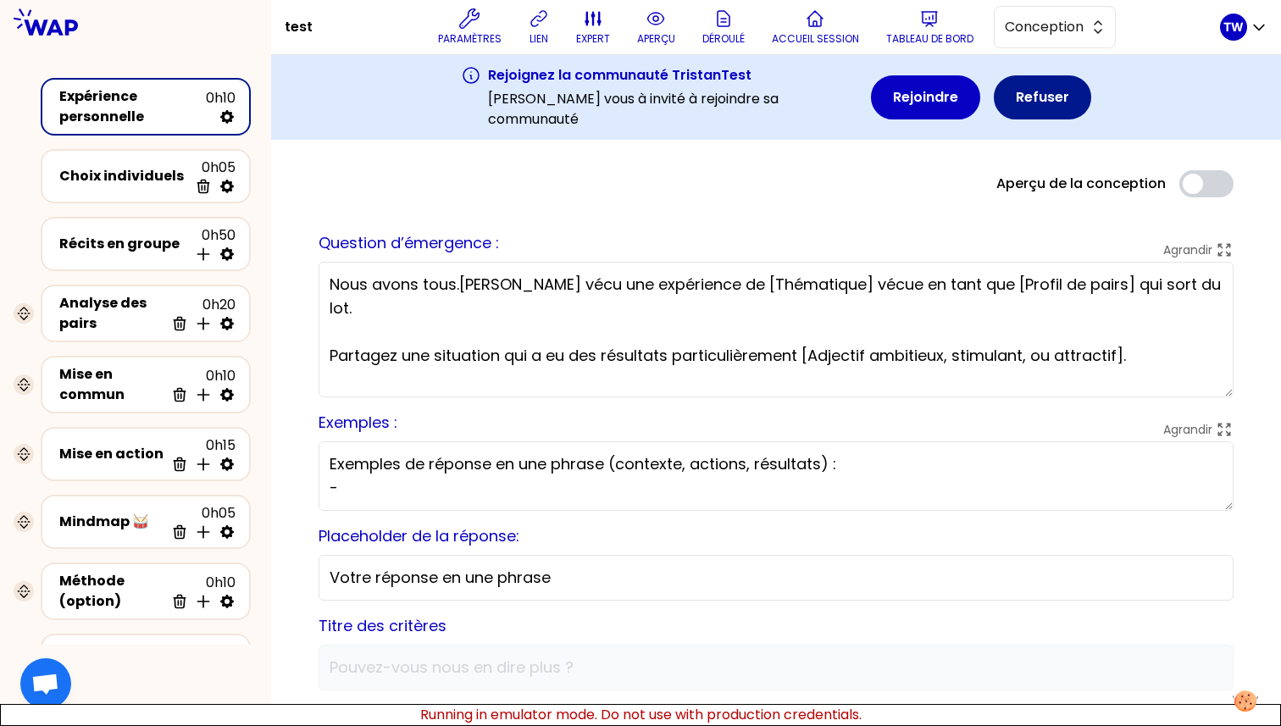
click at [1059, 105] on button "Refuser" at bounding box center [1042, 97] width 97 height 44
click at [945, 98] on button "Rejoindre" at bounding box center [925, 97] width 109 height 44
click at [1023, 98] on button "Refuser" at bounding box center [1042, 97] width 97 height 44
click at [911, 100] on button "Rejoindre" at bounding box center [925, 97] width 109 height 44
click at [1195, 180] on button "Use setting" at bounding box center [1206, 183] width 54 height 27
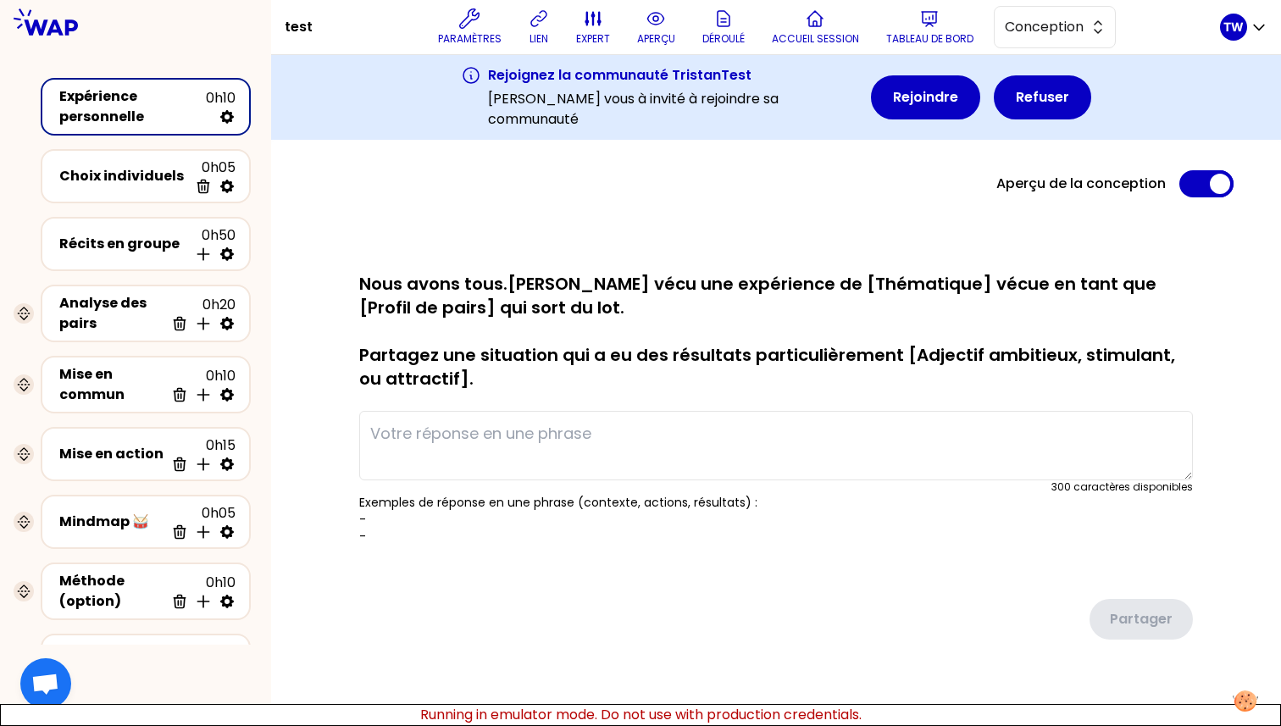
click at [679, 468] on textarea at bounding box center [776, 445] width 834 height 69
type textarea "r"
type textarea "e"
type textarea "testndjjdkdi dk kdkdkdkdkdkkdkdkdkd."
click at [821, 597] on div "Partager" at bounding box center [776, 605] width 834 height 95
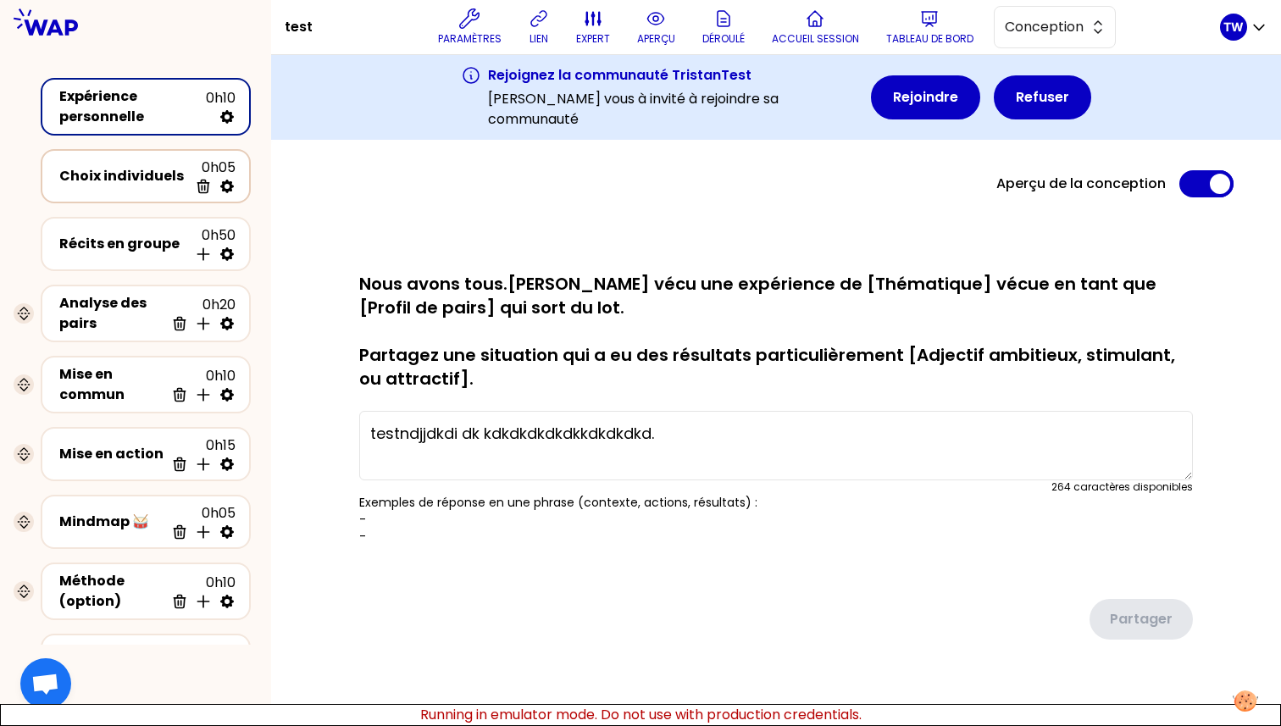
click at [104, 183] on div "Choix individuels" at bounding box center [123, 176] width 129 height 20
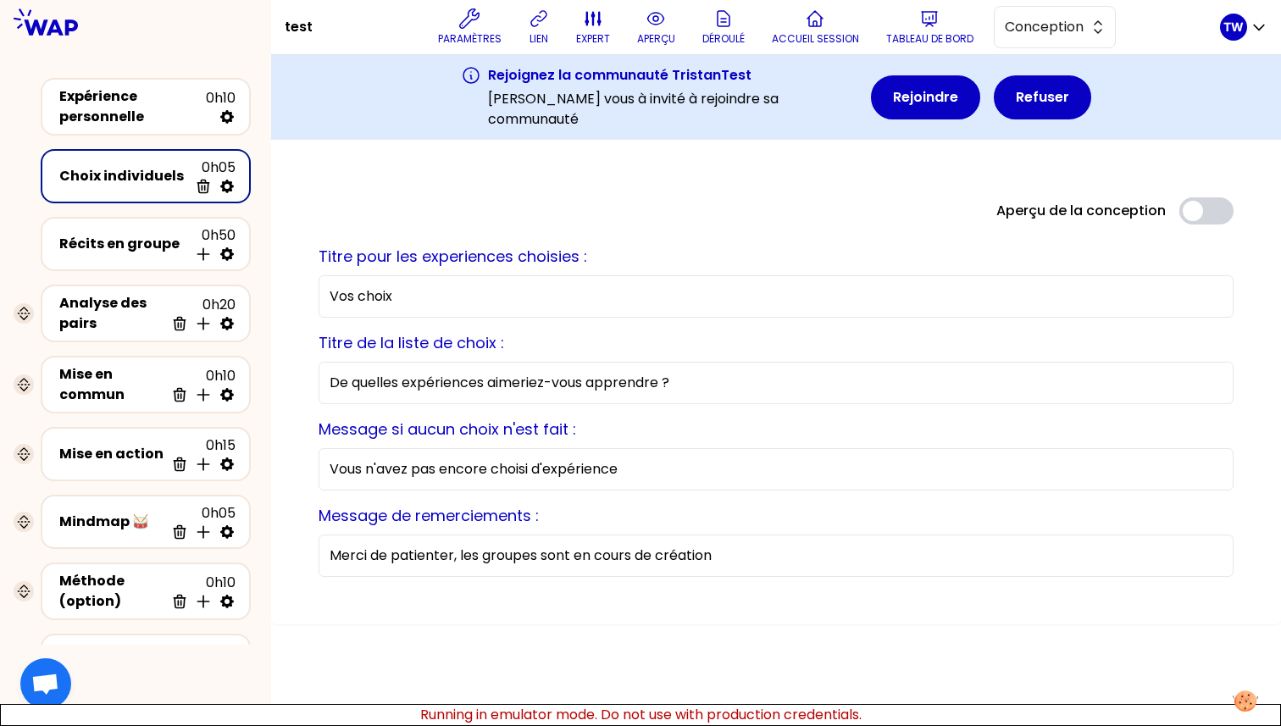
click at [433, 297] on input "Vos choix" at bounding box center [776, 296] width 915 height 42
click at [474, 369] on input "De quelles expériences aimeriez-vous apprendre ?" at bounding box center [776, 383] width 915 height 42
click at [485, 439] on label "Message si aucun choix n'est fait :" at bounding box center [448, 429] width 258 height 21
click at [485, 448] on input "Vous n'avez pas encore choisi d'expérience" at bounding box center [776, 469] width 915 height 42
click at [426, 295] on input "Vos choix" at bounding box center [776, 296] width 915 height 42
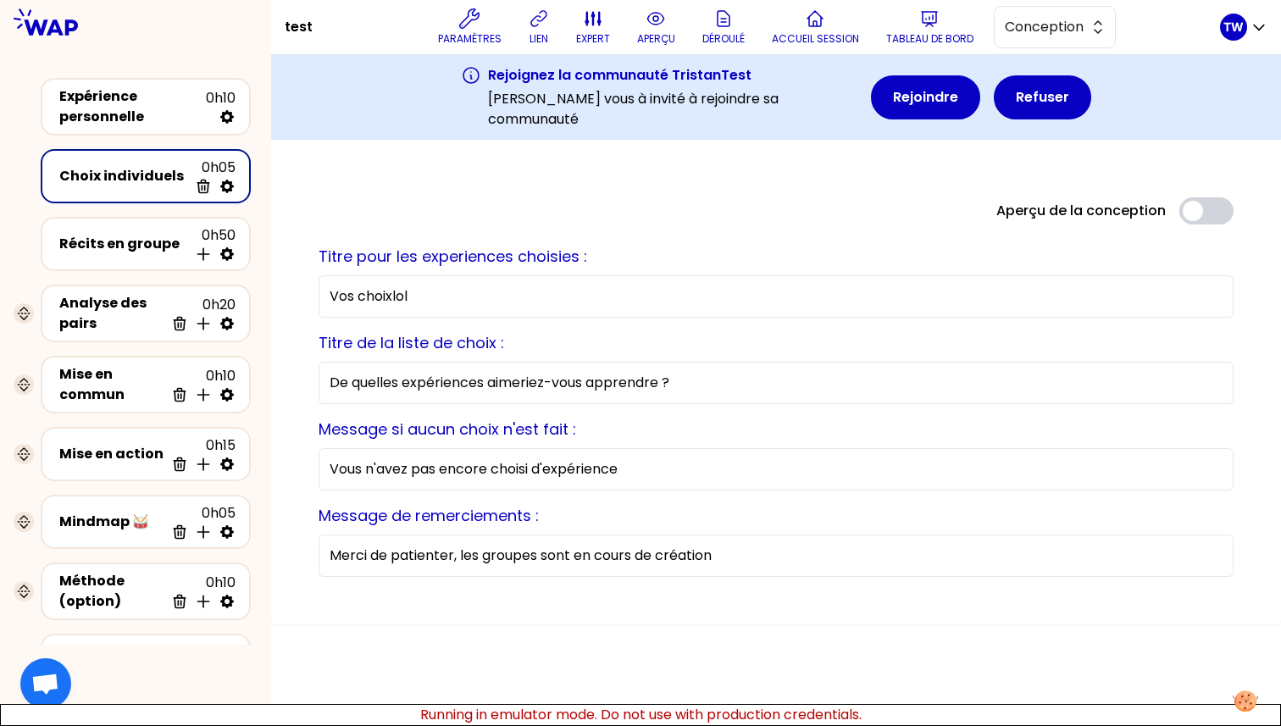
type input "Vos choixlol"
click at [139, 256] on div "Récits en groupe 0h50 Insérer une activité en dessous" at bounding box center [146, 243] width 180 height 37
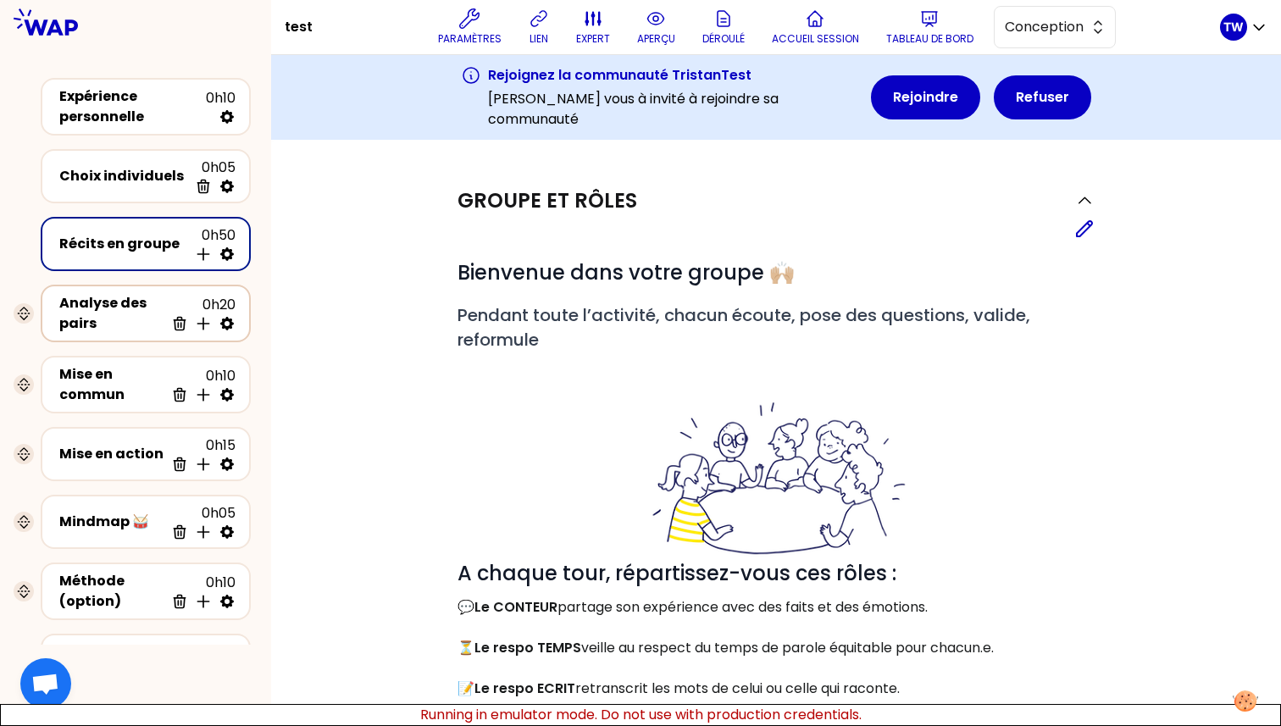
click at [134, 308] on div "Analyse des pairs" at bounding box center [111, 313] width 105 height 41
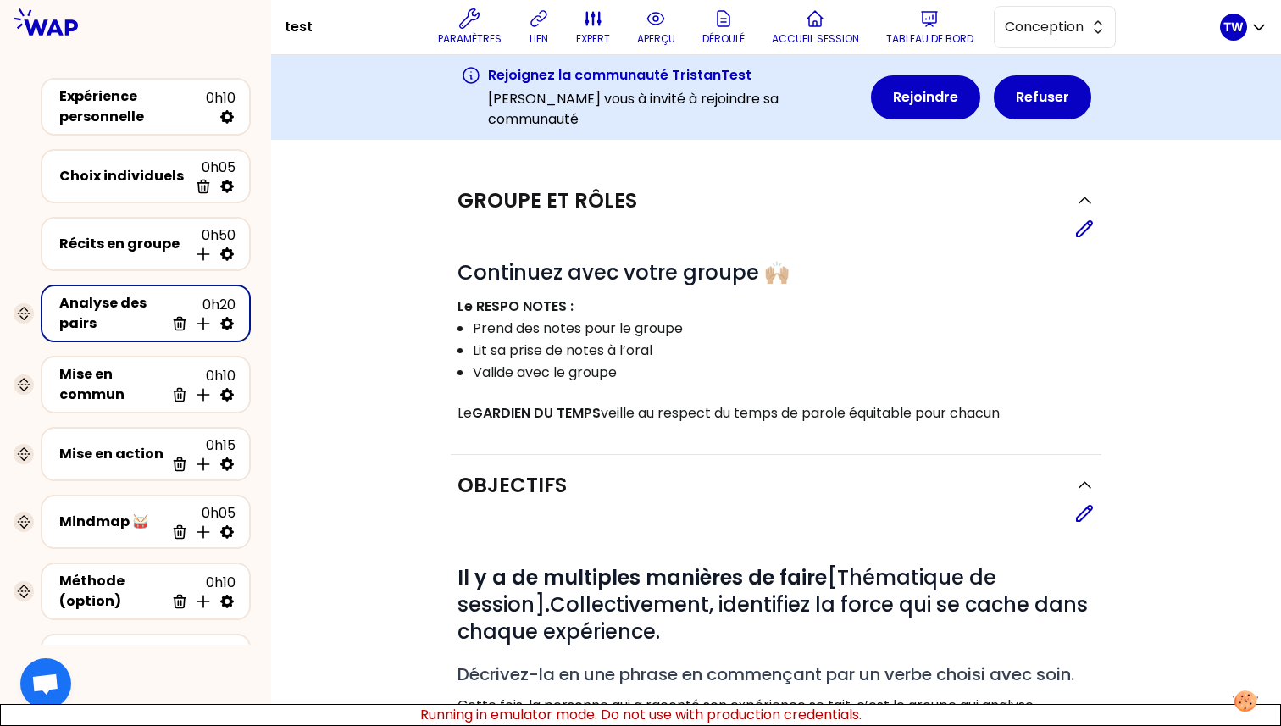
click at [34, 319] on div "Analyse des pairs 0h20 Supprimer Insérer une activité en dessous" at bounding box center [146, 313] width 224 height 71
click at [17, 319] on icon at bounding box center [24, 314] width 14 height 14
click at [20, 315] on icon at bounding box center [23, 314] width 7 height 12
drag, startPoint x: 19, startPoint y: 315, endPoint x: 22, endPoint y: 370, distance: 55.1
click at [22, 382] on div "Expérience personnelle 0h10 Choix individuels 0h05 Supprimer Récits en groupe 0…" at bounding box center [135, 428] width 271 height 715
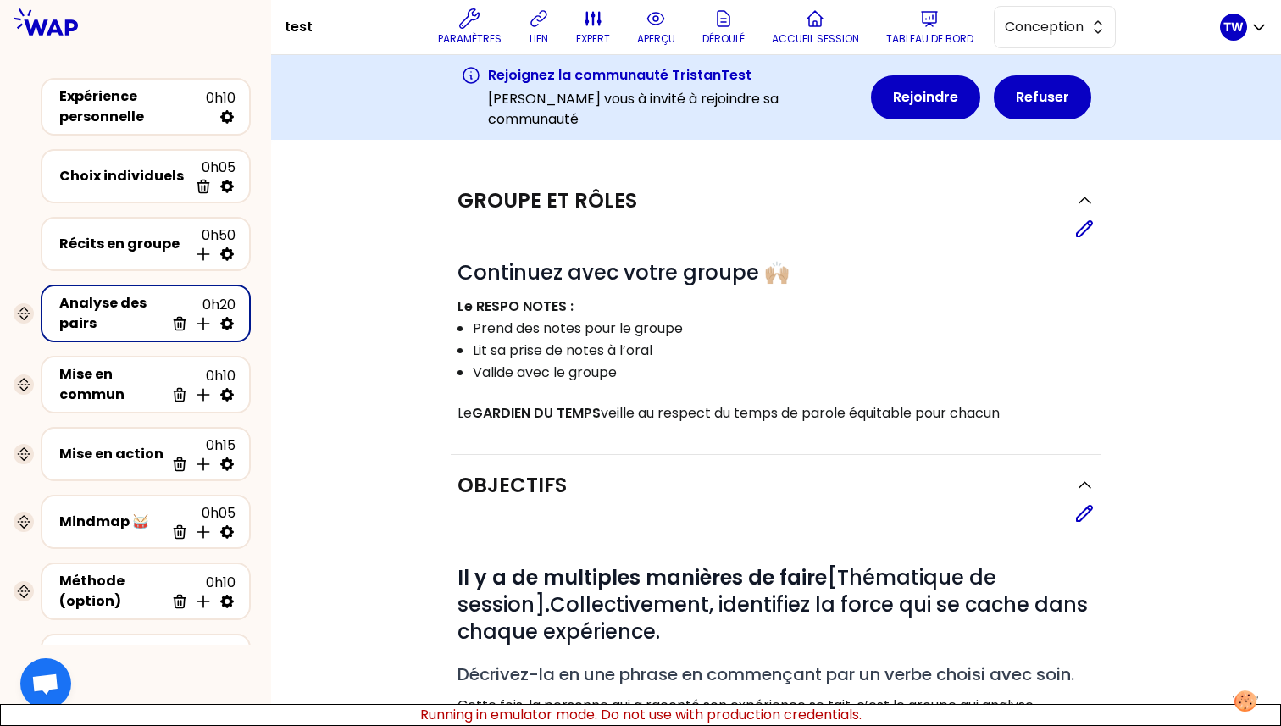
click at [19, 301] on div "Analyse des pairs 0h20 Supprimer Insérer une activité en dessous" at bounding box center [136, 313] width 244 height 71
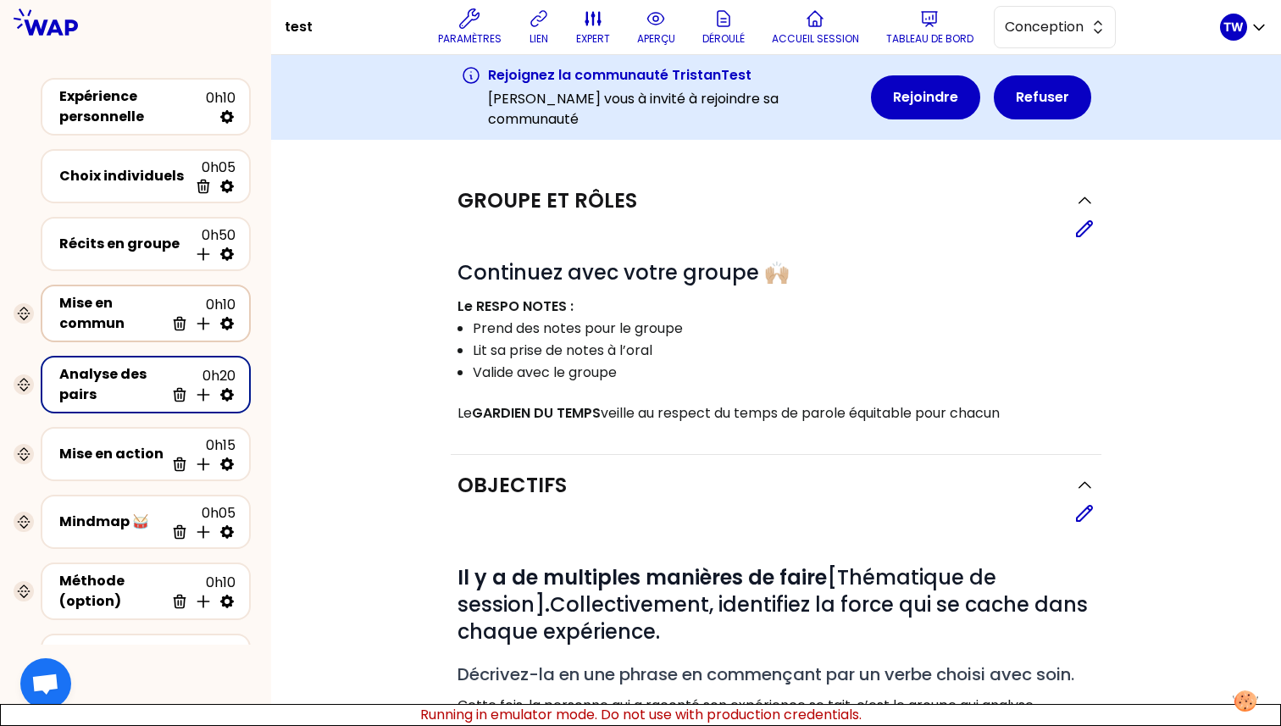
click at [105, 298] on div "Mise en commun" at bounding box center [111, 313] width 105 height 41
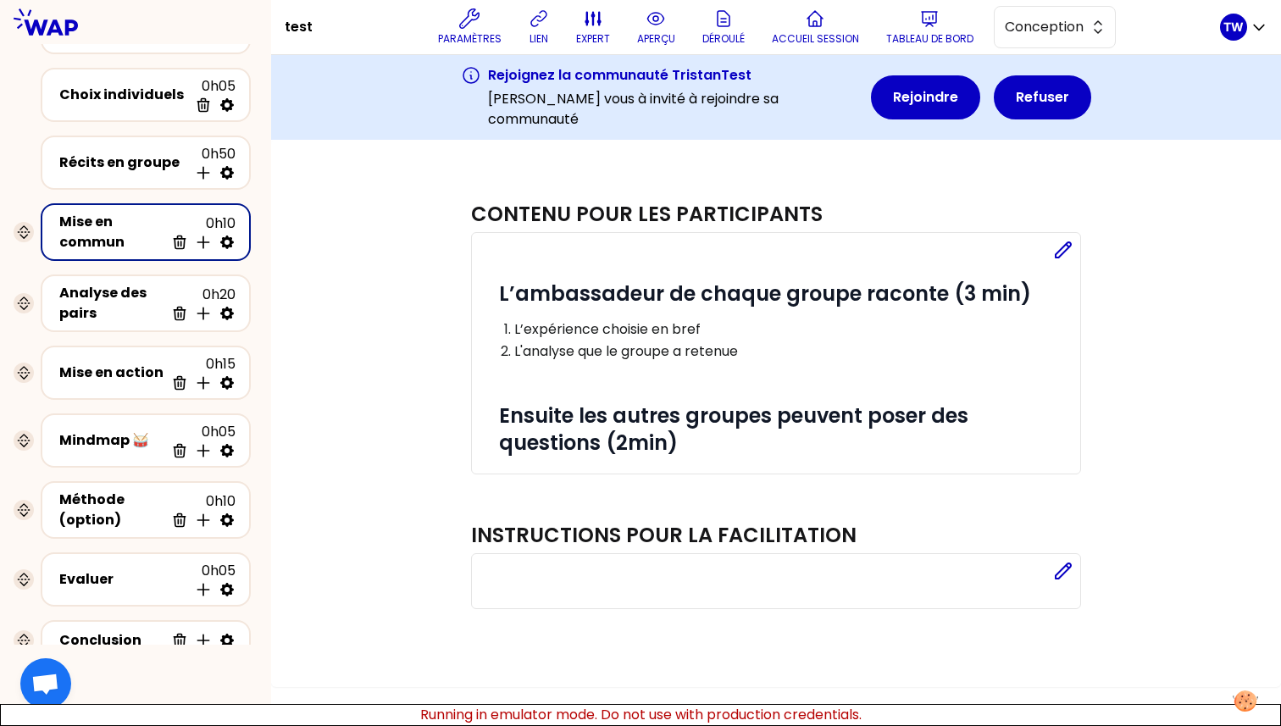
scroll to position [141, 0]
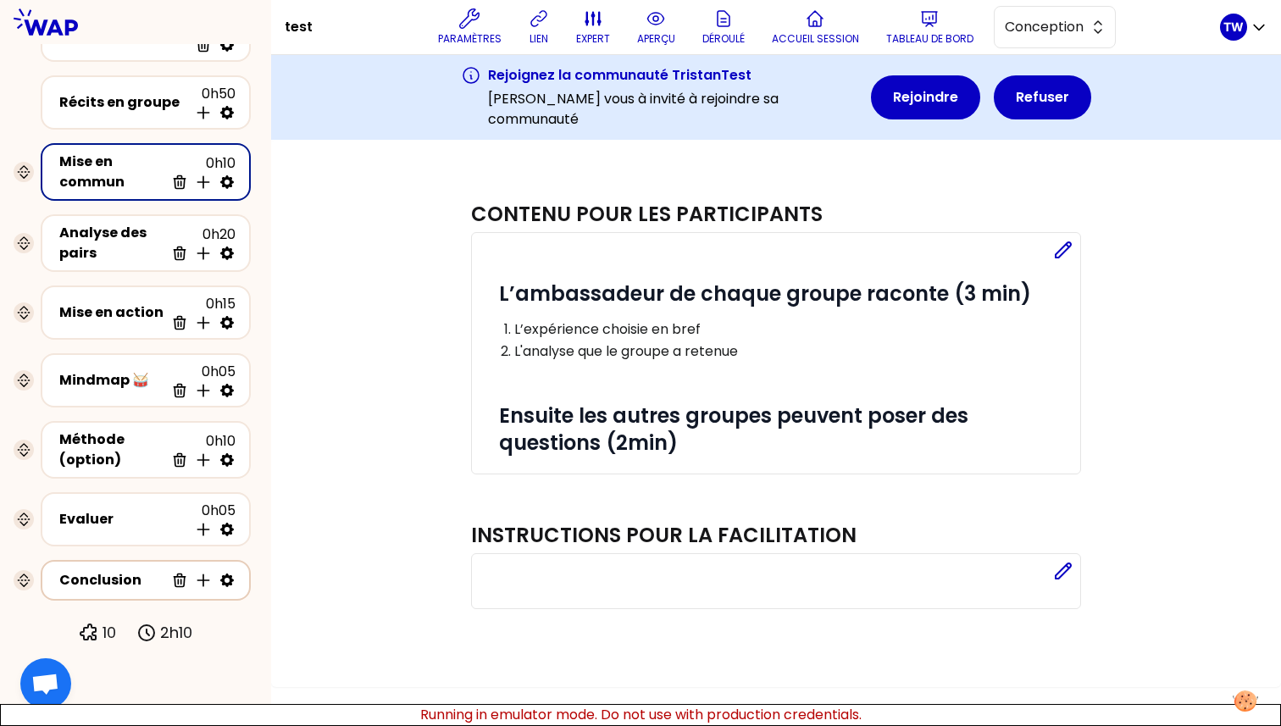
click at [135, 577] on div "Conclusion" at bounding box center [111, 580] width 105 height 20
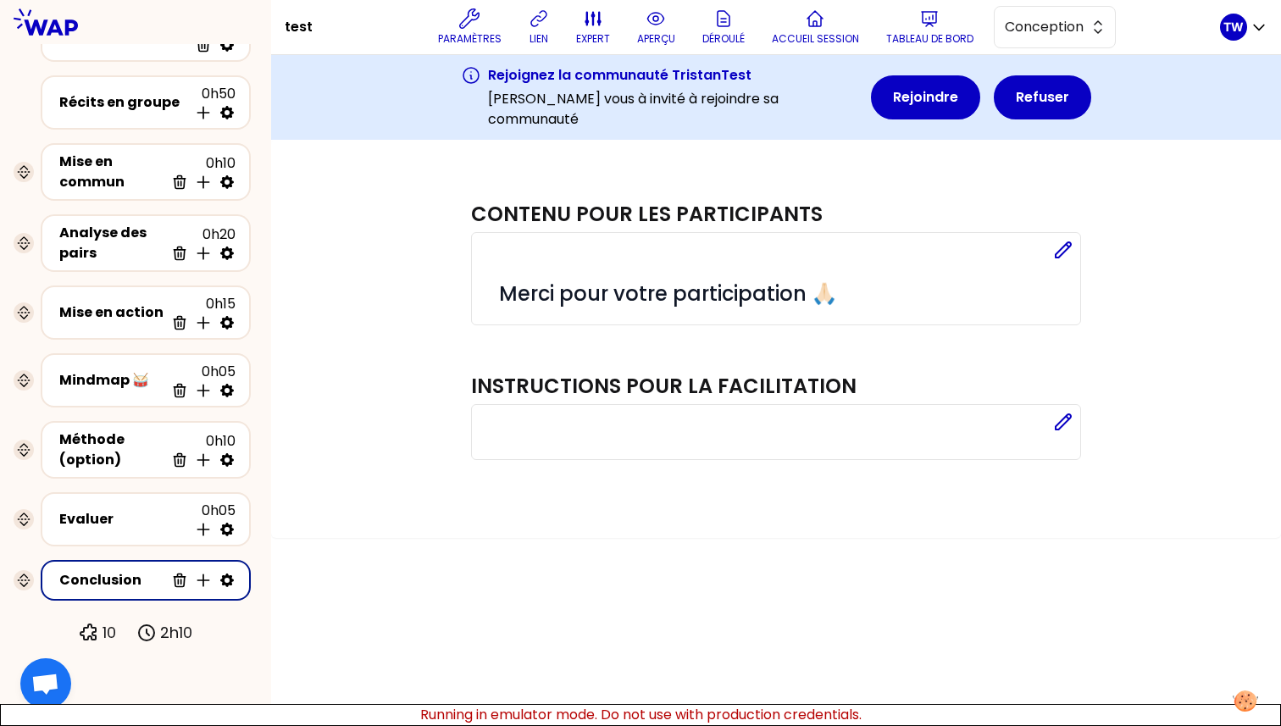
click at [151, 631] on icon at bounding box center [146, 633] width 20 height 20
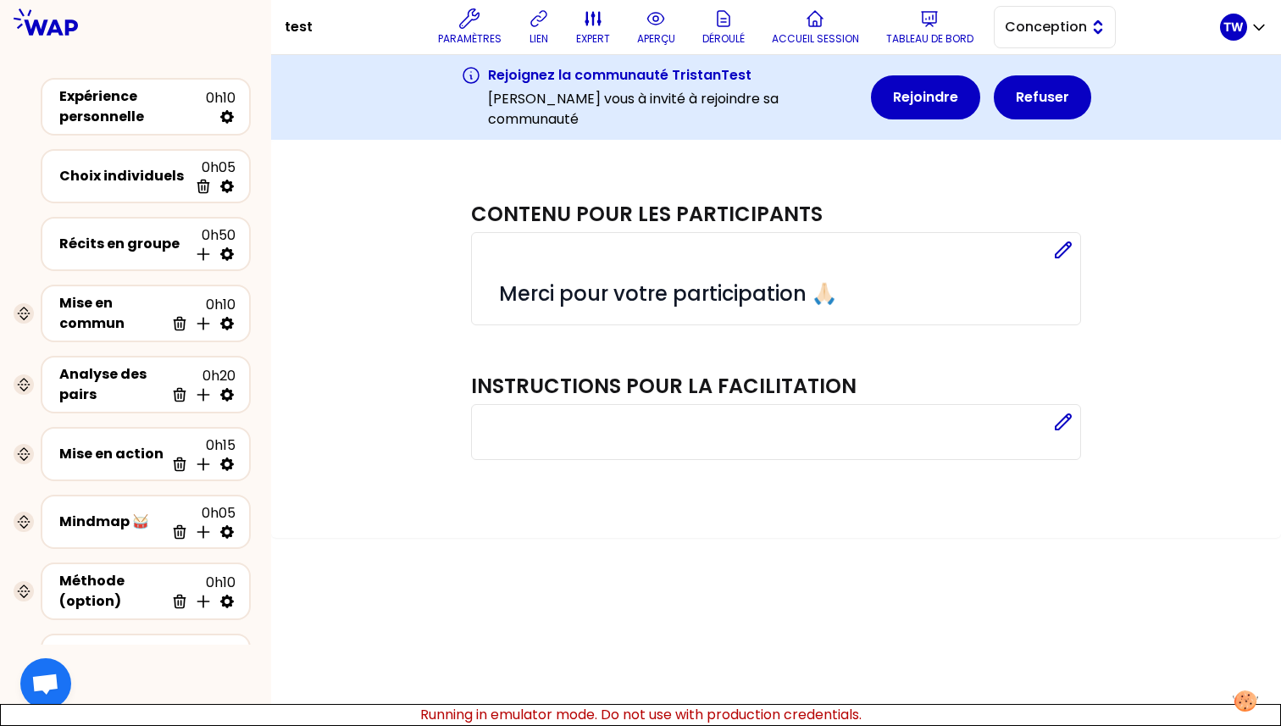
click at [1048, 30] on span "Conception" at bounding box center [1043, 27] width 76 height 20
click at [1041, 104] on span "Facilitation" at bounding box center [1064, 96] width 73 height 20
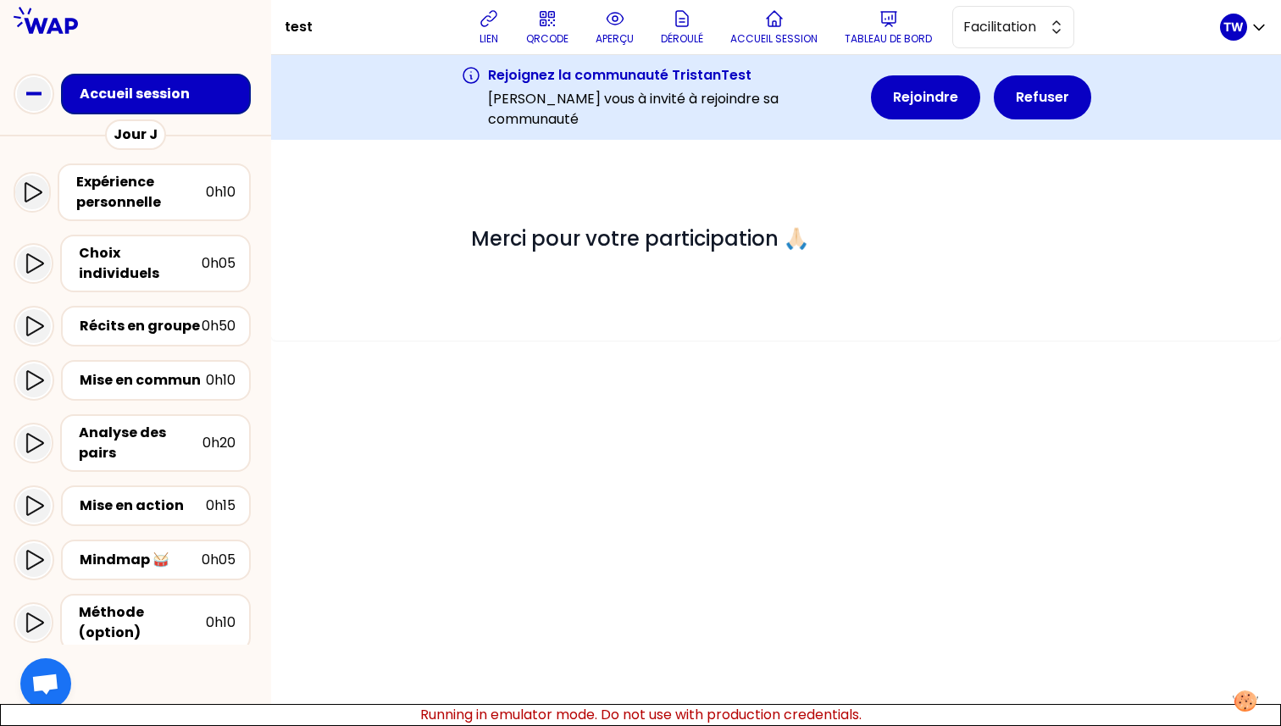
click at [125, 93] on div "Accueil session" at bounding box center [161, 94] width 163 height 20
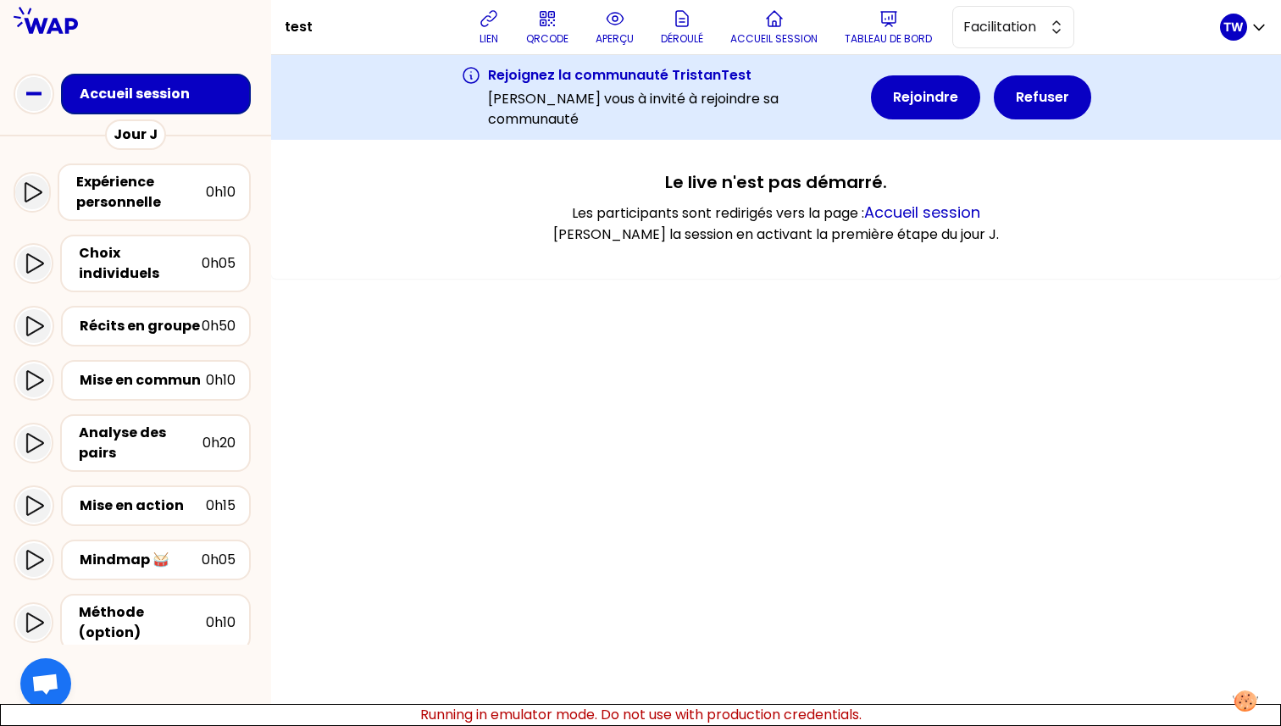
click at [47, 25] on icon at bounding box center [46, 20] width 64 height 27
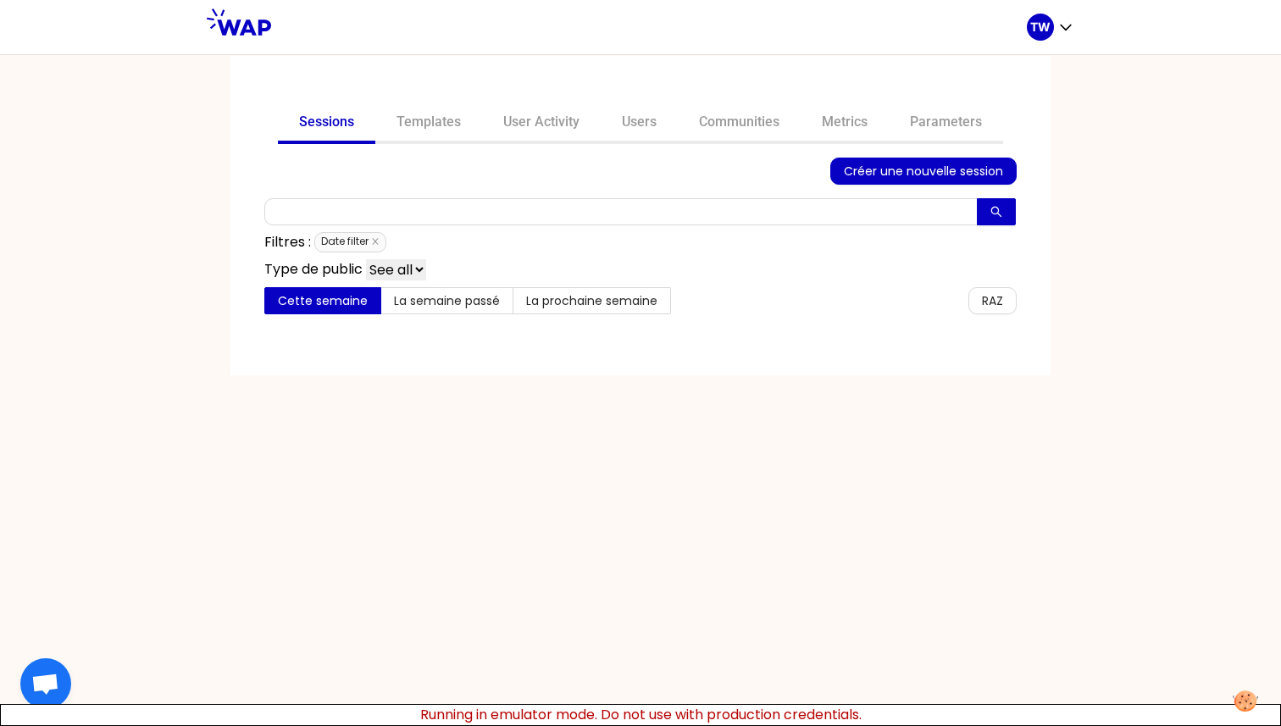
click at [380, 245] on span "Date filter" at bounding box center [350, 242] width 72 height 20
click at [378, 243] on icon "close" at bounding box center [375, 242] width 6 height 6
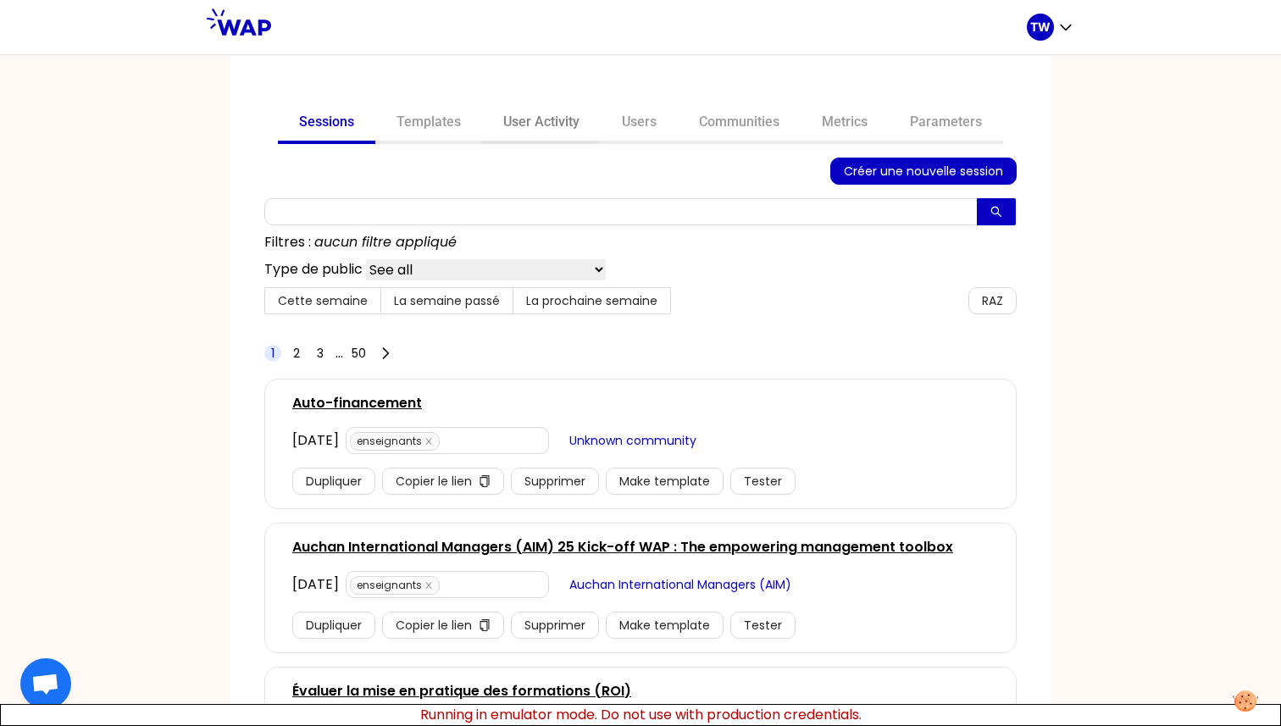
click at [531, 119] on link "User Activity" at bounding box center [541, 123] width 119 height 41
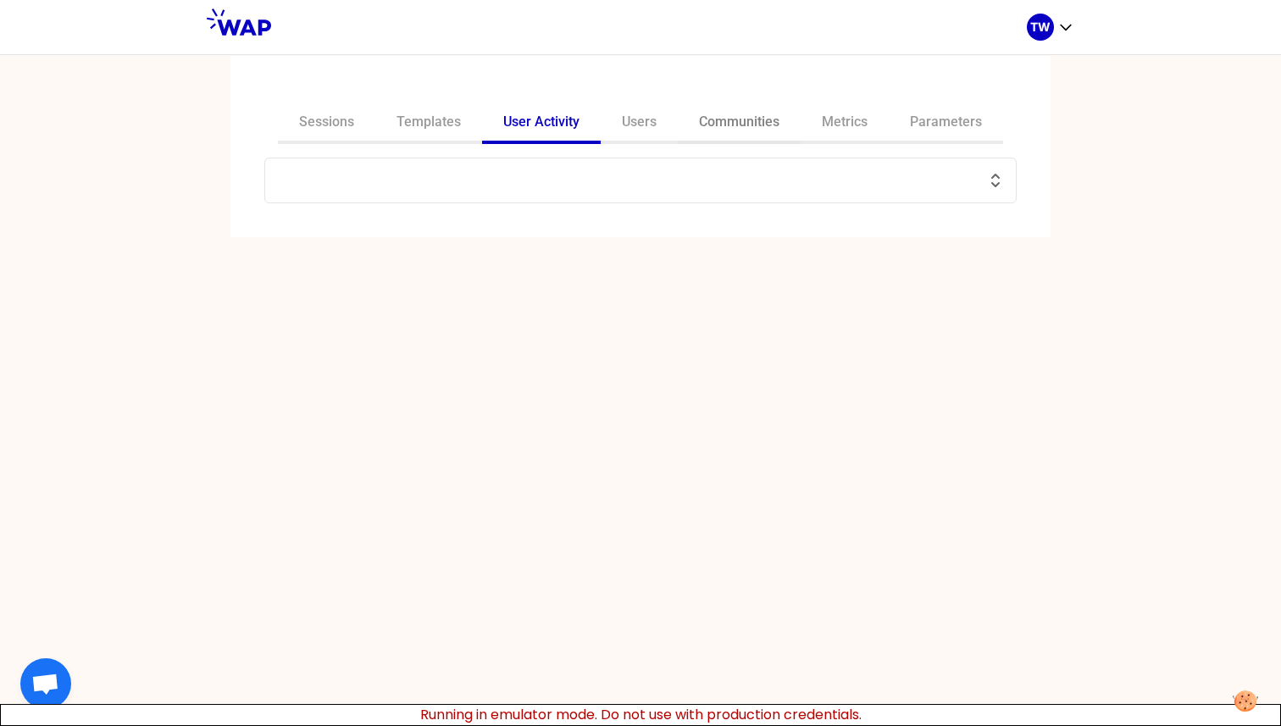
click at [742, 131] on link "Communities" at bounding box center [739, 123] width 123 height 41
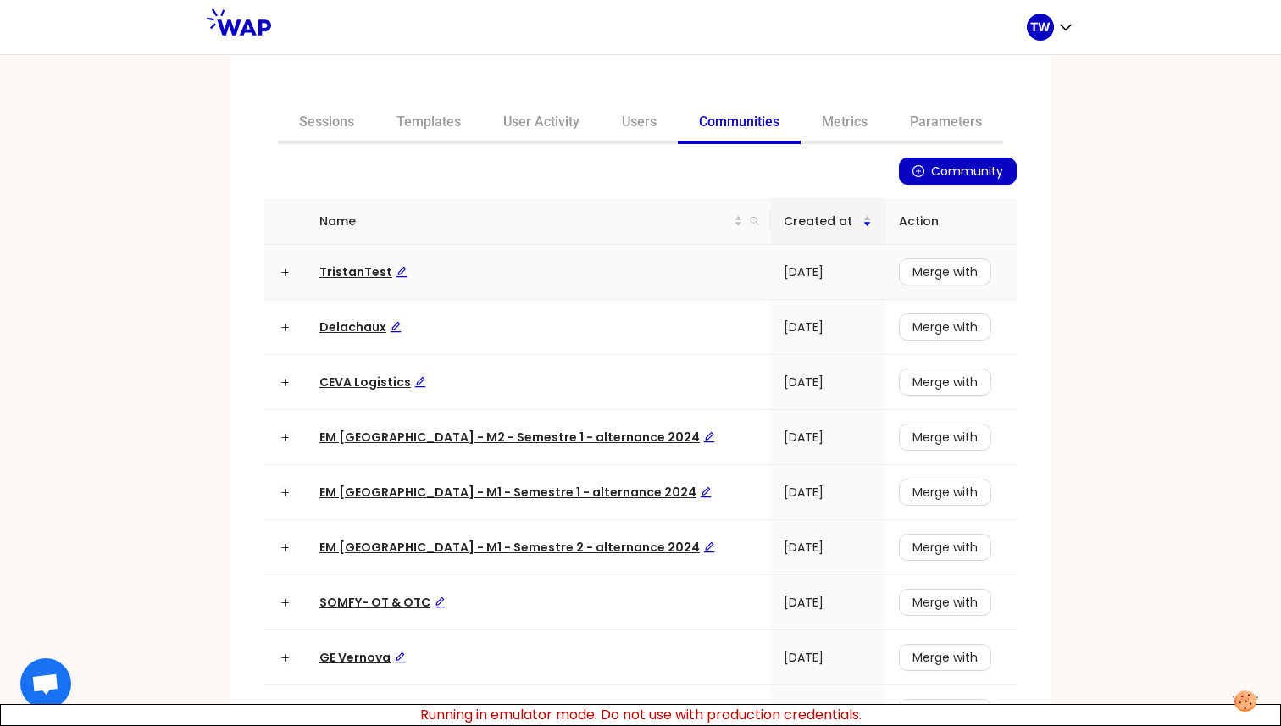
click at [357, 275] on span "TristanTest" at bounding box center [363, 271] width 88 height 17
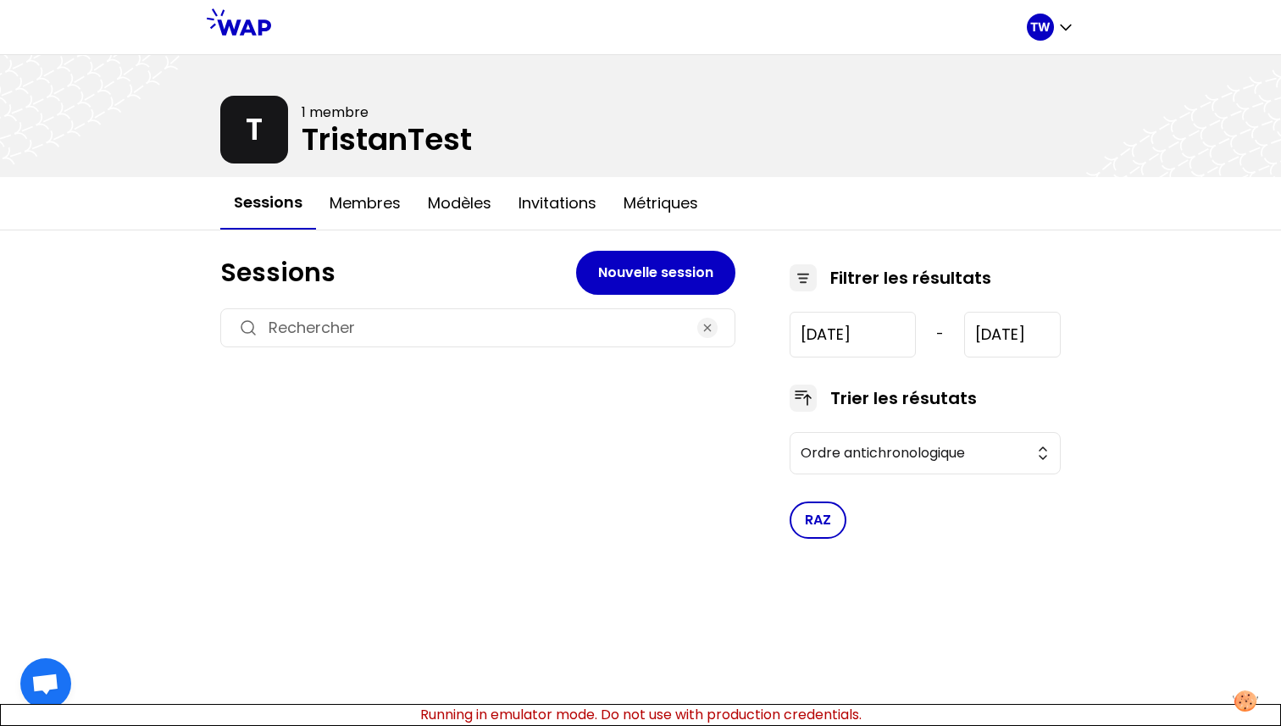
click at [689, 329] on div at bounding box center [477, 327] width 515 height 39
click at [352, 205] on button "Membres" at bounding box center [365, 203] width 98 height 51
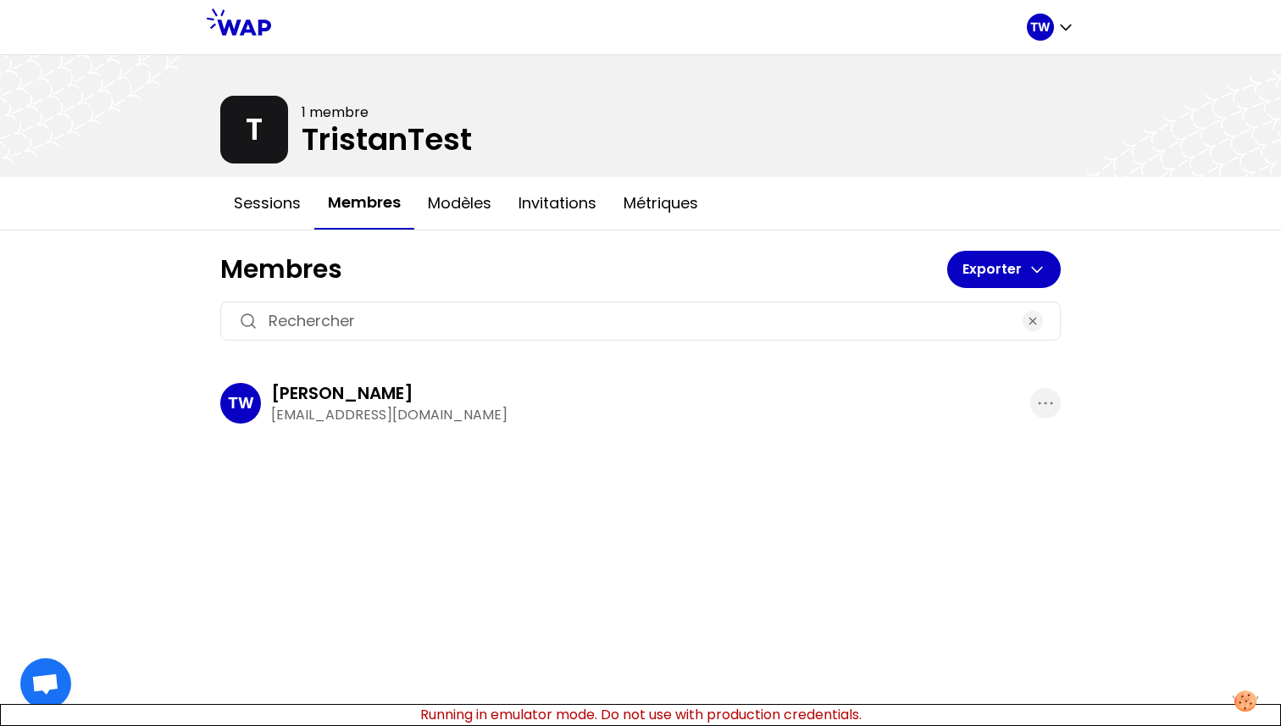
click at [283, 413] on p "t.wagner66250@gmail.com" at bounding box center [650, 415] width 759 height 20
click at [1017, 396] on div "Tristan WAGNER" at bounding box center [650, 393] width 759 height 24
click at [1053, 396] on icon "button" at bounding box center [1045, 403] width 20 height 20
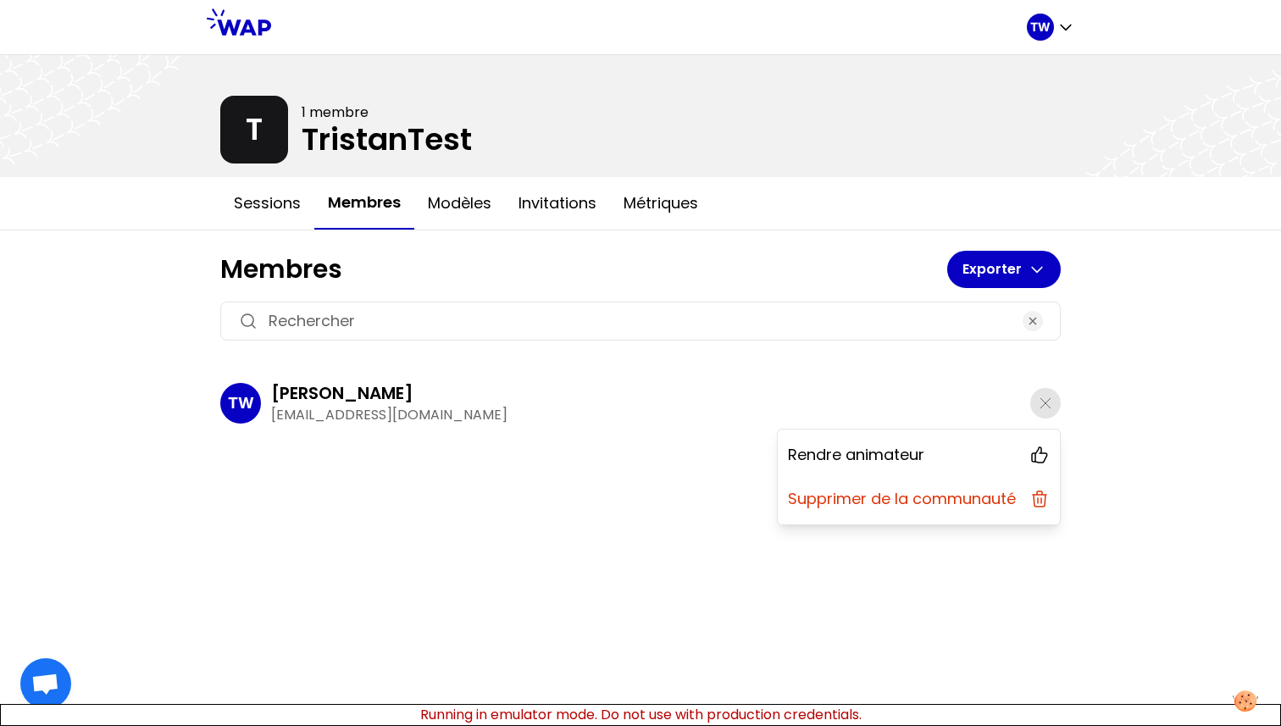
click at [626, 476] on div "TW T 1 membre TristanTest Sessions Membres Modèles Invitations Métriques Membre…" at bounding box center [640, 363] width 1281 height 726
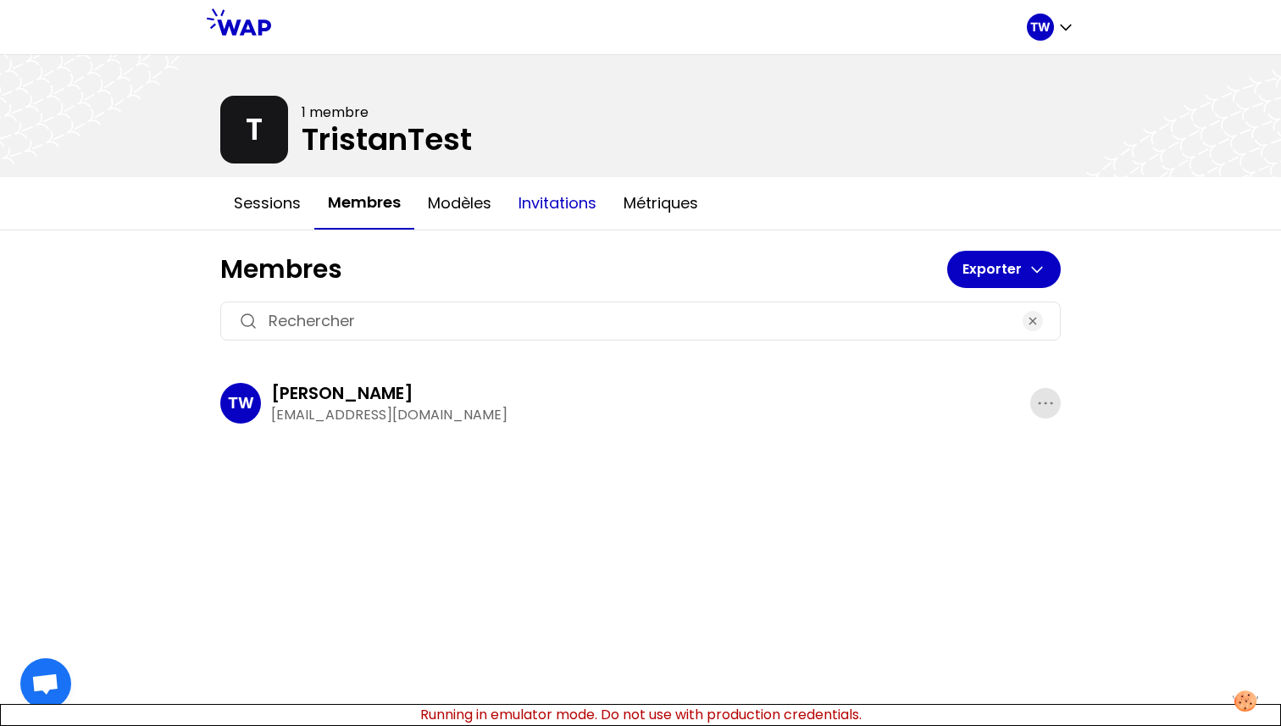
click at [579, 209] on button "Invitations" at bounding box center [557, 203] width 105 height 51
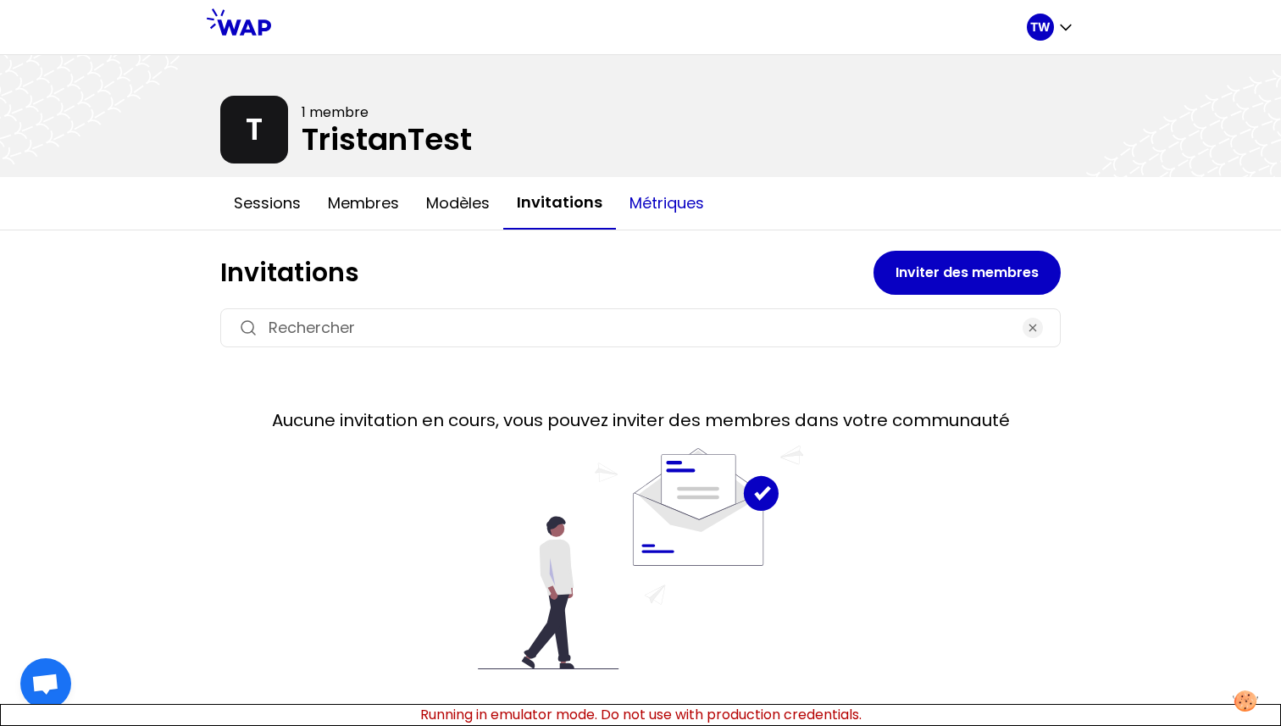
click at [663, 205] on button "Métriques" at bounding box center [667, 203] width 102 height 51
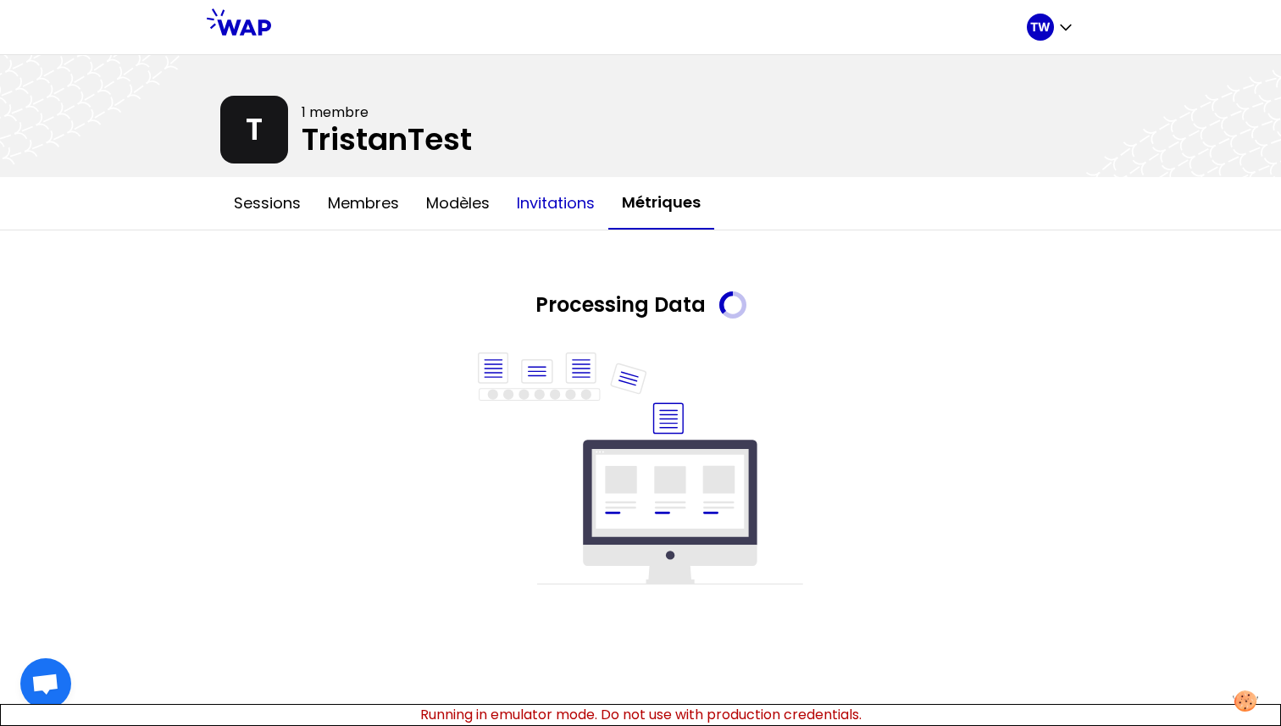
click at [571, 209] on button "Invitations" at bounding box center [555, 203] width 105 height 51
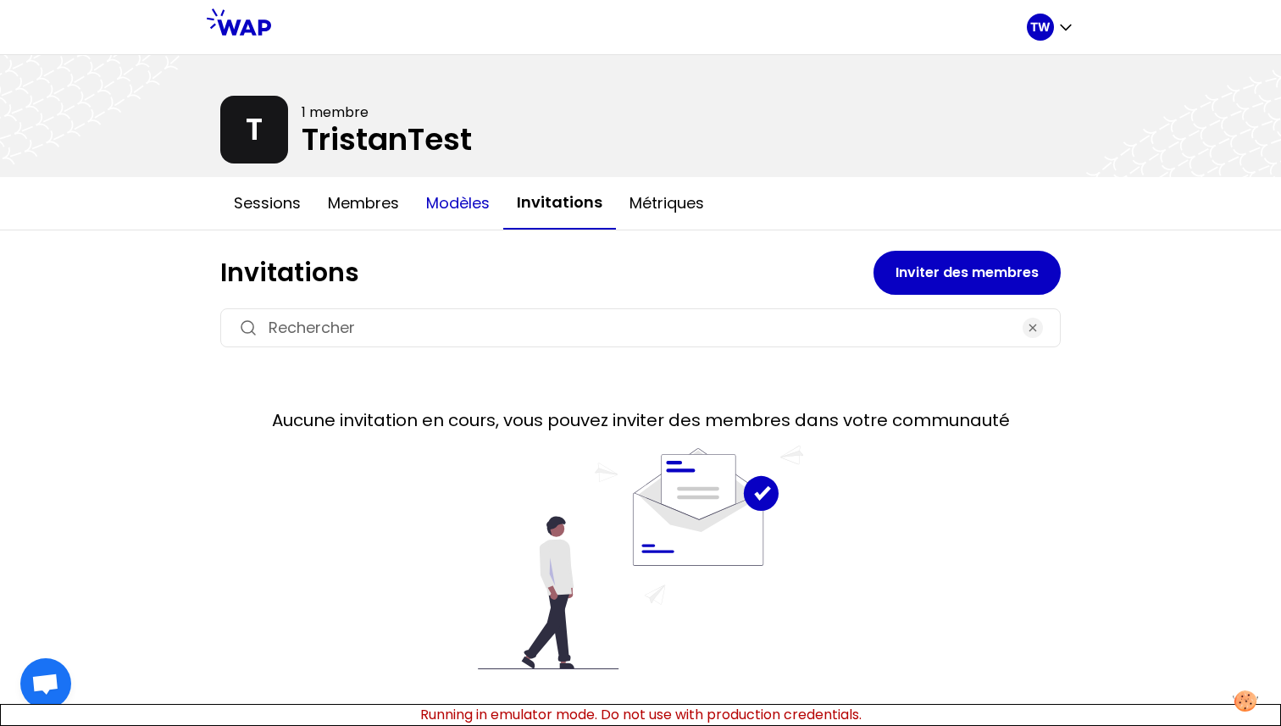
click at [468, 210] on button "Modèles" at bounding box center [458, 203] width 91 height 51
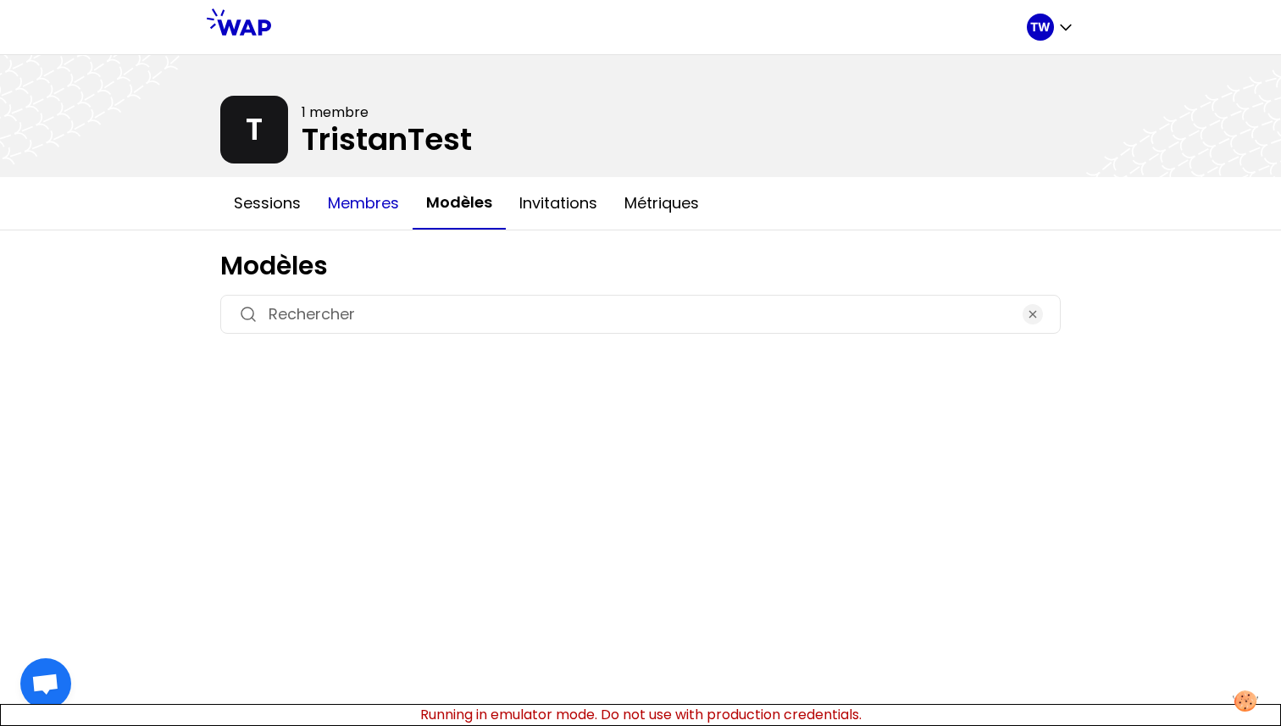
click at [359, 215] on button "Membres" at bounding box center [363, 203] width 98 height 51
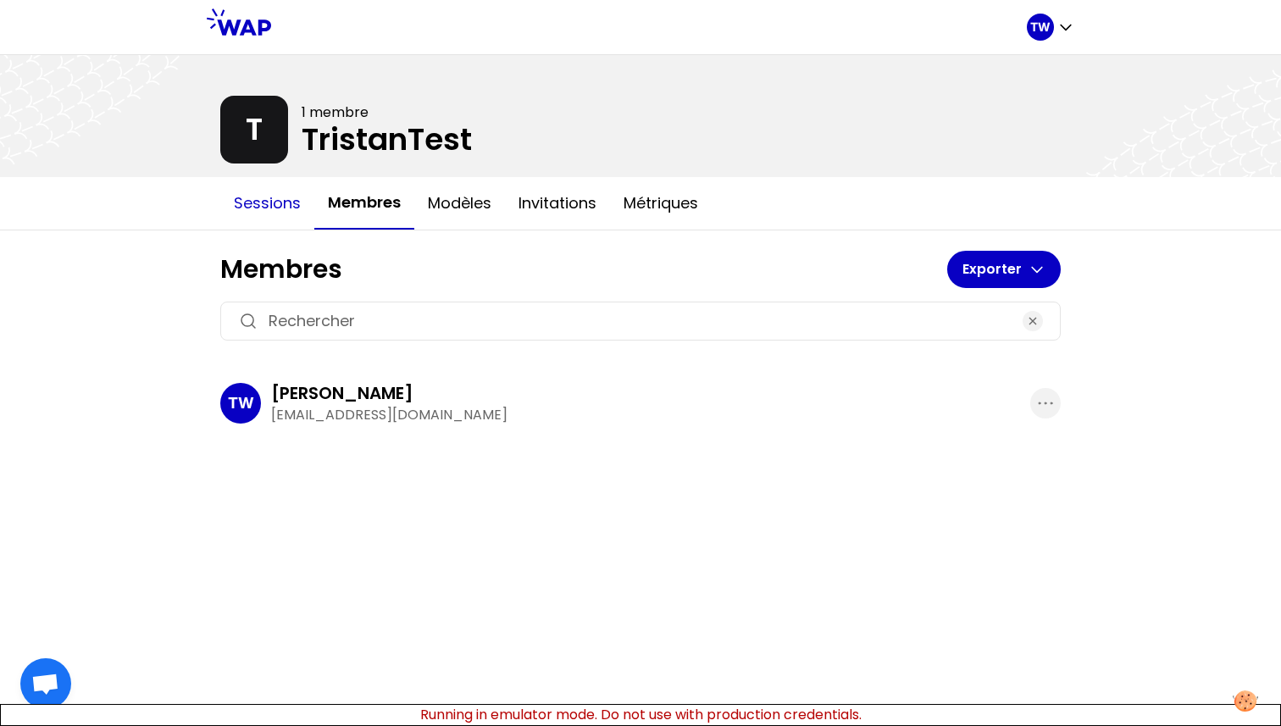
click at [271, 206] on button "Sessions" at bounding box center [267, 203] width 94 height 51
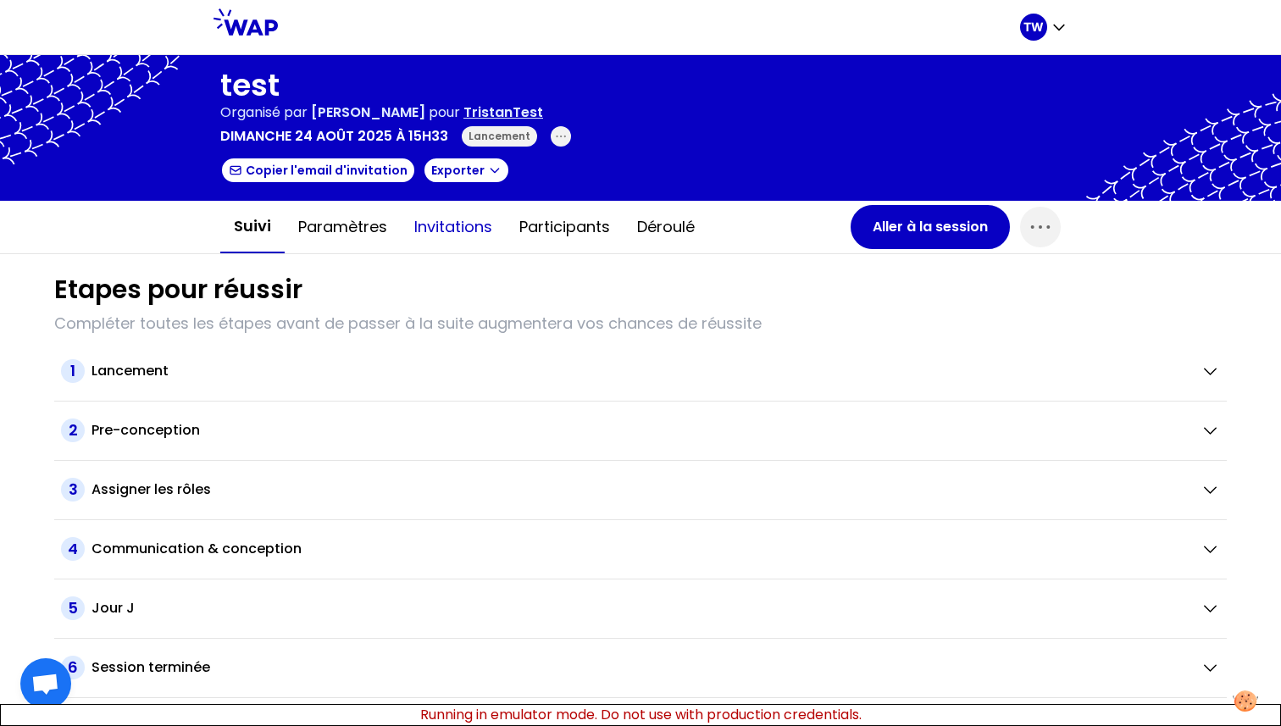
click at [450, 238] on button "Invitations" at bounding box center [453, 227] width 105 height 51
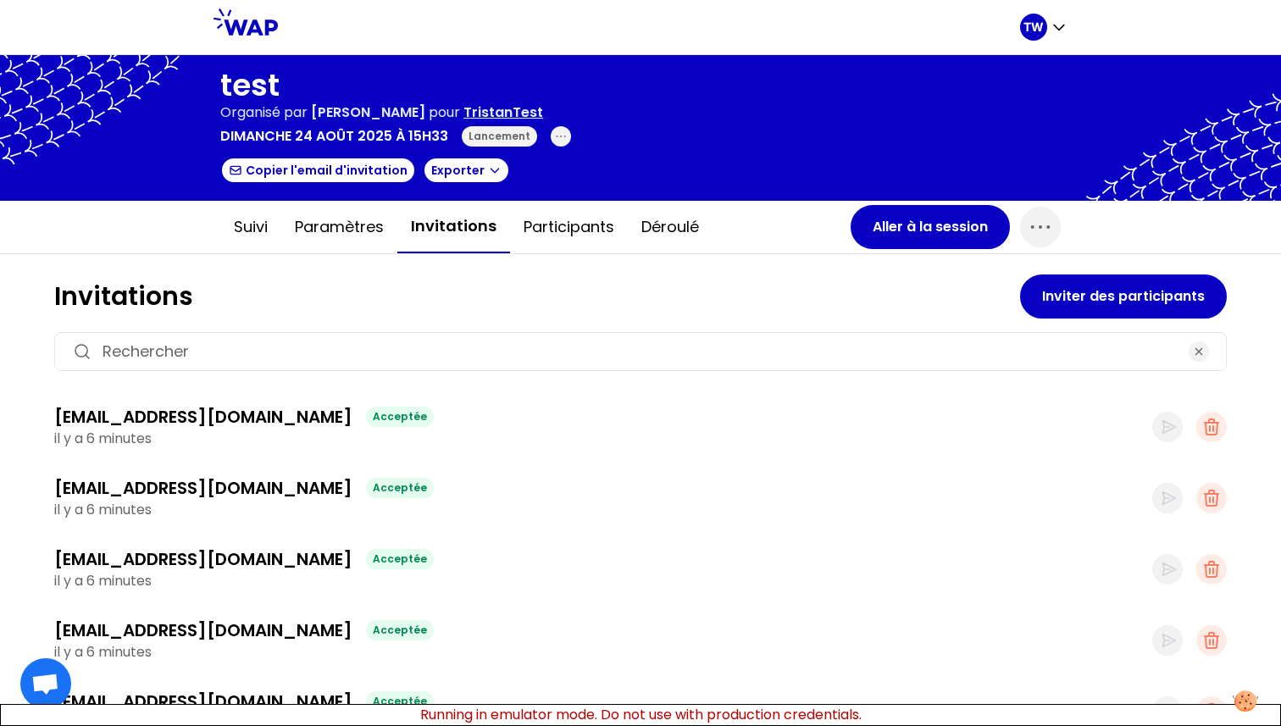
scroll to position [14, 0]
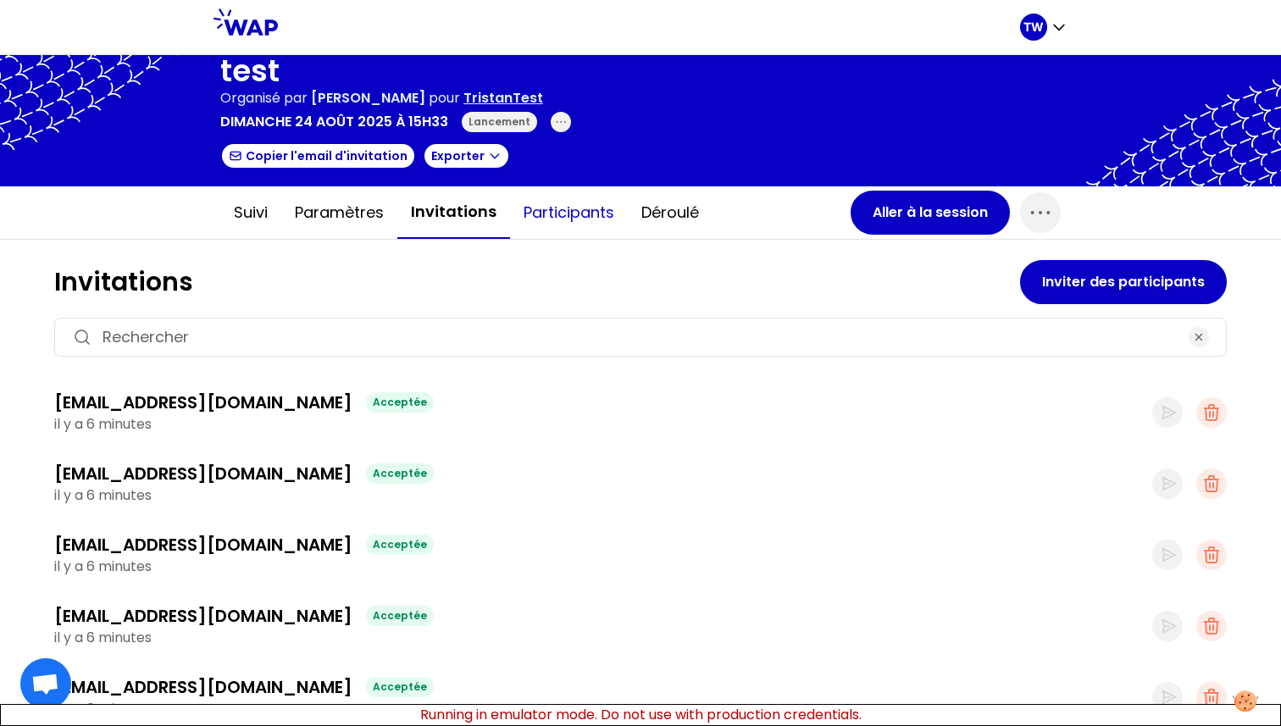
click at [548, 226] on button "Participants" at bounding box center [569, 212] width 118 height 51
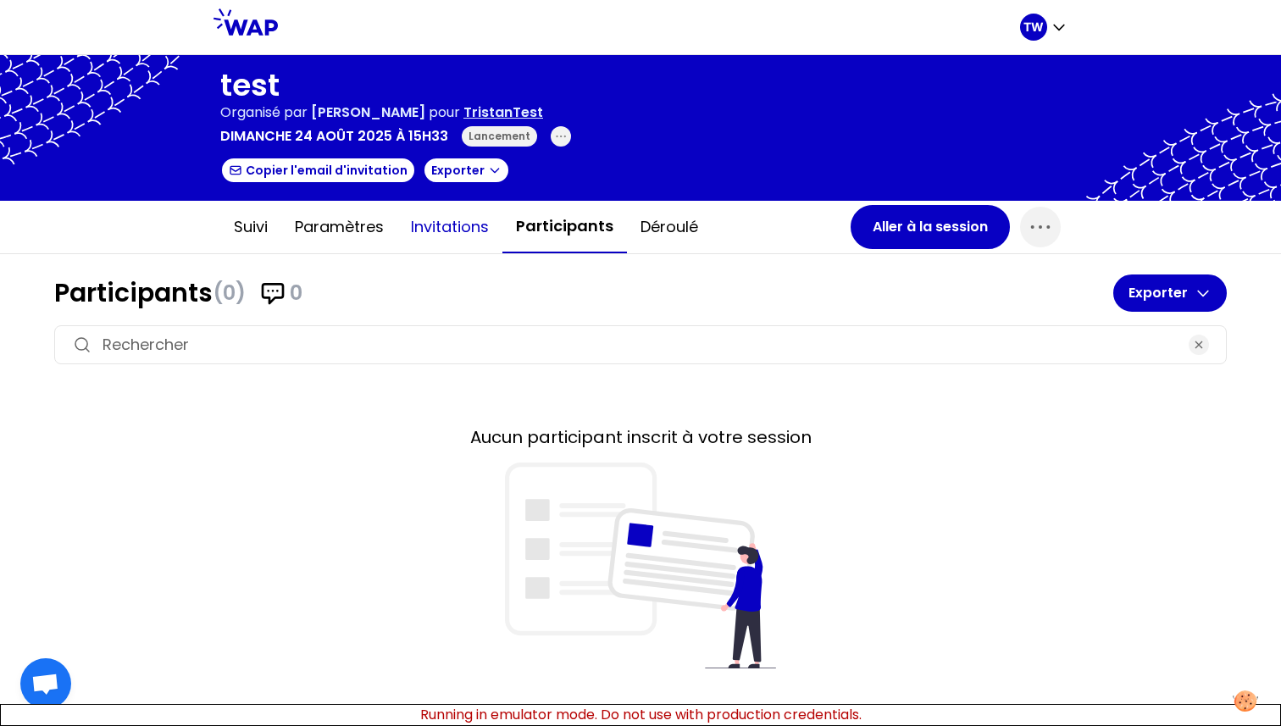
click at [445, 230] on button "Invitations" at bounding box center [449, 227] width 105 height 51
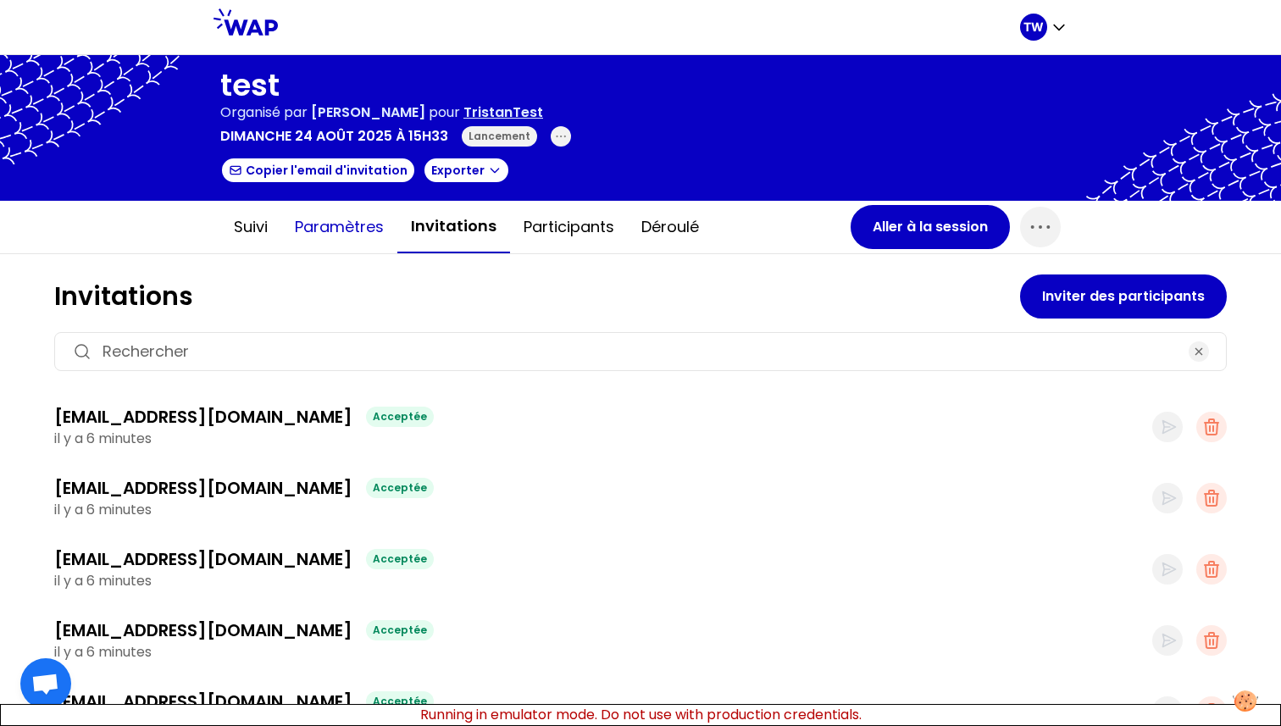
click at [362, 248] on button "Paramètres" at bounding box center [339, 227] width 116 height 51
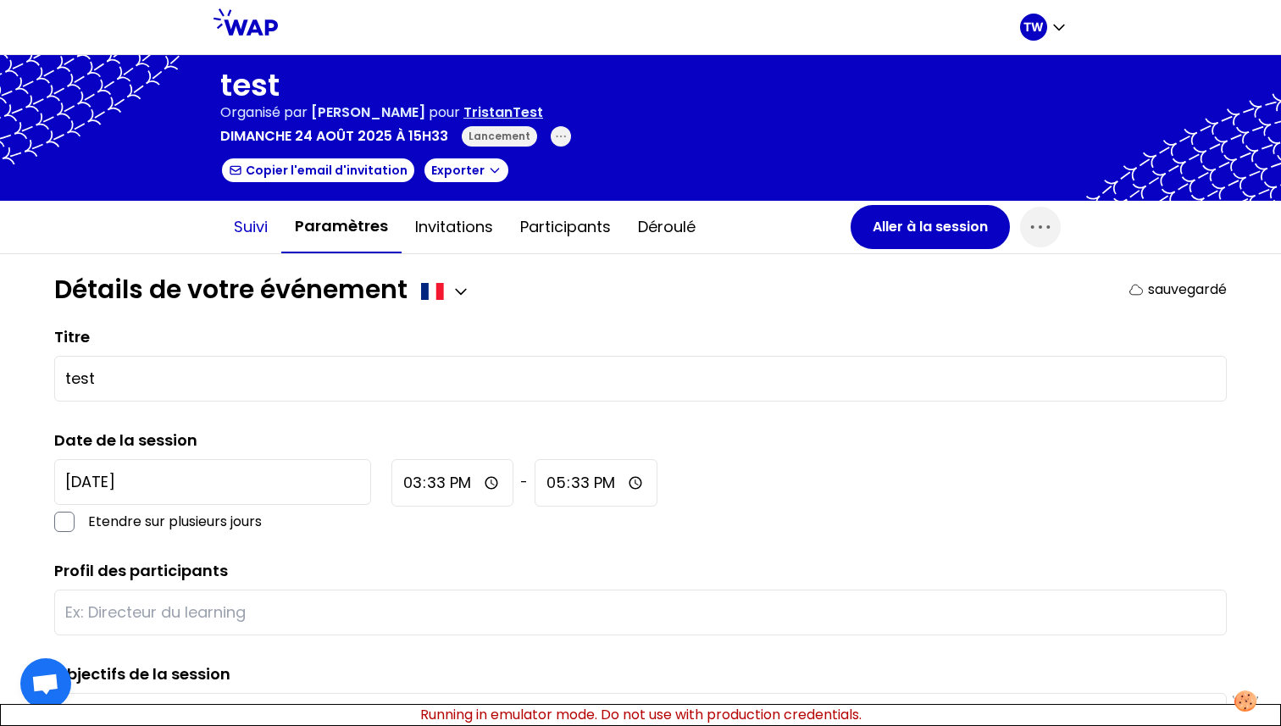
click at [246, 249] on button "Suivi" at bounding box center [250, 227] width 61 height 51
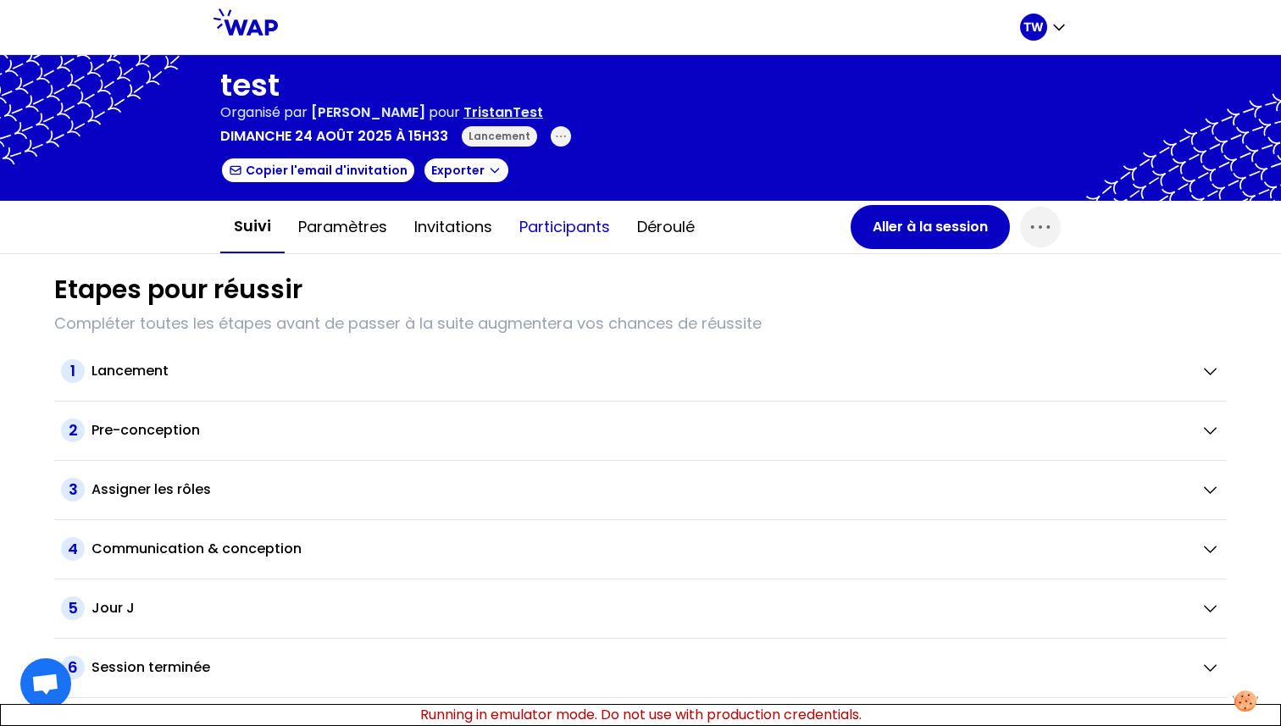
click at [508, 234] on button "Participants" at bounding box center [565, 227] width 118 height 51
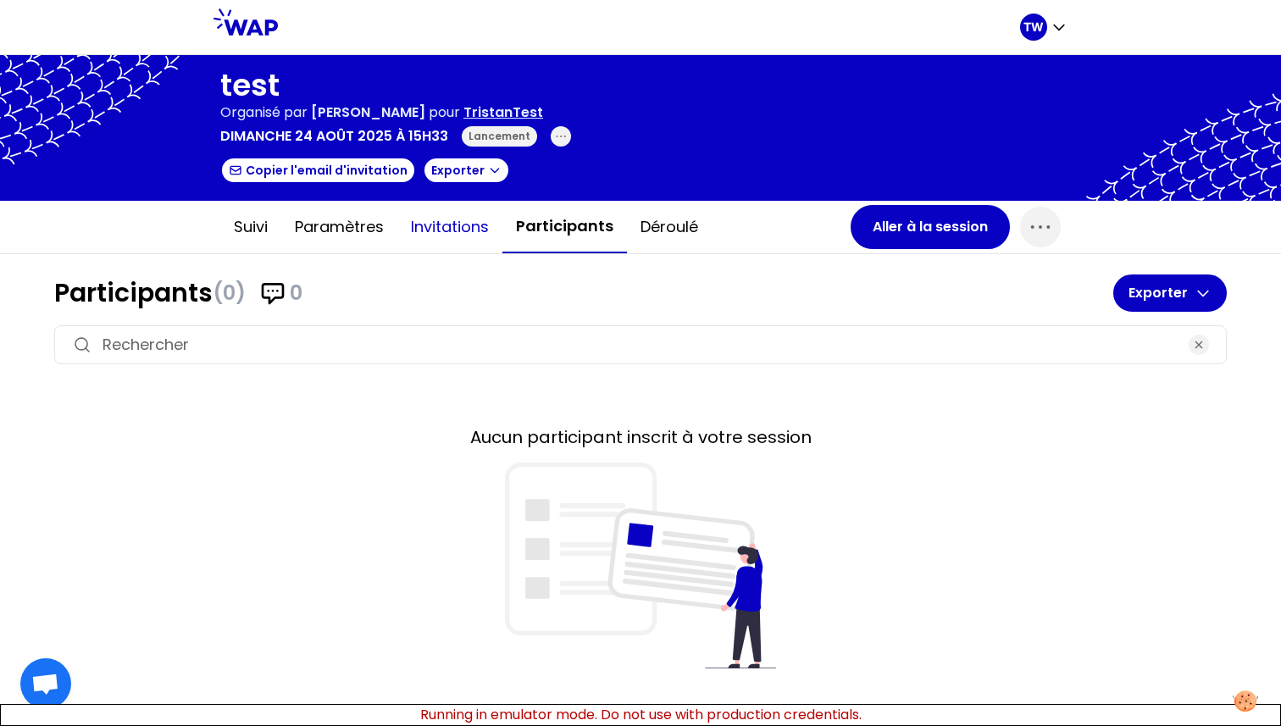
click at [465, 235] on button "Invitations" at bounding box center [449, 227] width 105 height 51
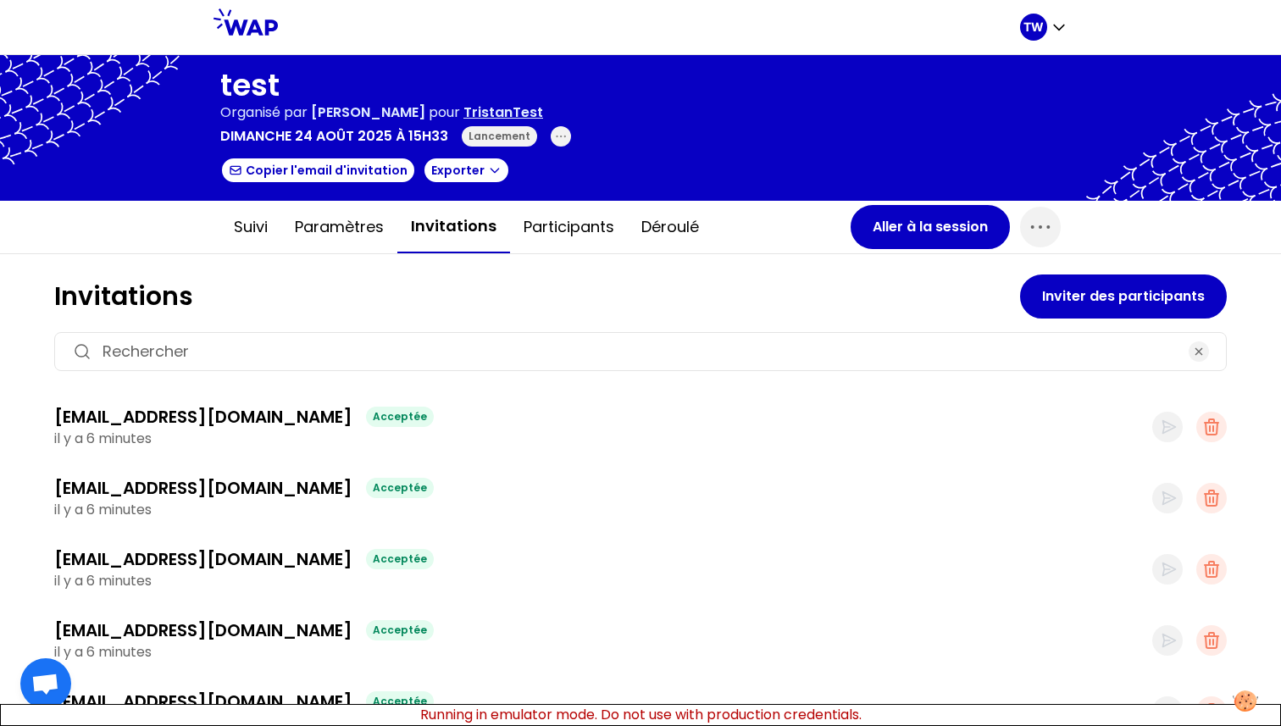
scroll to position [14, 0]
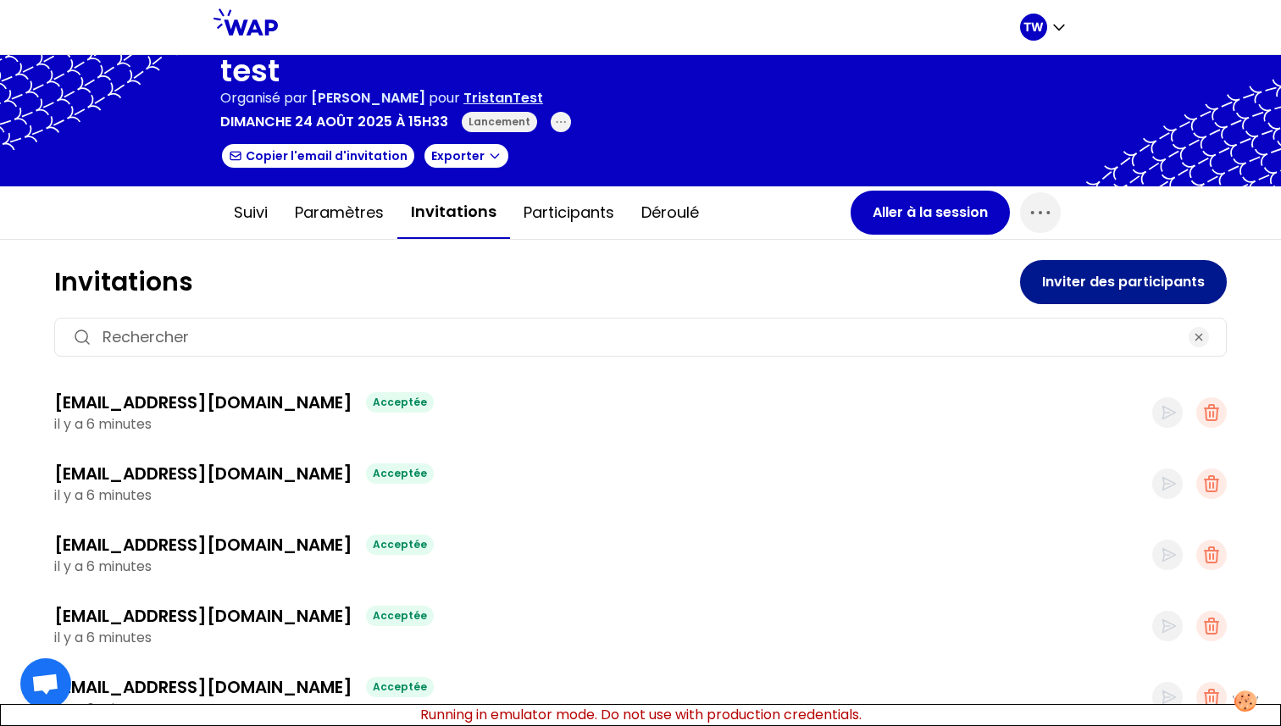
click at [1045, 286] on button "Inviter des participants" at bounding box center [1123, 282] width 207 height 44
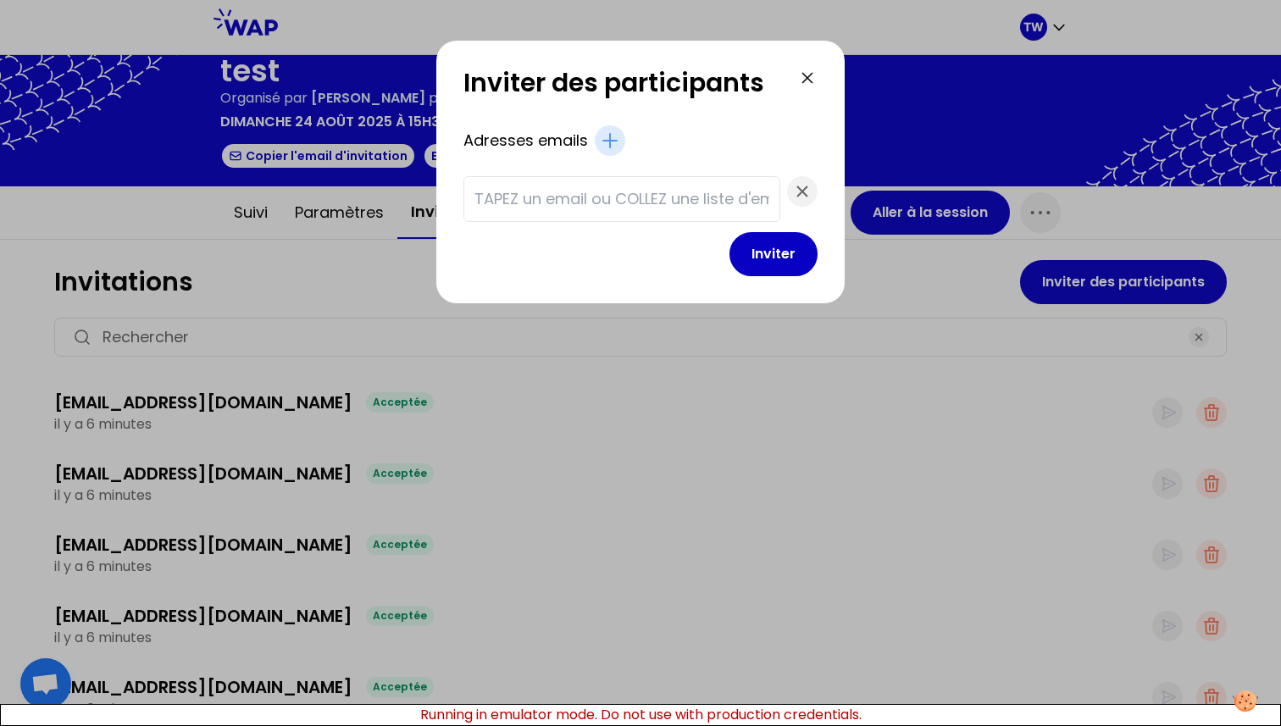
click at [648, 191] on input "text" at bounding box center [621, 199] width 295 height 24
type input "test1@gmail.com"
click at [762, 264] on button "Inviter" at bounding box center [773, 254] width 88 height 44
